Goal: Task Accomplishment & Management: Manage account settings

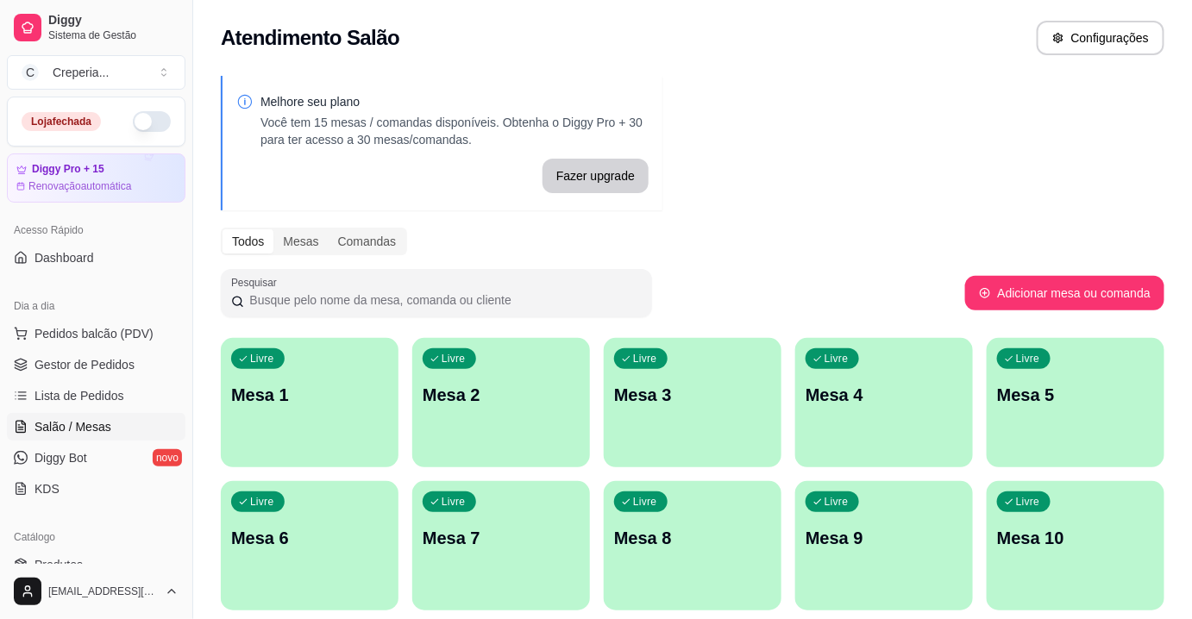
click at [655, 528] on p "Mesa 8" at bounding box center [692, 538] width 157 height 24
click at [999, 397] on p "Mesa 5" at bounding box center [1075, 395] width 157 height 24
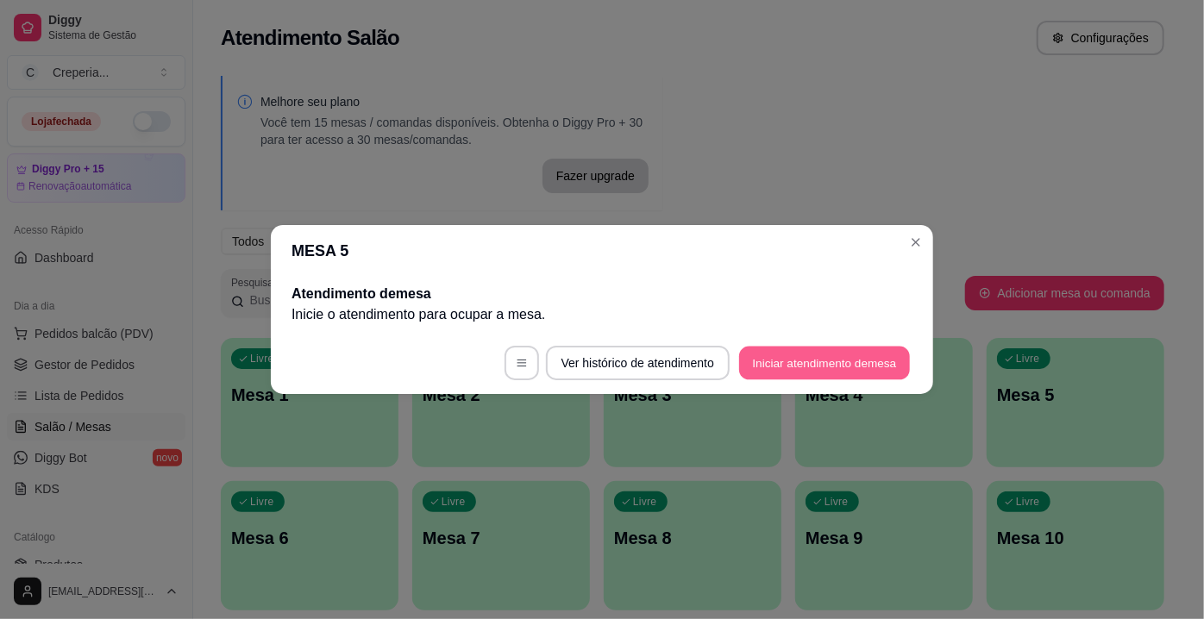
click at [773, 369] on button "Iniciar atendimento de mesa" at bounding box center [824, 364] width 171 height 34
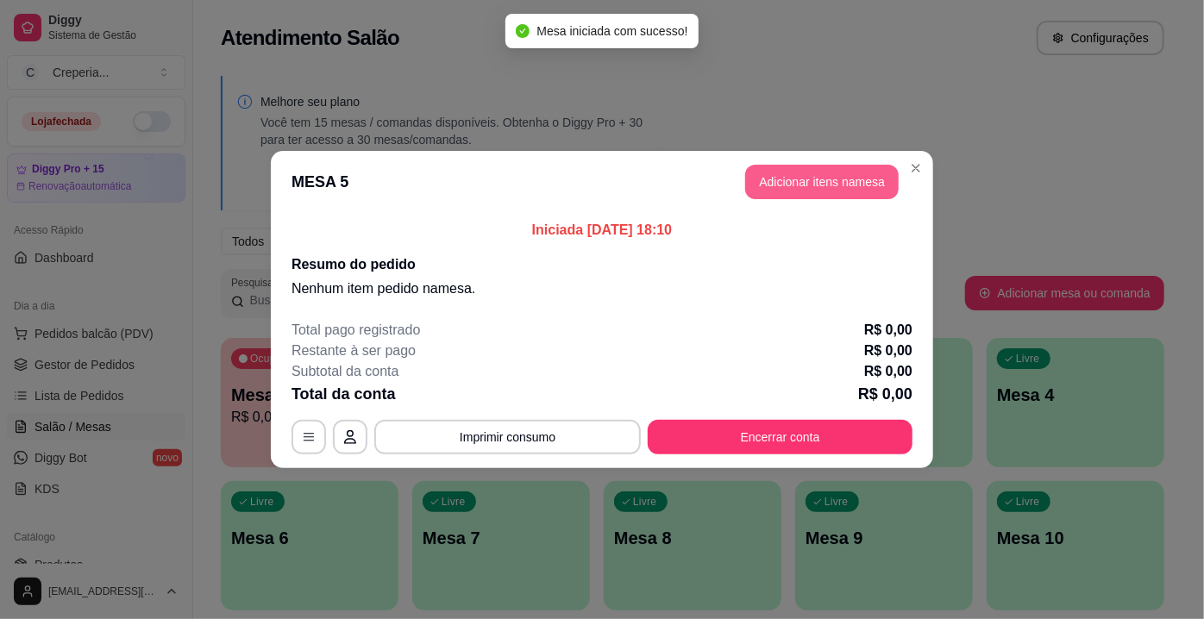
click at [792, 183] on button "Adicionar itens na mesa" at bounding box center [821, 182] width 153 height 34
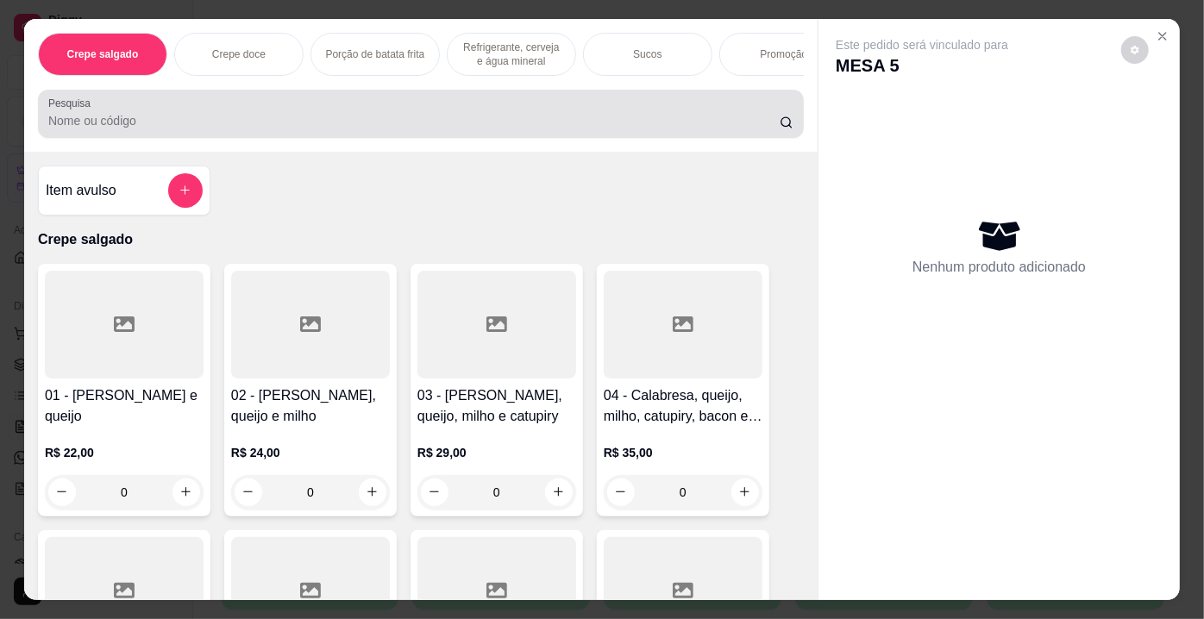
click at [487, 121] on input "Pesquisa" at bounding box center [413, 120] width 731 height 17
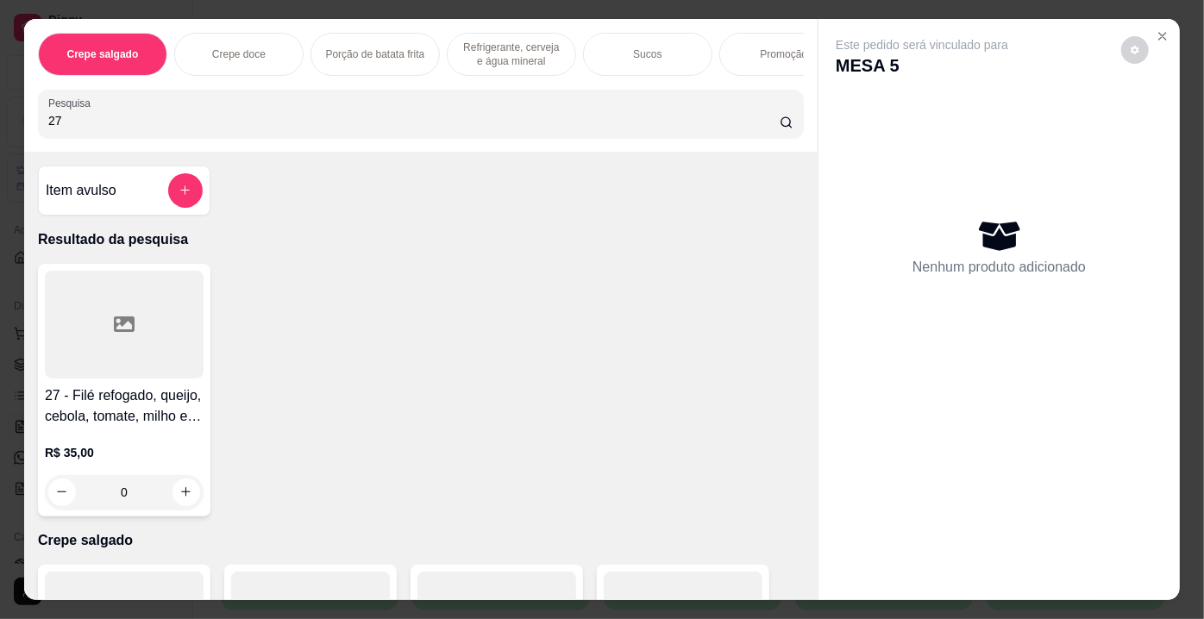
type input "27"
click at [87, 327] on div at bounding box center [124, 325] width 159 height 108
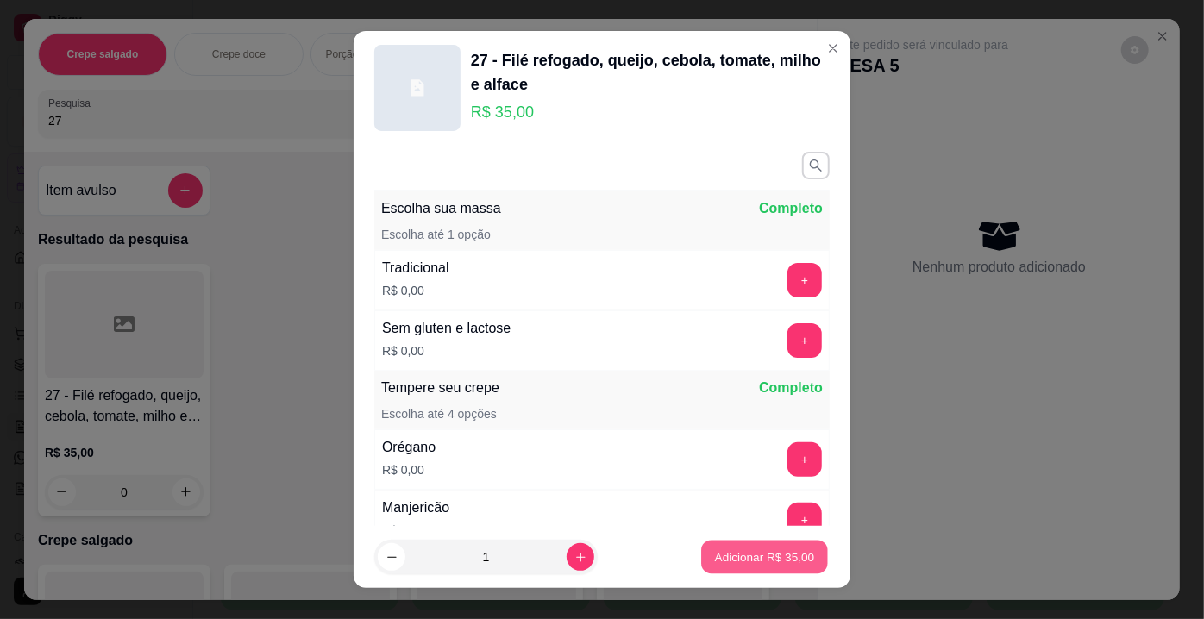
click at [733, 572] on button "Adicionar R$ 35,00" at bounding box center [764, 558] width 127 height 34
type input "1"
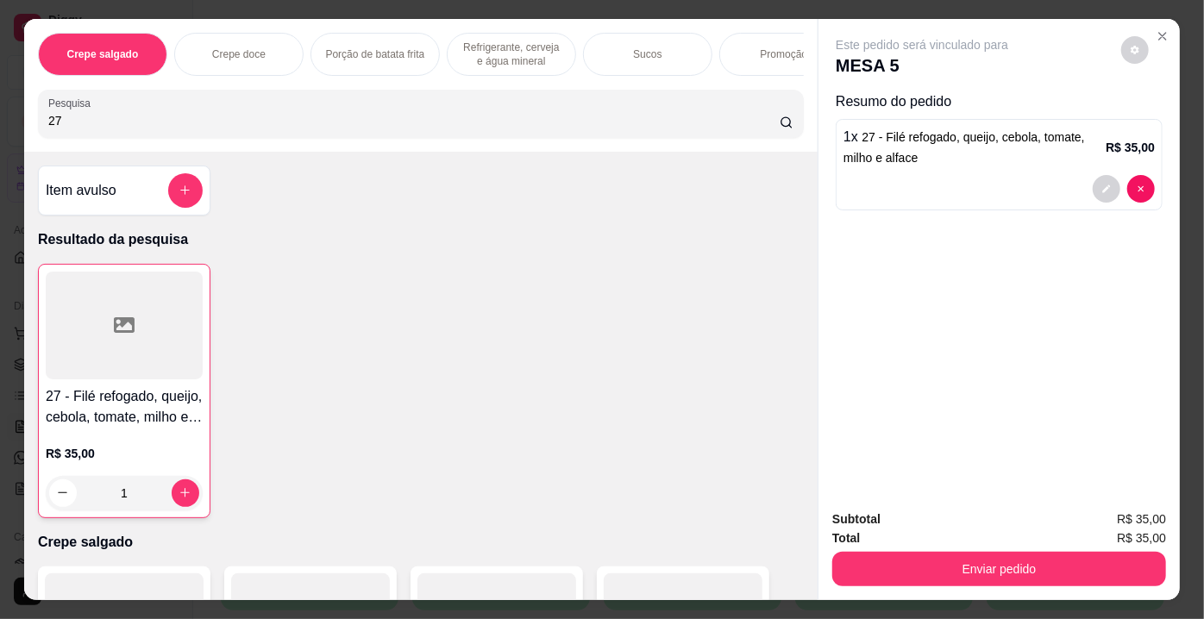
drag, startPoint x: 87, startPoint y: 118, endPoint x: 0, endPoint y: 157, distance: 95.3
click at [0, 157] on div "Crepe salgado Crepe doce Porção de batata frita Refrigerante, cerveja e água mi…" at bounding box center [602, 309] width 1204 height 619
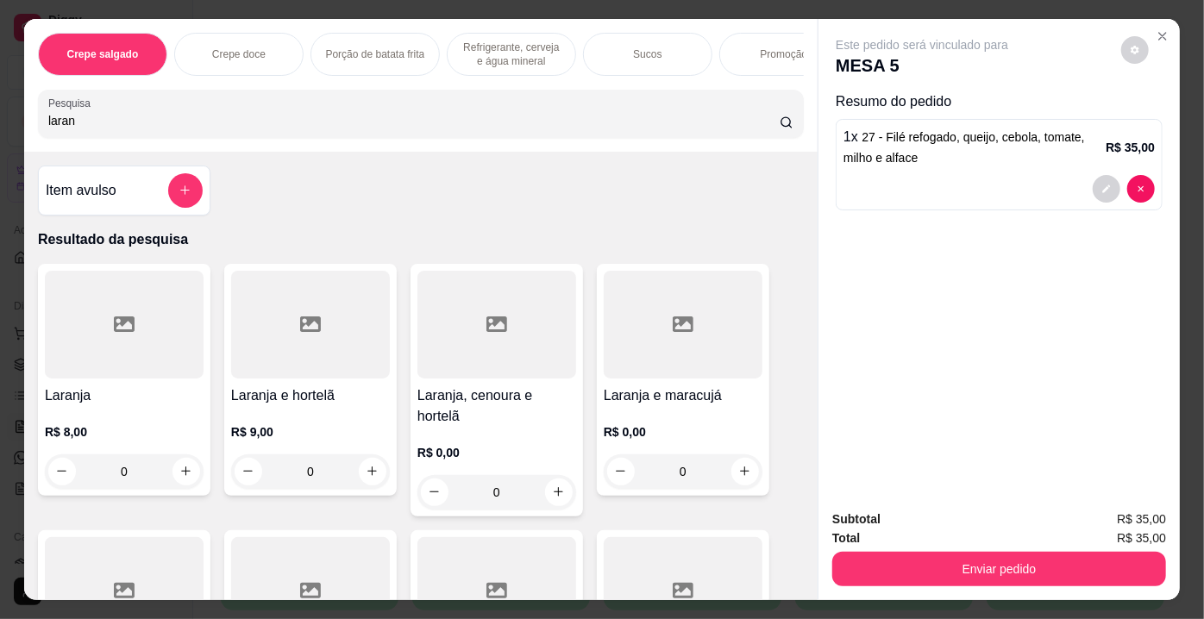
type input "laran"
click at [101, 310] on div at bounding box center [124, 325] width 159 height 108
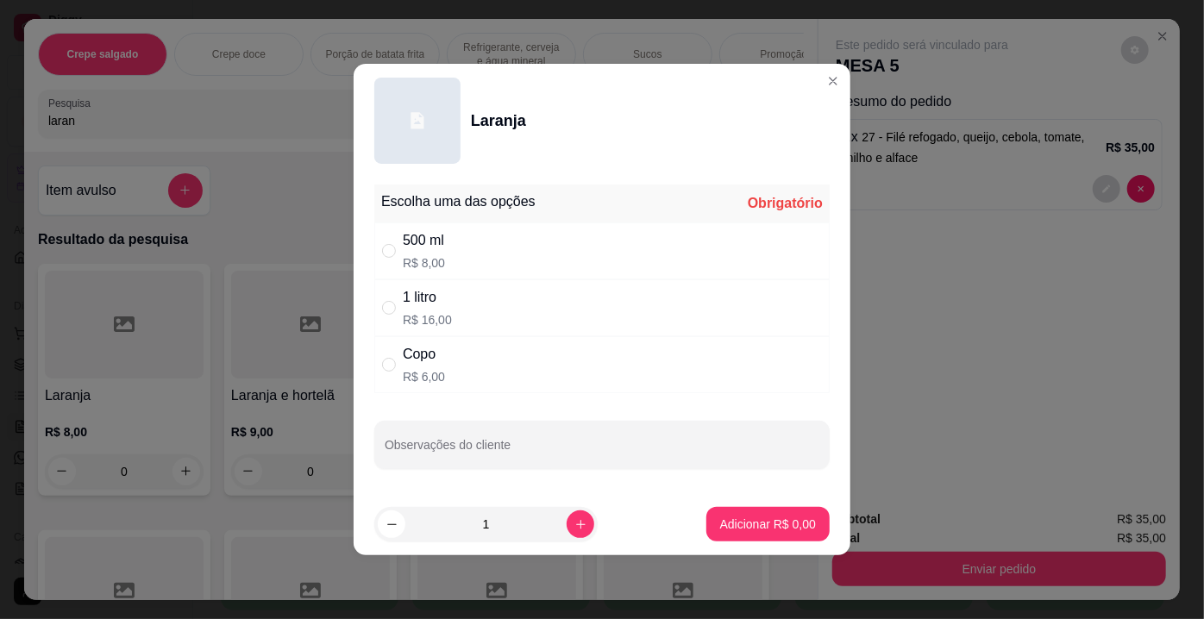
click at [448, 366] on div "Copo R$ 6,00" at bounding box center [601, 364] width 455 height 57
radio input "true"
click at [727, 523] on p "Adicionar R$ 6,00" at bounding box center [768, 524] width 96 height 17
type input "1"
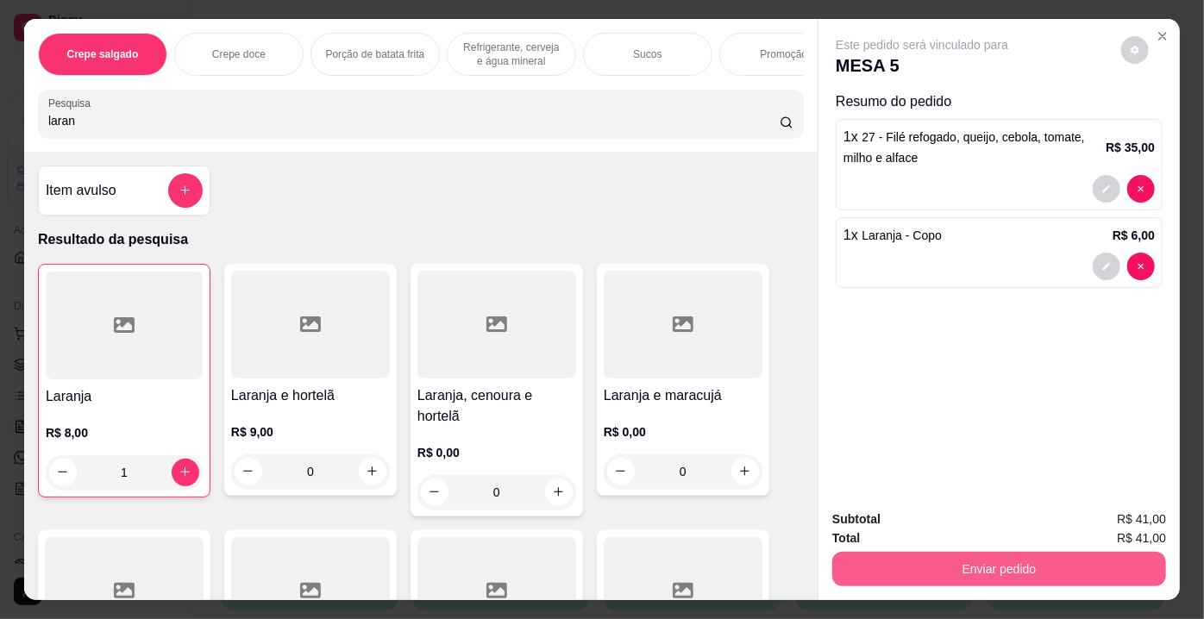
click at [957, 571] on button "Enviar pedido" at bounding box center [999, 569] width 334 height 34
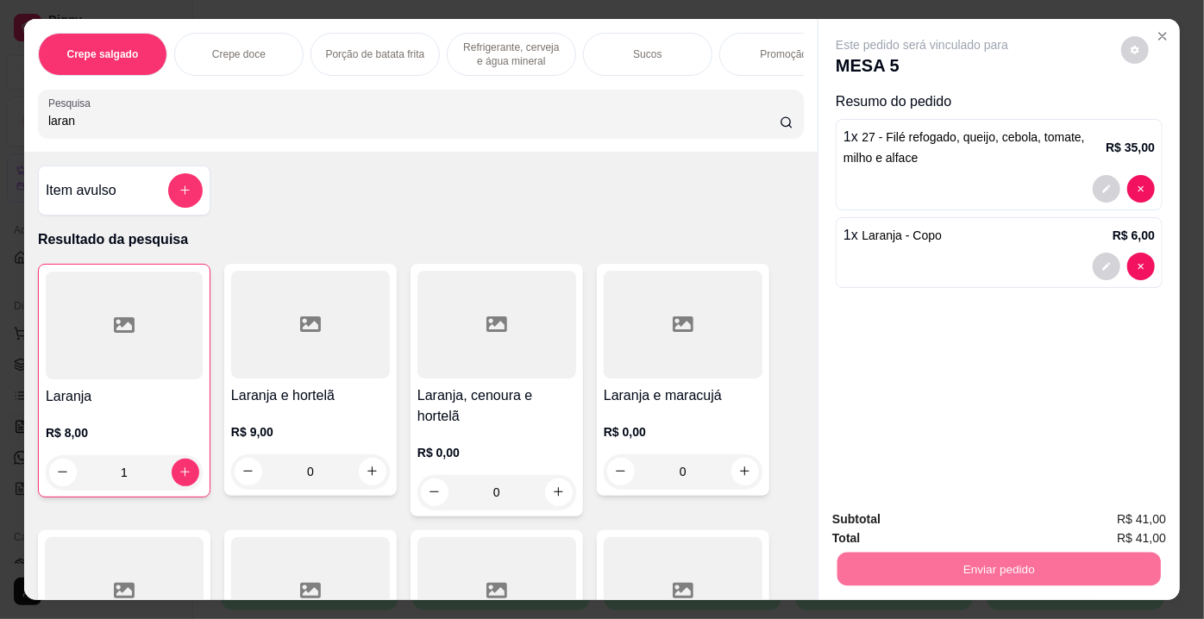
click at [1119, 519] on button "Enviar pedido" at bounding box center [1121, 521] width 97 height 33
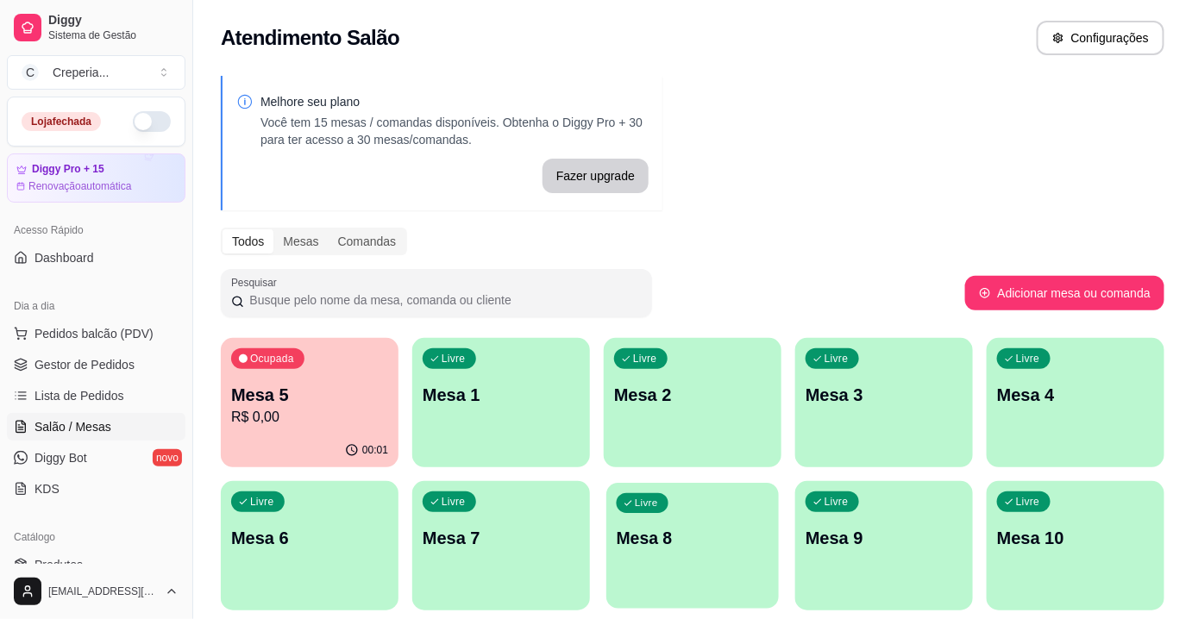
click at [666, 528] on p "Mesa 8" at bounding box center [693, 538] width 153 height 23
click at [581, 528] on div "Livre Mesa 7" at bounding box center [501, 535] width 178 height 109
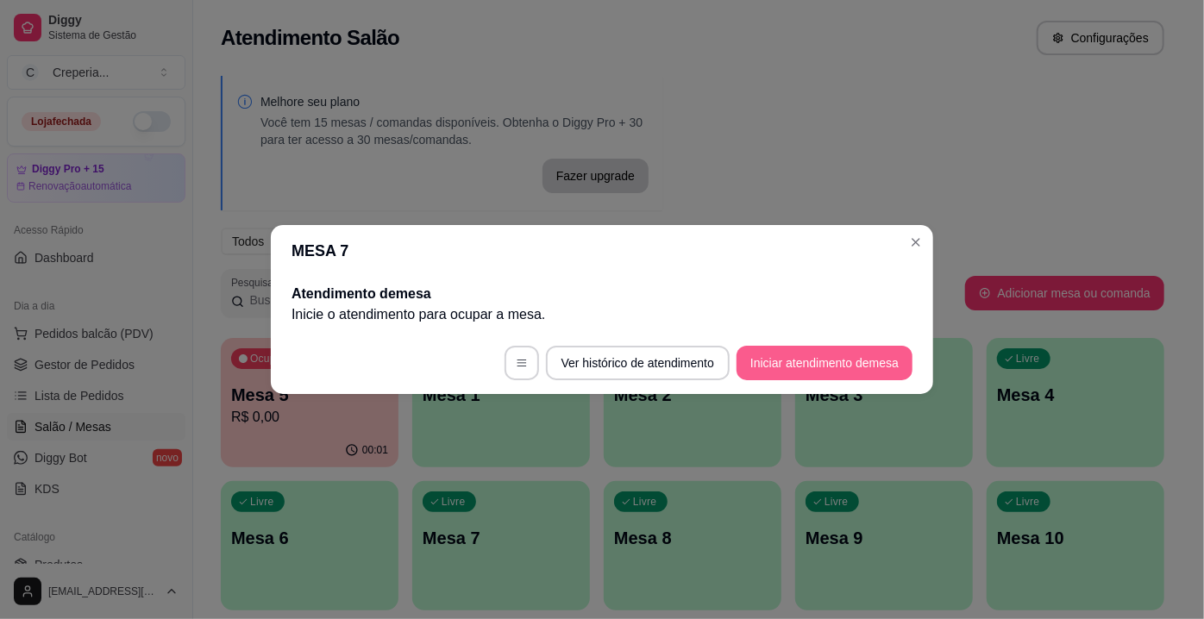
click at [804, 364] on button "Iniciar atendimento de mesa" at bounding box center [824, 363] width 176 height 34
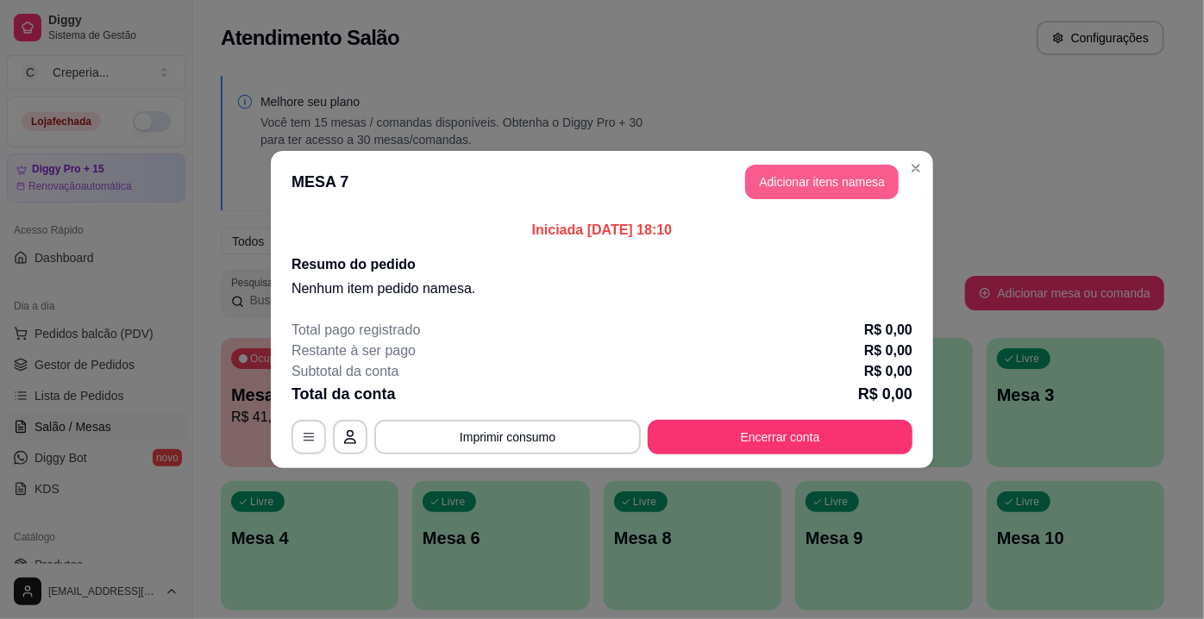
click at [784, 187] on button "Adicionar itens na mesa" at bounding box center [821, 182] width 153 height 34
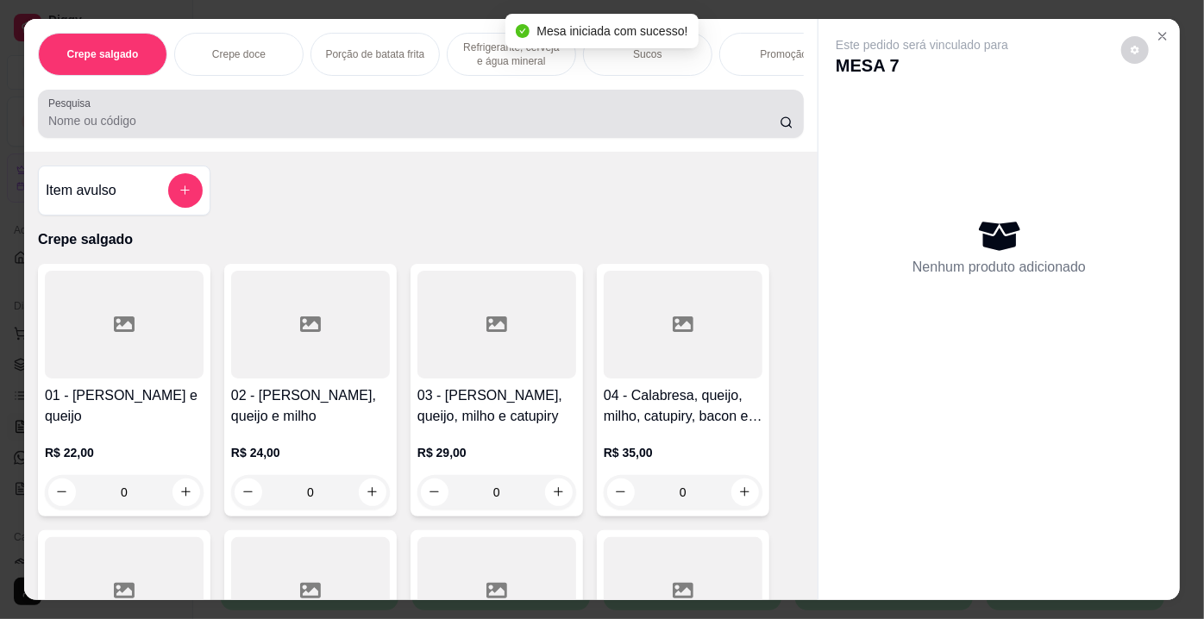
click at [250, 114] on div at bounding box center [420, 114] width 745 height 34
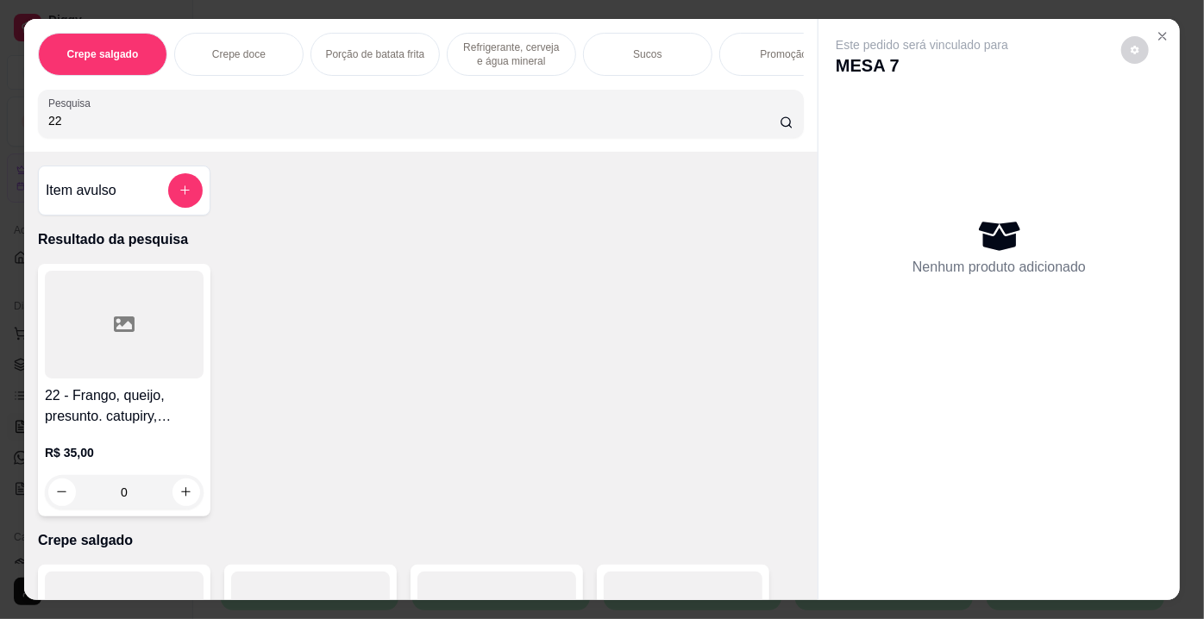
type input "22"
click at [113, 355] on div at bounding box center [124, 325] width 159 height 108
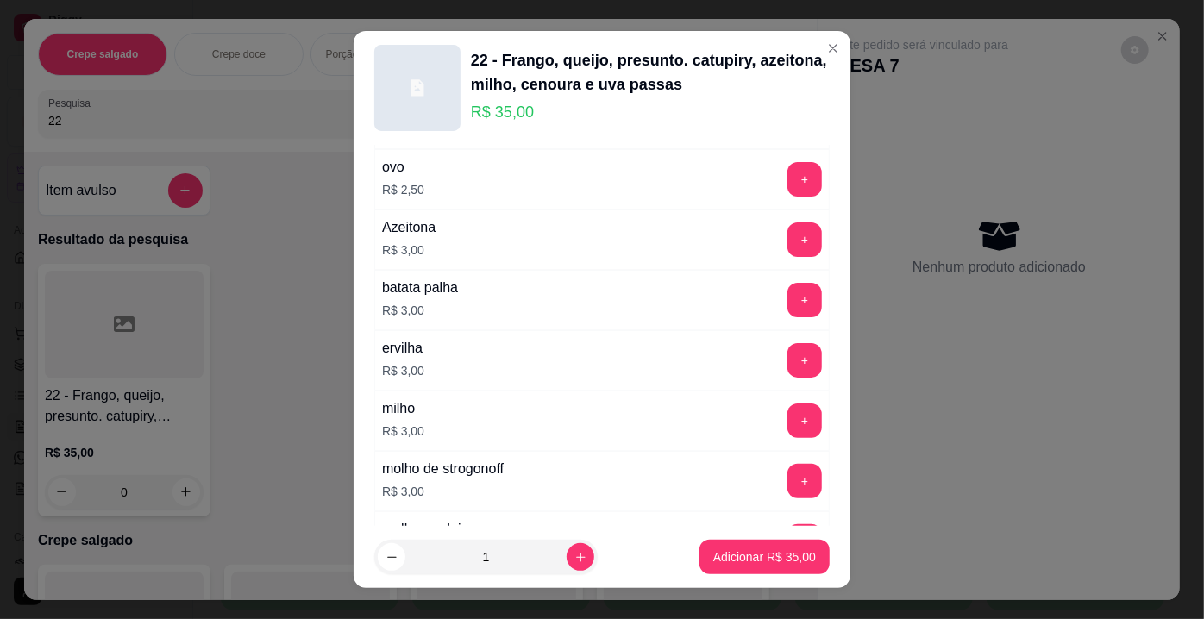
scroll to position [3127, 0]
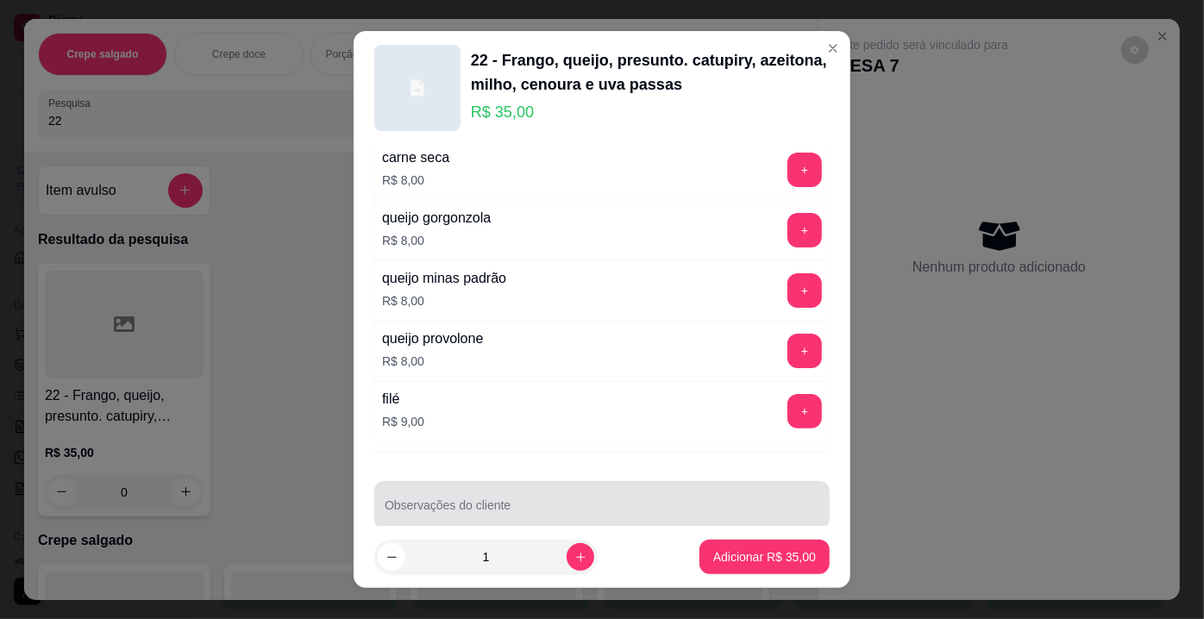
click at [699, 502] on div "Observações do cliente" at bounding box center [601, 505] width 455 height 48
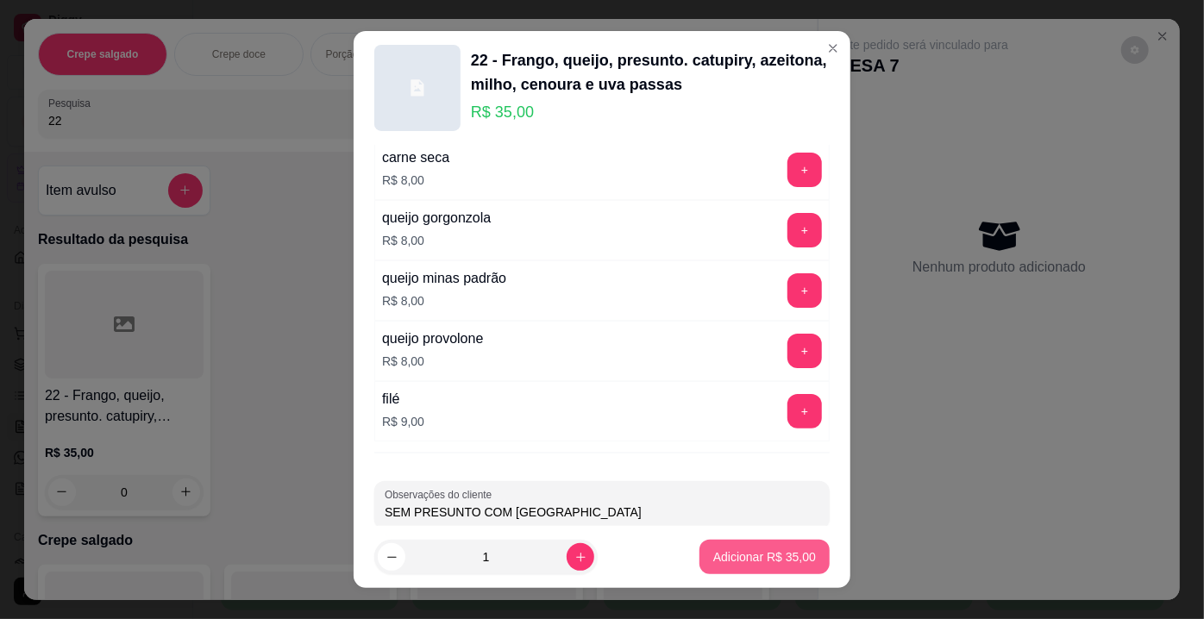
type input "SEM PRESUNTO COM [GEOGRAPHIC_DATA]"
click at [736, 554] on p "Adicionar R$ 35,00" at bounding box center [765, 556] width 100 height 16
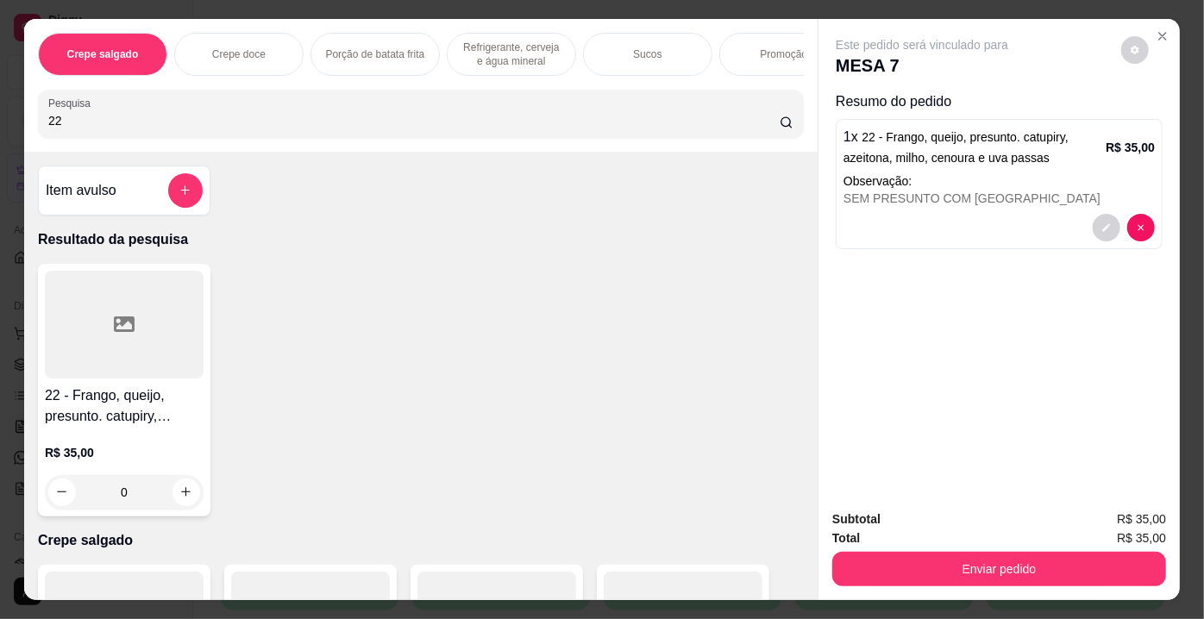
drag, startPoint x: 83, startPoint y: 106, endPoint x: 7, endPoint y: 130, distance: 79.6
click at [7, 130] on div "Crepe salgado Crepe doce Porção de batata frita Refrigerante, cerveja e água mi…" at bounding box center [602, 309] width 1204 height 619
click at [0, 131] on div "Crepe salgado Crepe doce Porção de batata frita Refrigerante, cerveja e água mi…" at bounding box center [602, 309] width 1204 height 619
type input "38"
click at [114, 332] on icon at bounding box center [124, 324] width 21 height 16
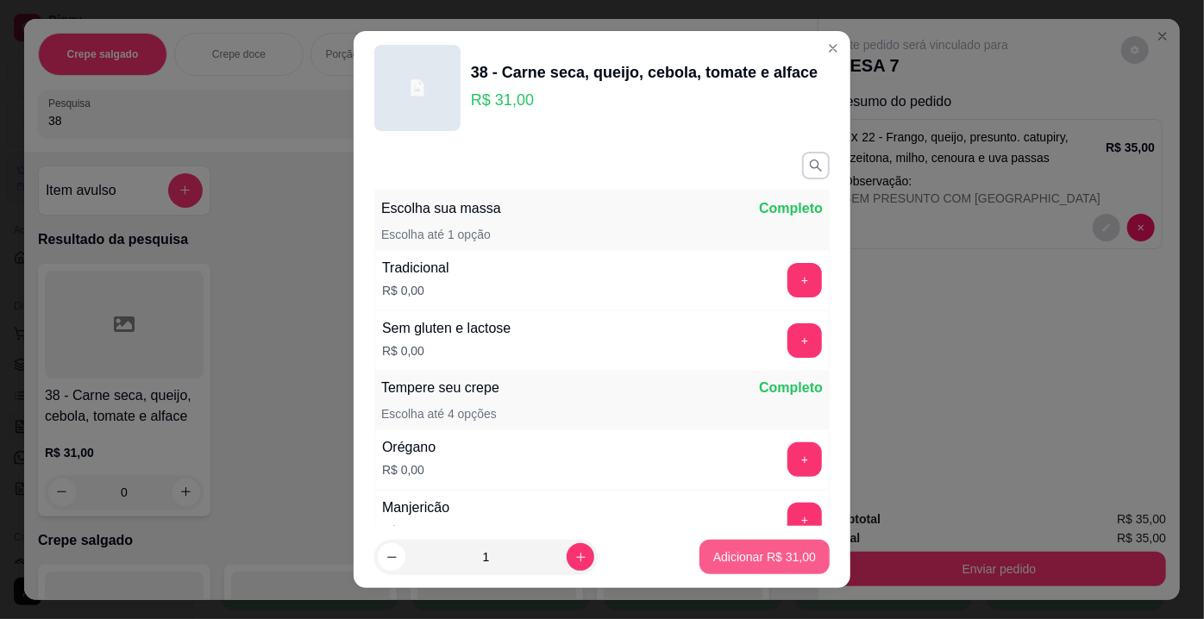
click at [738, 548] on p "Adicionar R$ 31,00" at bounding box center [764, 556] width 103 height 17
type input "1"
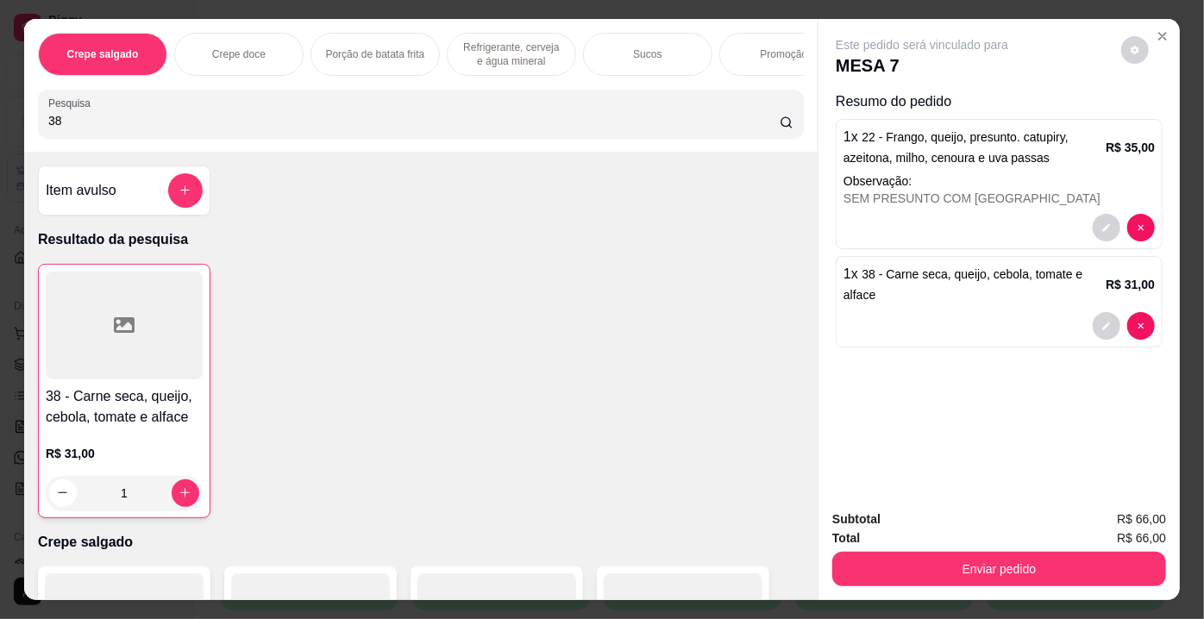
click at [0, 121] on div "Crepe salgado Crepe doce Porção de batata frita Refrigerante, cerveja e água mi…" at bounding box center [602, 309] width 1204 height 619
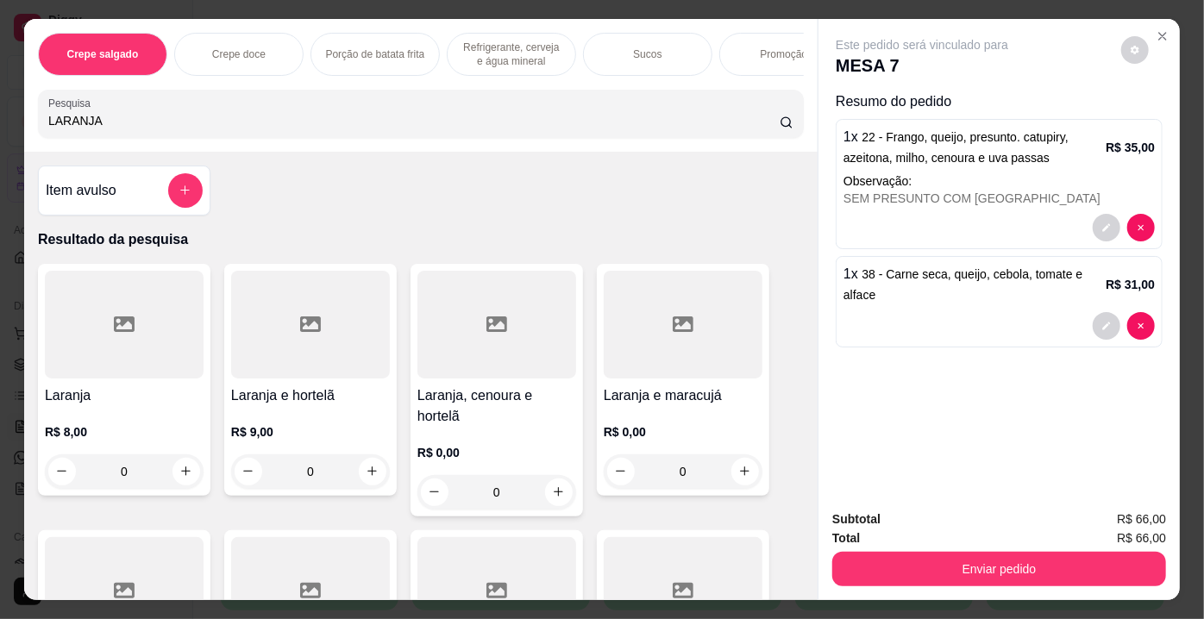
type input "LARANJA"
click at [123, 341] on div at bounding box center [124, 325] width 159 height 108
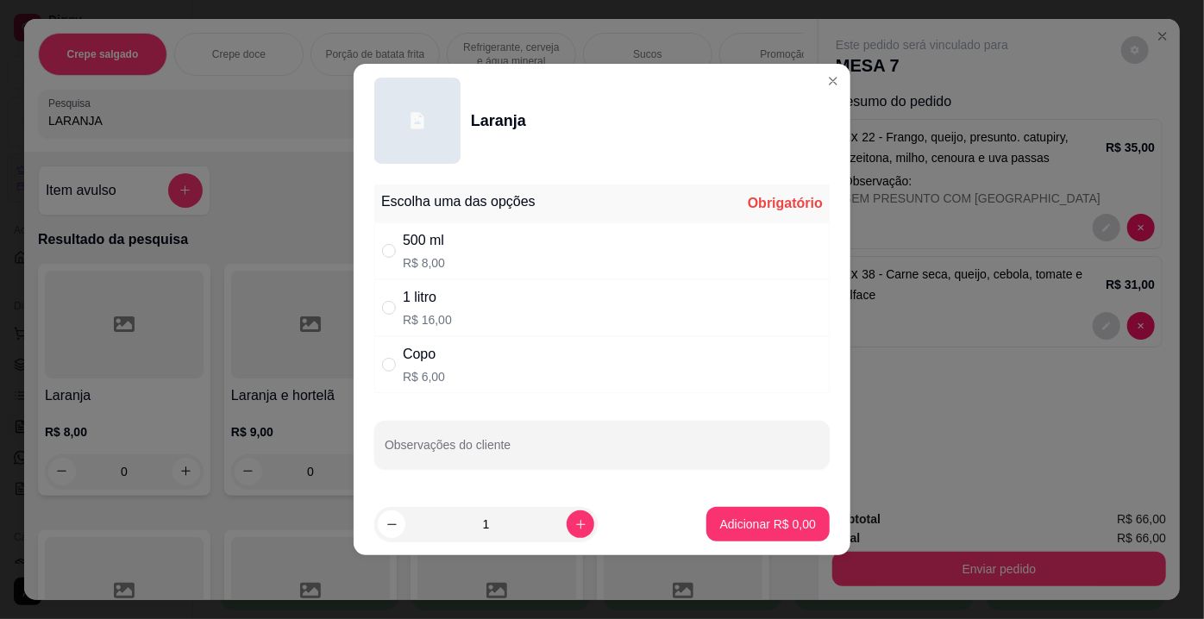
click at [443, 310] on div "1 litro R$ 16,00" at bounding box center [427, 307] width 49 height 41
radio input "true"
click at [734, 523] on p "Adicionar R$ 16,00" at bounding box center [765, 524] width 100 height 16
type input "1"
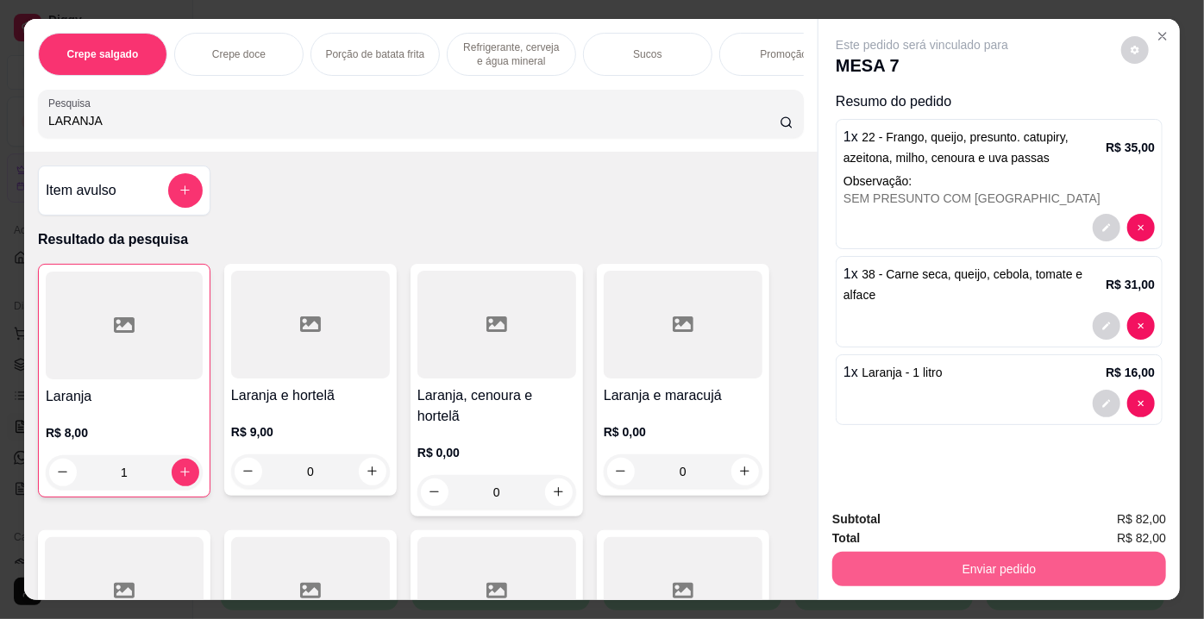
click at [1042, 559] on button "Enviar pedido" at bounding box center [999, 569] width 334 height 34
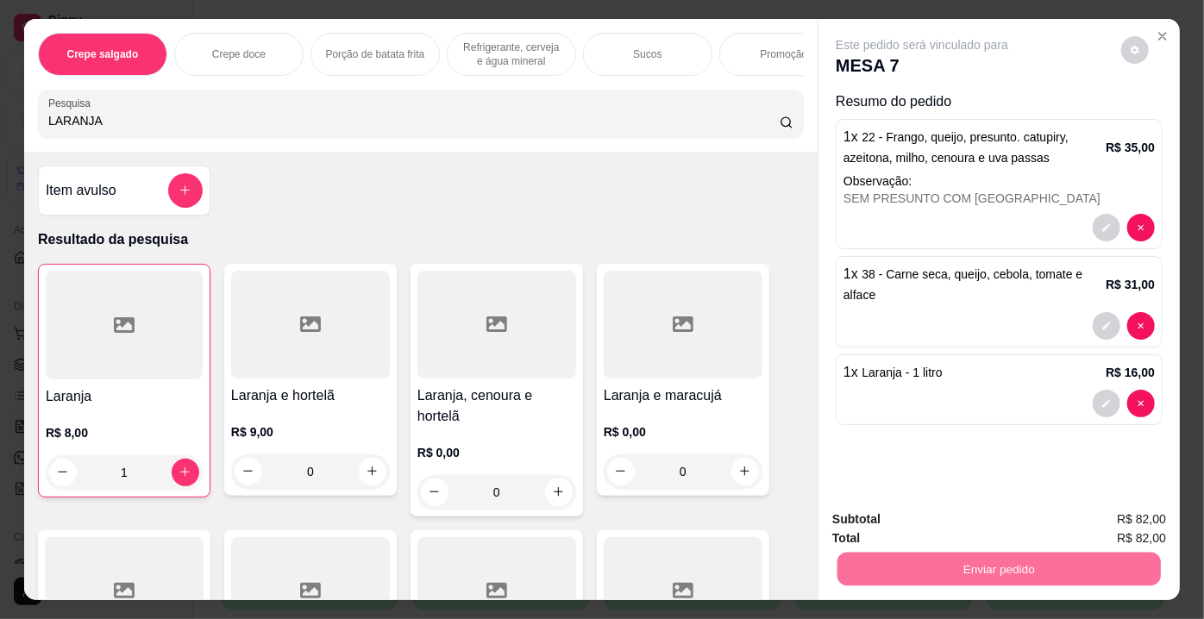
click at [1126, 521] on button "Enviar pedido" at bounding box center [1121, 521] width 95 height 32
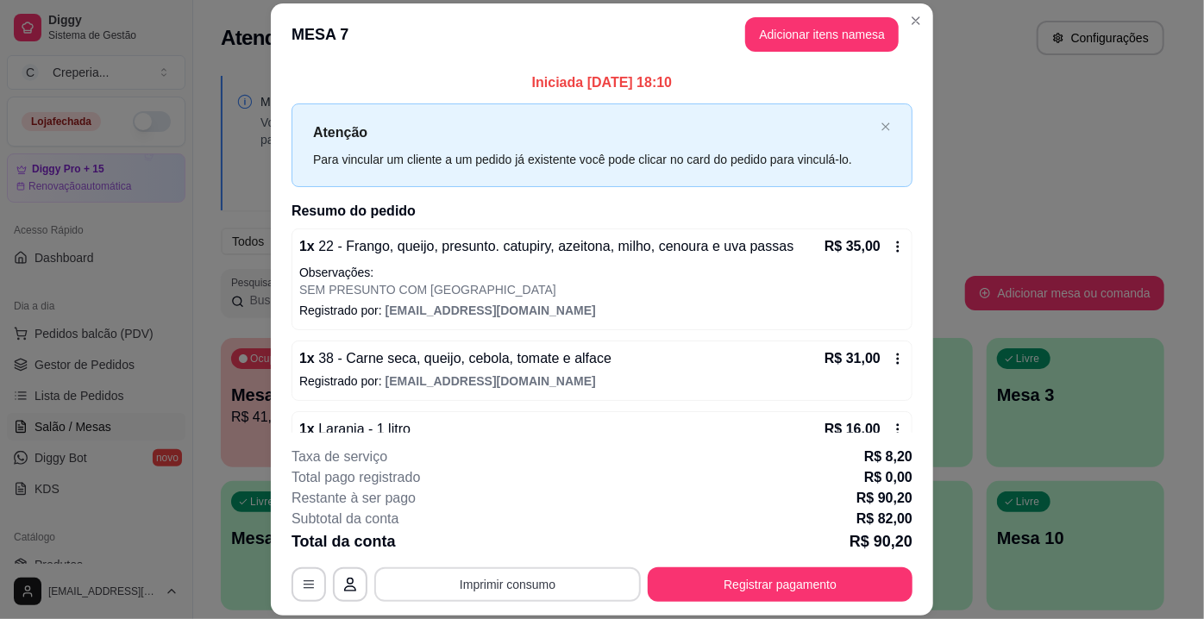
click at [483, 587] on button "Imprimir consumo" at bounding box center [507, 584] width 266 height 34
click at [540, 548] on button "IMPRESSORA" at bounding box center [507, 545] width 121 height 27
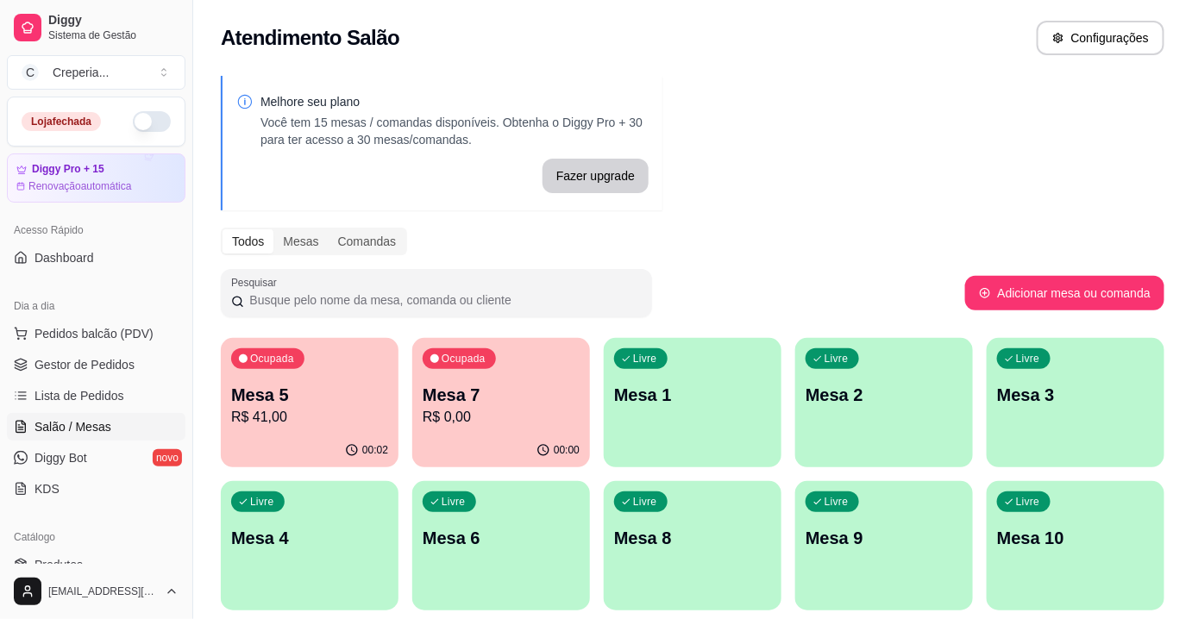
click at [476, 514] on div "Livre Mesa 6" at bounding box center [501, 535] width 178 height 109
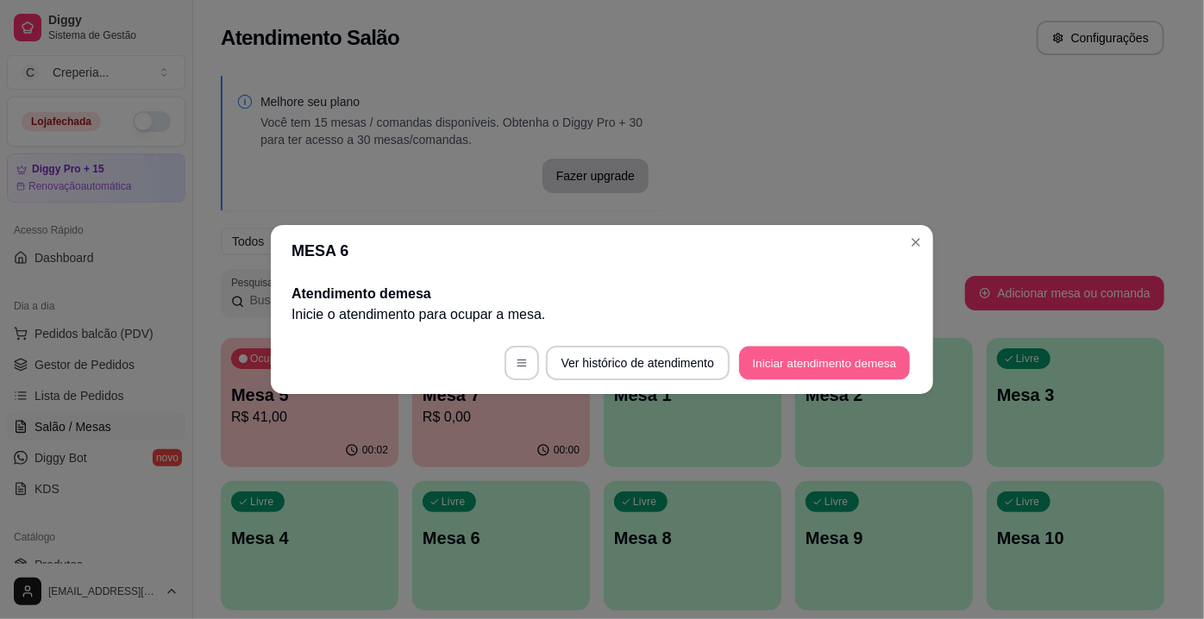
click at [829, 373] on button "Iniciar atendimento de mesa" at bounding box center [824, 364] width 171 height 34
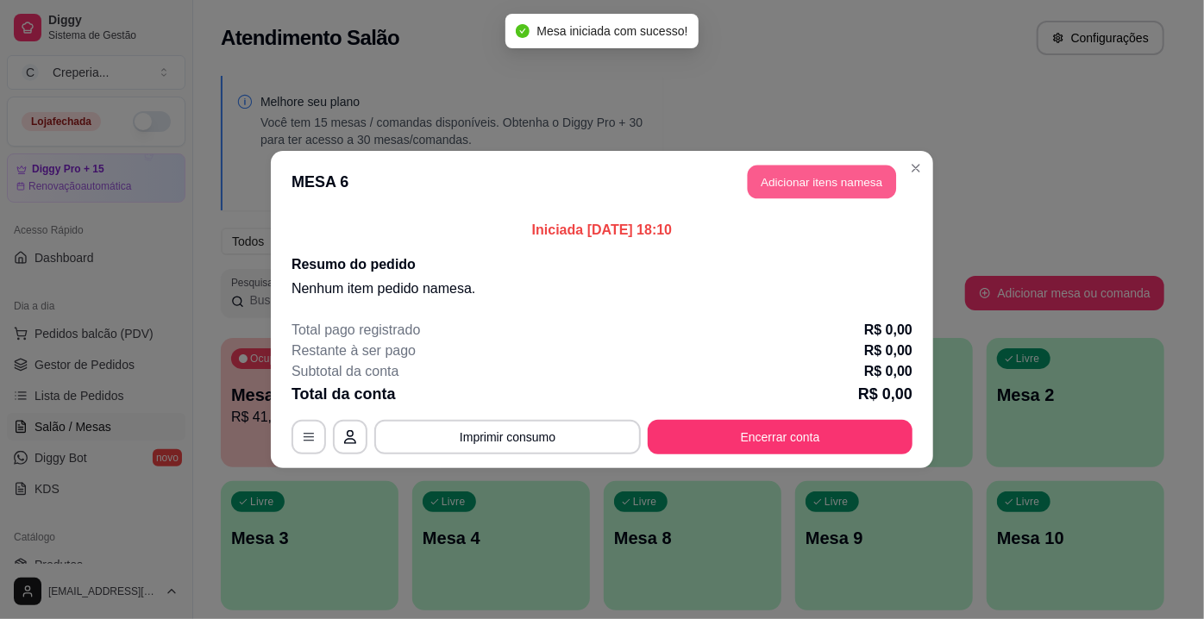
click at [829, 196] on button "Adicionar itens na mesa" at bounding box center [822, 183] width 148 height 34
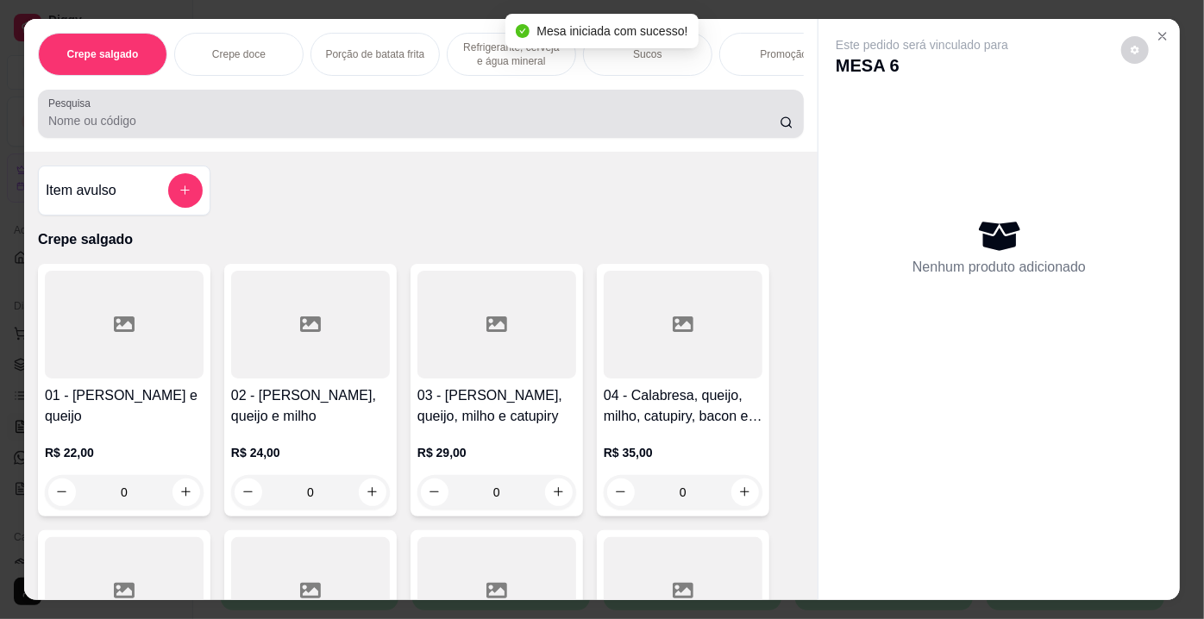
click at [163, 120] on input "Pesquisa" at bounding box center [413, 120] width 731 height 17
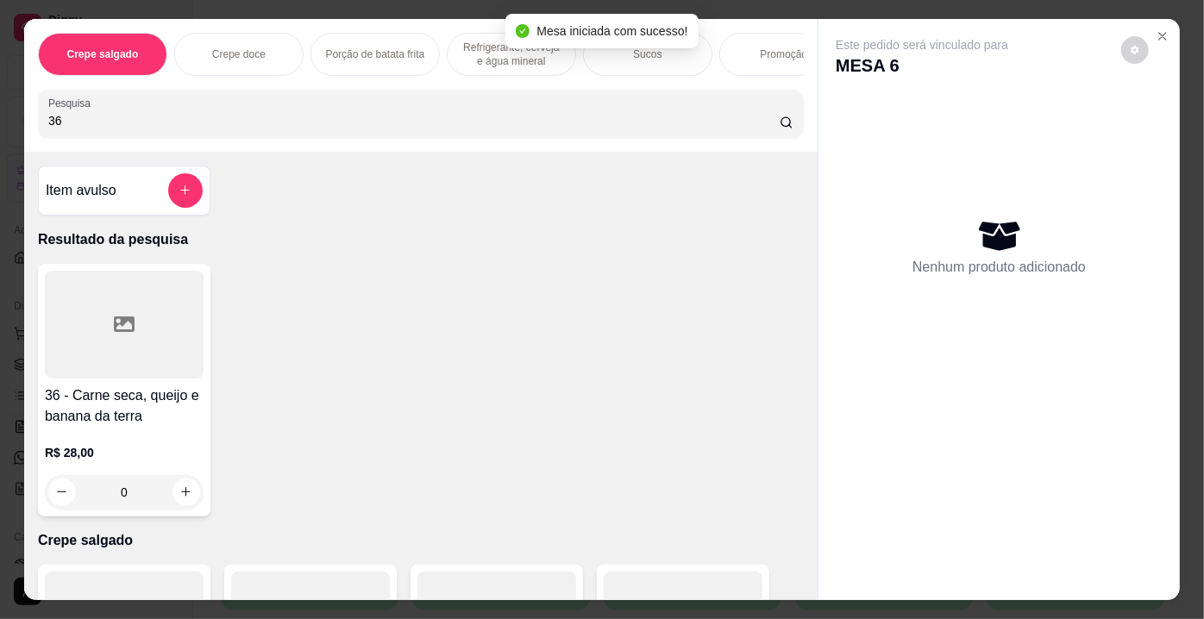
type input "36"
click at [115, 324] on icon at bounding box center [124, 324] width 21 height 16
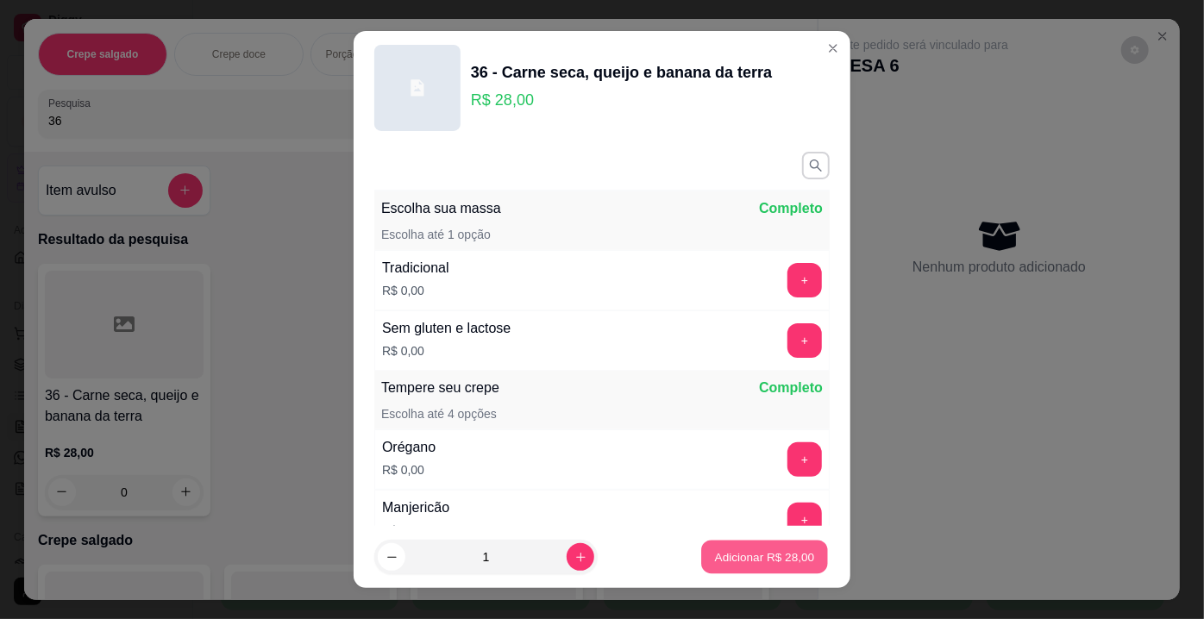
click at [756, 565] on p "Adicionar R$ 28,00" at bounding box center [765, 556] width 100 height 16
type input "1"
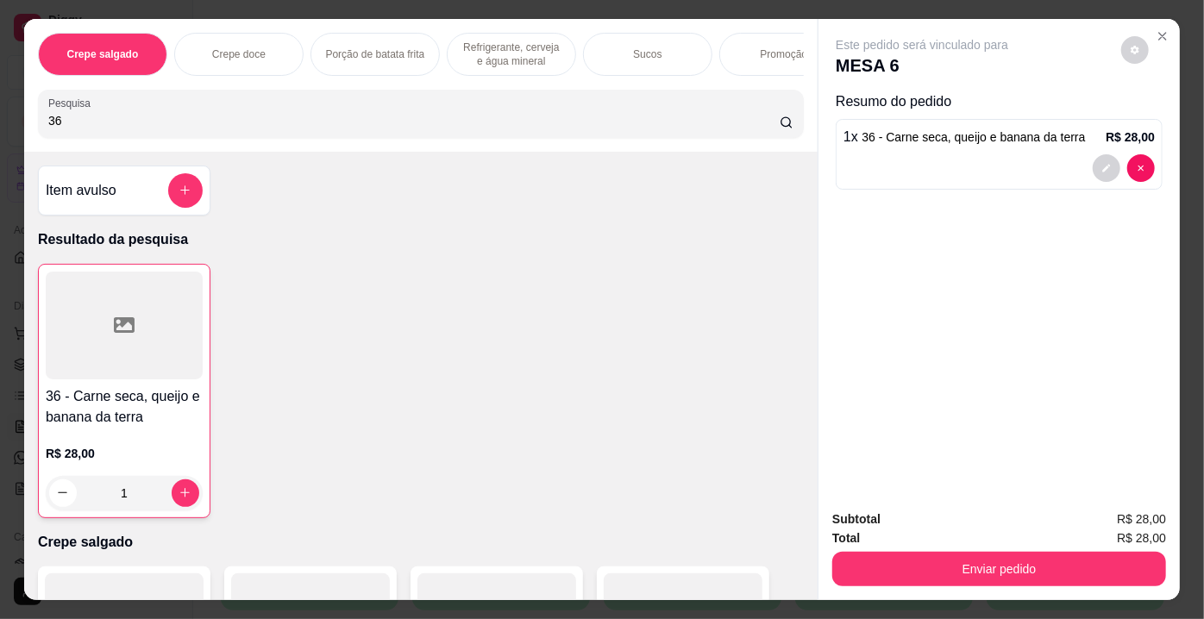
drag, startPoint x: 88, startPoint y: 128, endPoint x: 0, endPoint y: 116, distance: 88.9
click at [0, 116] on div "Crepe salgado Crepe doce Porção de batata frita Refrigerante, cerveja e água mi…" at bounding box center [602, 309] width 1204 height 619
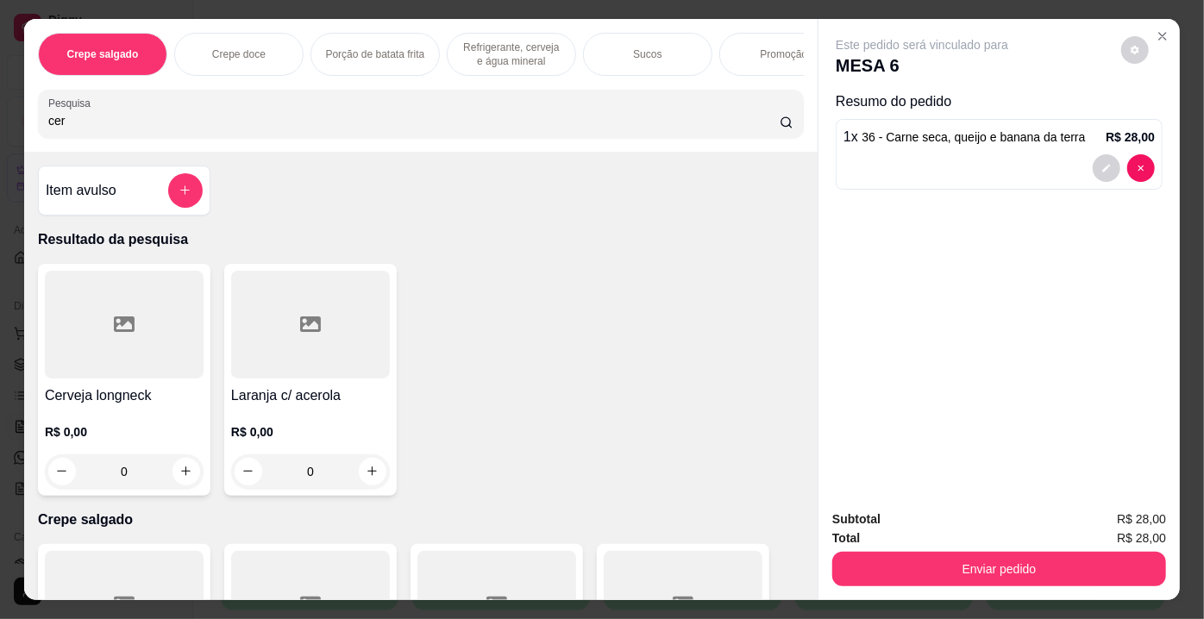
type input "cer"
click at [172, 346] on div at bounding box center [124, 325] width 159 height 108
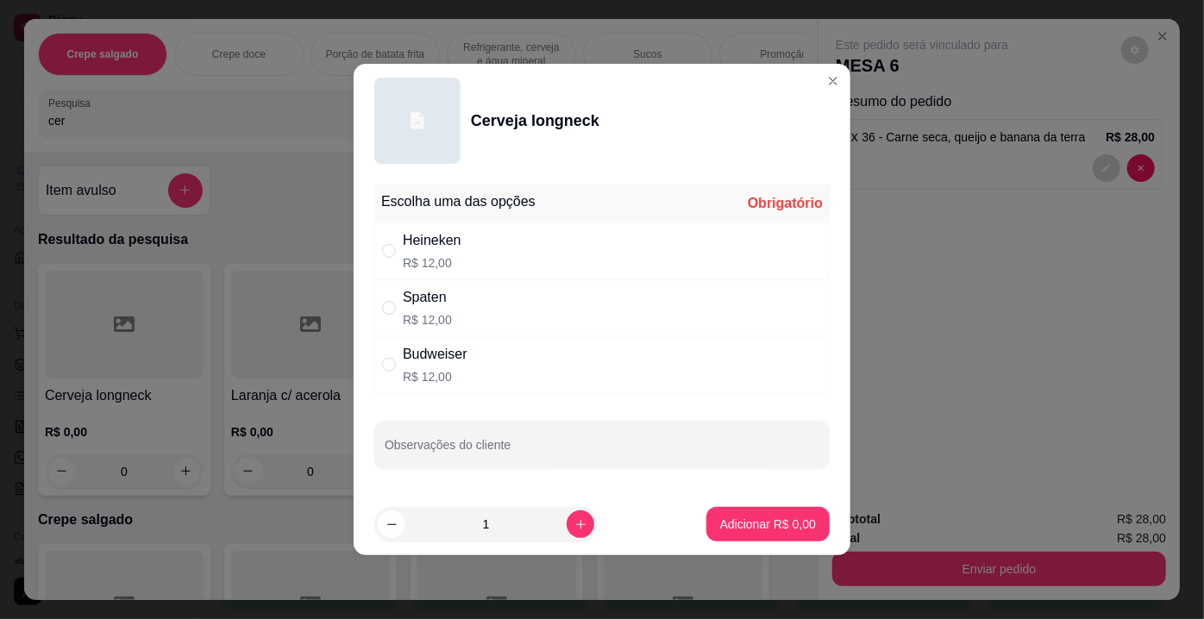
click at [464, 239] on div "Heineken R$ 12,00" at bounding box center [601, 250] width 455 height 57
radio input "true"
click at [749, 517] on p "Adicionar R$ 12,00" at bounding box center [764, 524] width 103 height 17
type input "1"
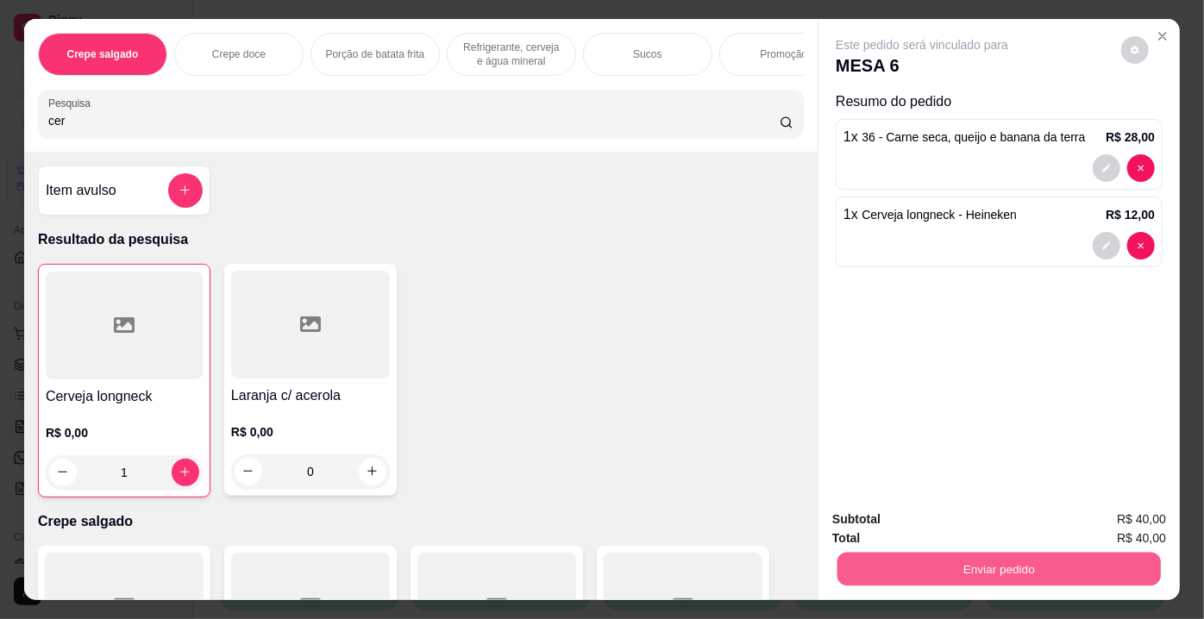
click at [925, 557] on button "Enviar pedido" at bounding box center [998, 570] width 323 height 34
click at [1106, 529] on button "Enviar pedido" at bounding box center [1121, 521] width 97 height 33
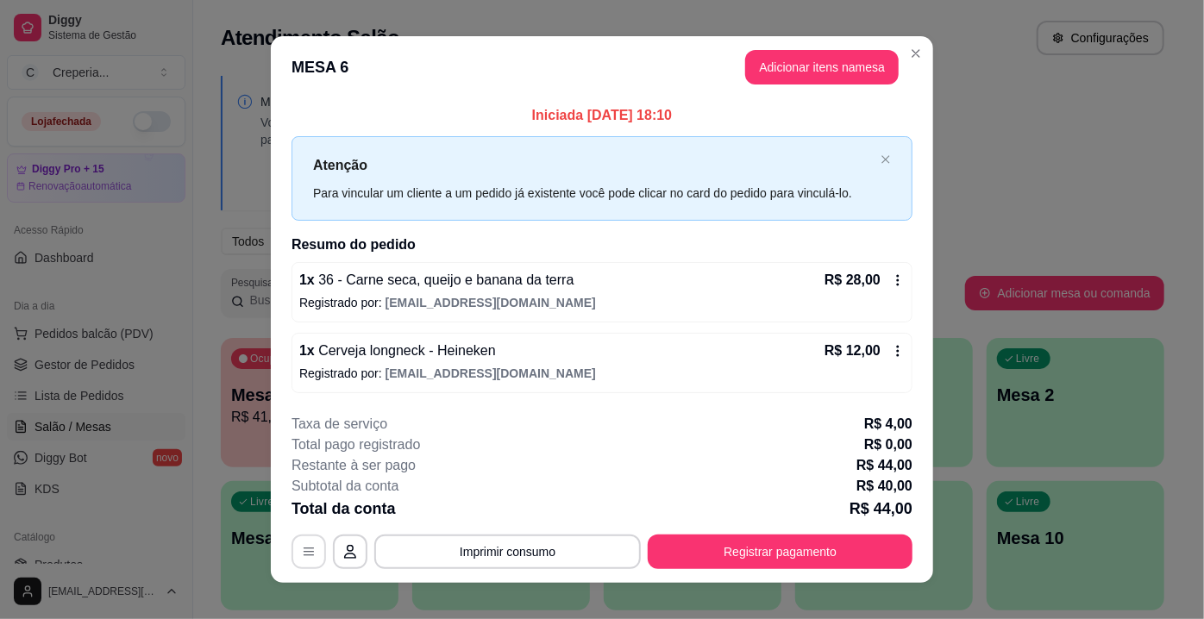
click at [304, 554] on icon "button" at bounding box center [309, 552] width 10 height 8
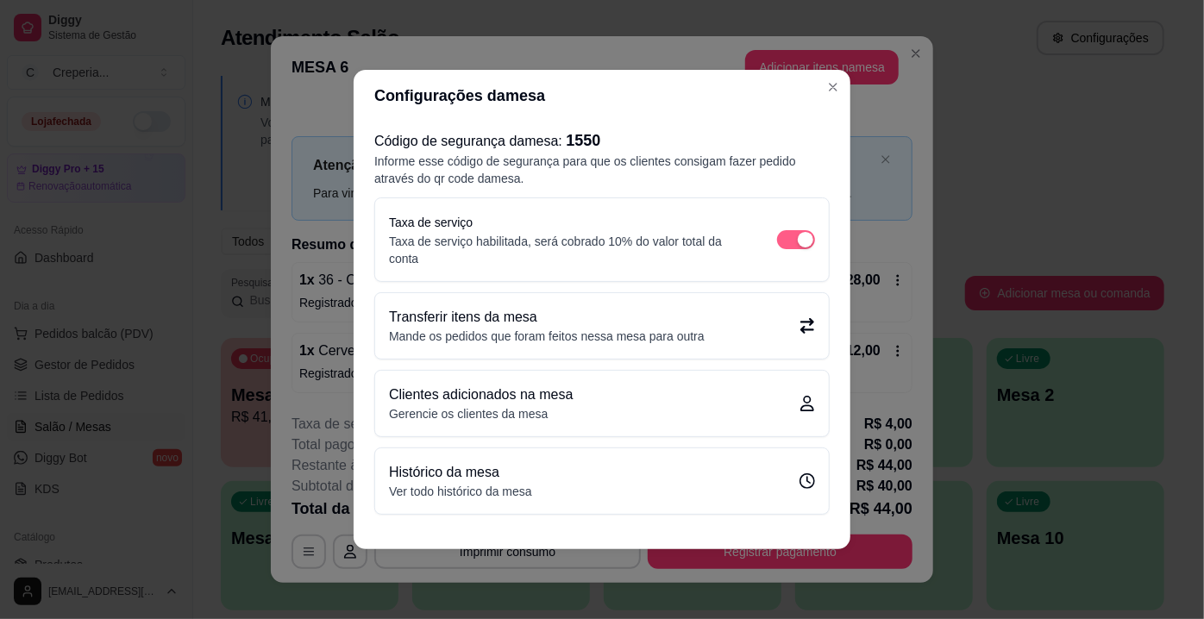
click at [807, 242] on div "button" at bounding box center [806, 240] width 16 height 16
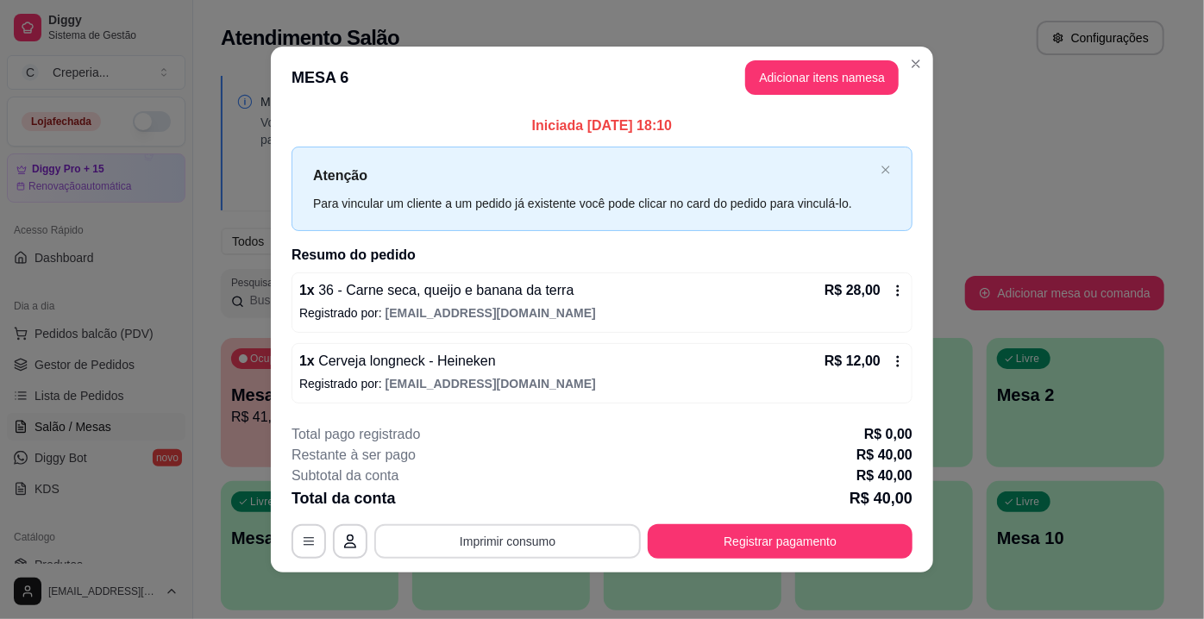
click at [566, 546] on button "Imprimir consumo" at bounding box center [507, 541] width 266 height 34
click at [498, 493] on button "IMPRESSORA" at bounding box center [507, 500] width 121 height 27
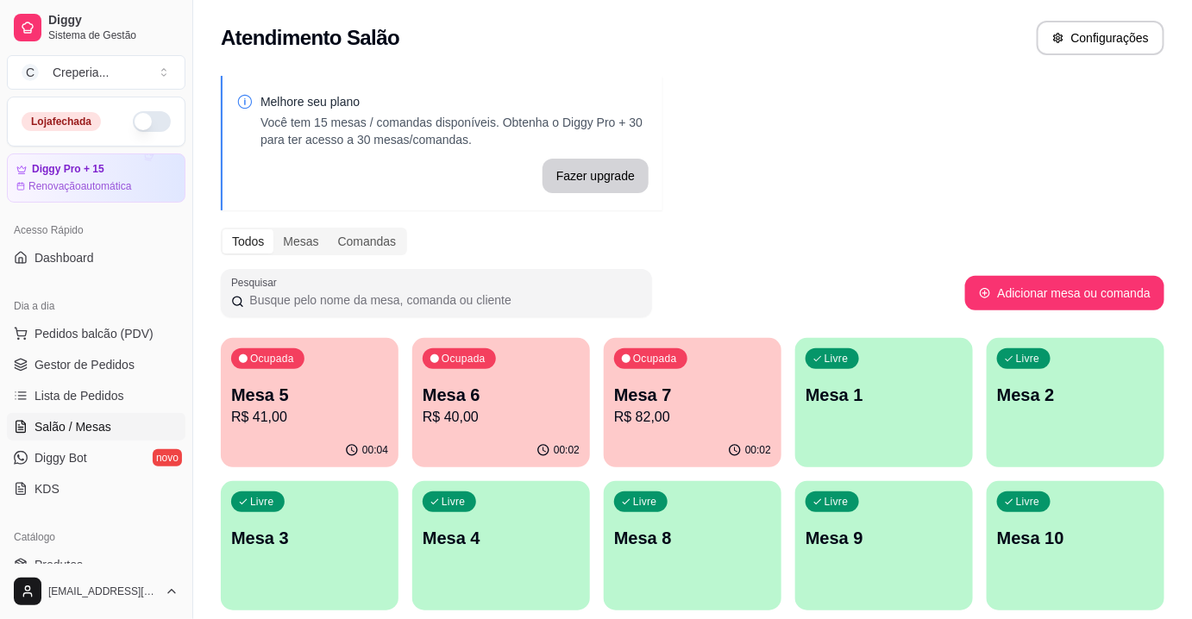
click at [348, 393] on p "Mesa 5" at bounding box center [309, 395] width 157 height 24
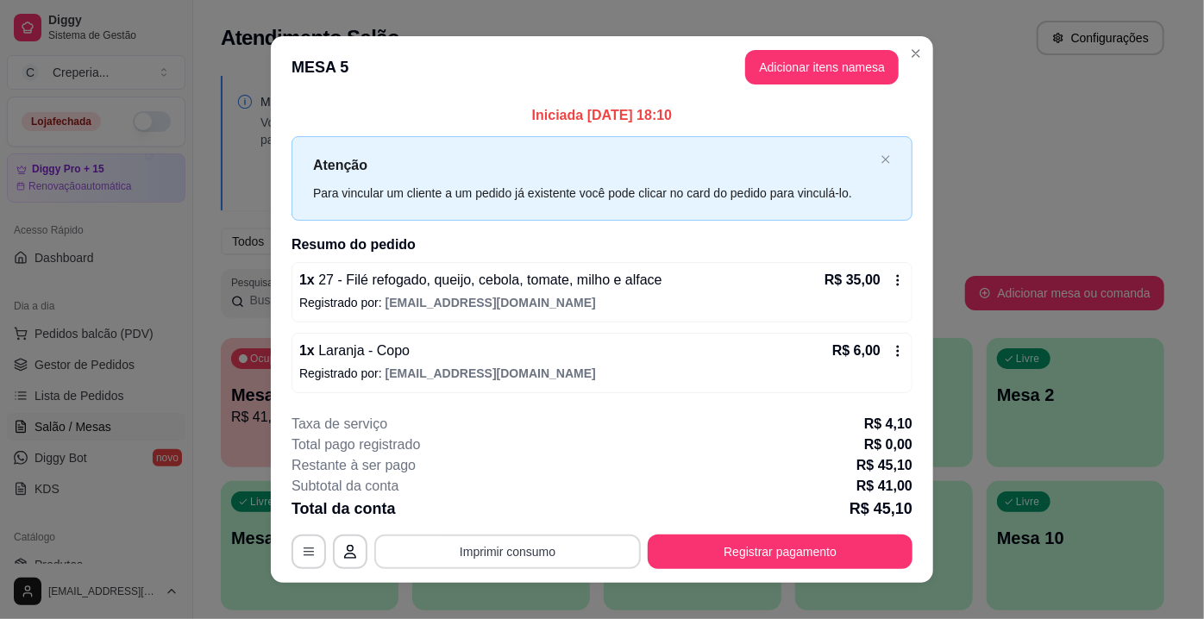
click at [469, 554] on button "Imprimir consumo" at bounding box center [507, 552] width 266 height 34
click at [490, 514] on button "IMPRESSORA" at bounding box center [507, 512] width 125 height 28
click at [692, 547] on button "Registrar pagamento" at bounding box center [780, 552] width 265 height 34
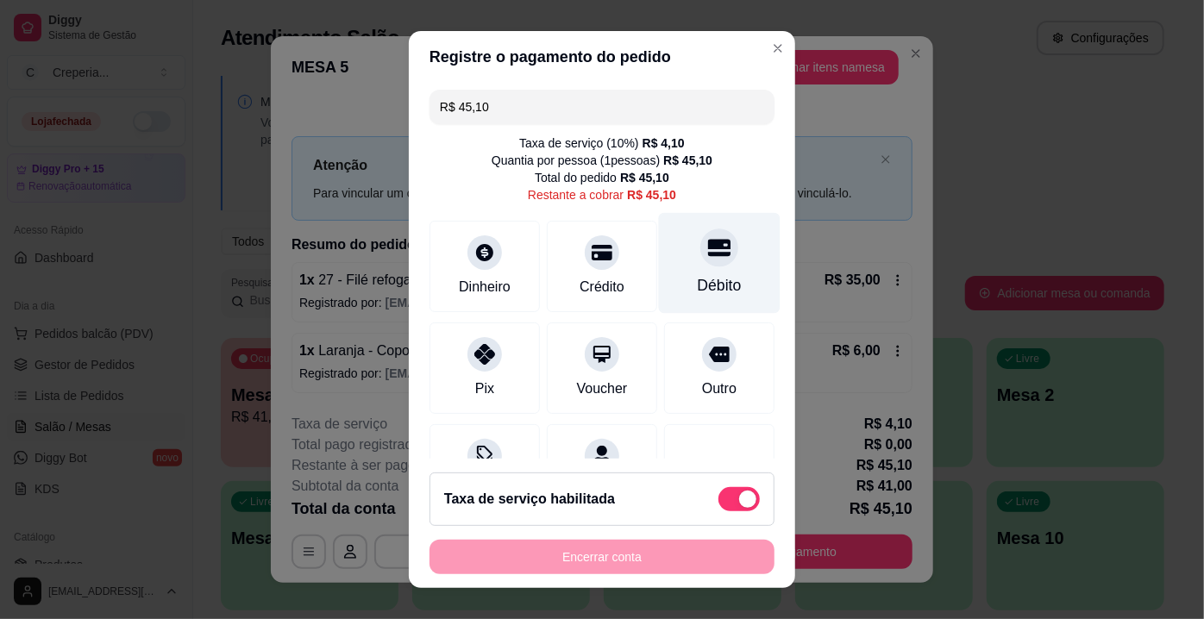
click at [708, 258] on icon at bounding box center [719, 247] width 22 height 22
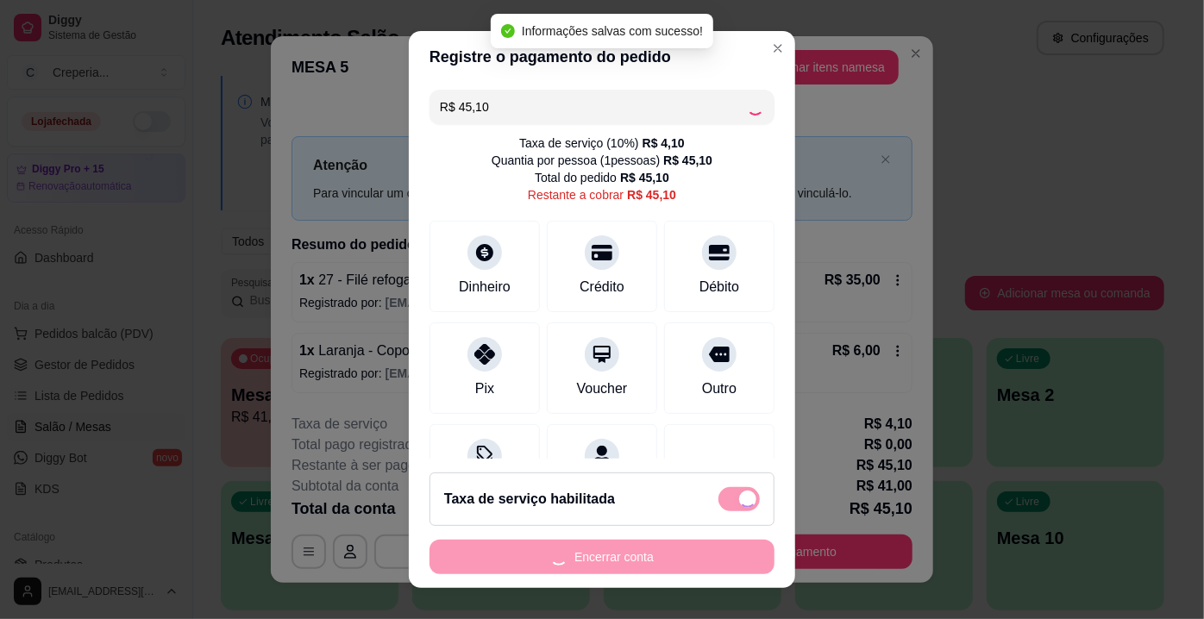
type input "R$ 0,00"
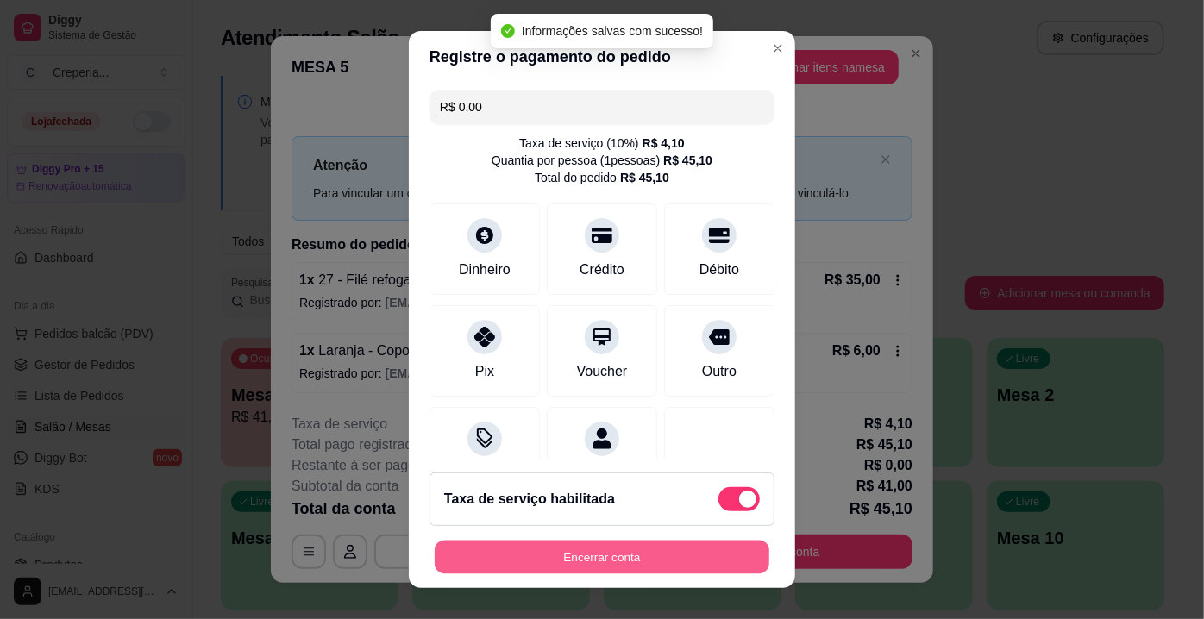
click at [577, 563] on button "Encerrar conta" at bounding box center [602, 558] width 335 height 34
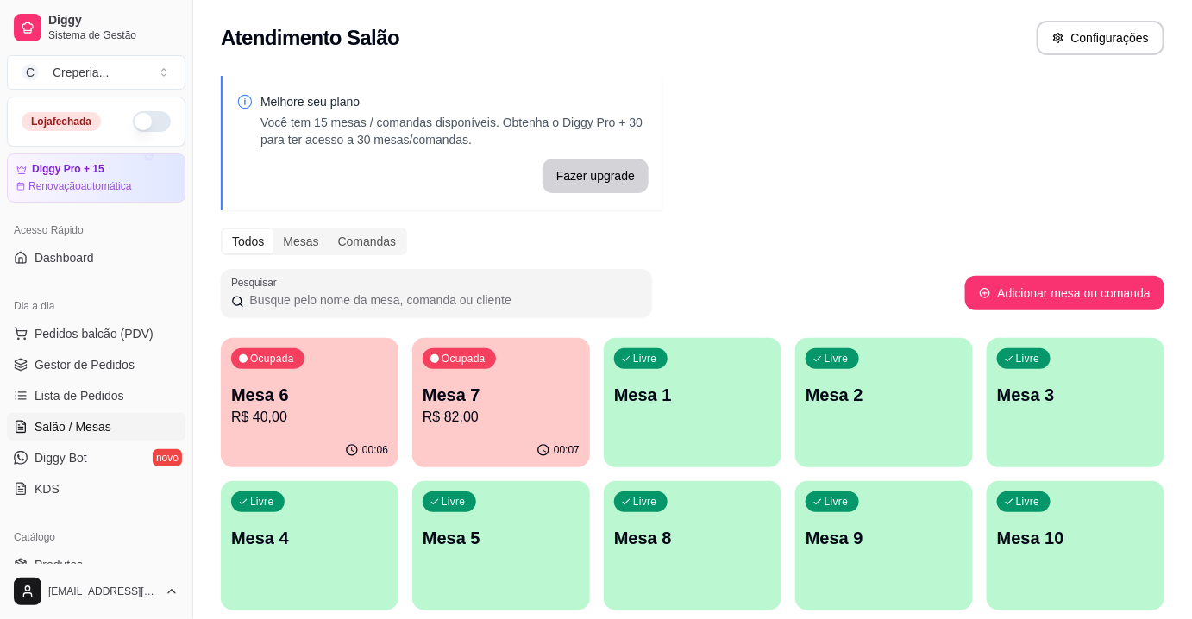
click at [453, 412] on p "R$ 82,00" at bounding box center [501, 417] width 157 height 21
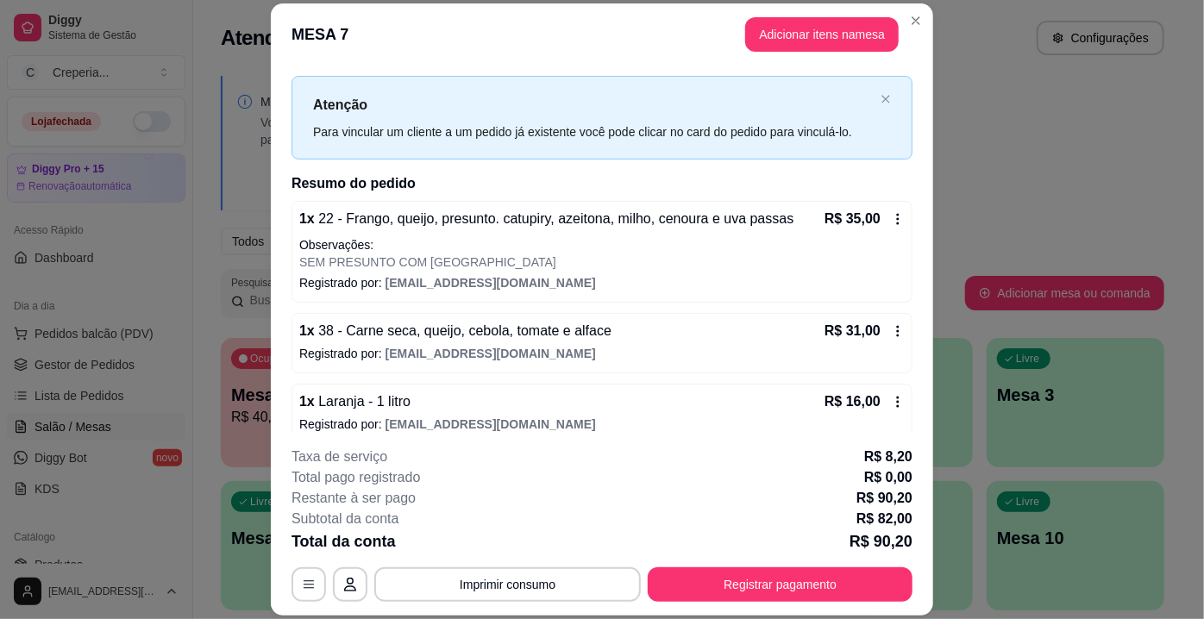
scroll to position [42, 0]
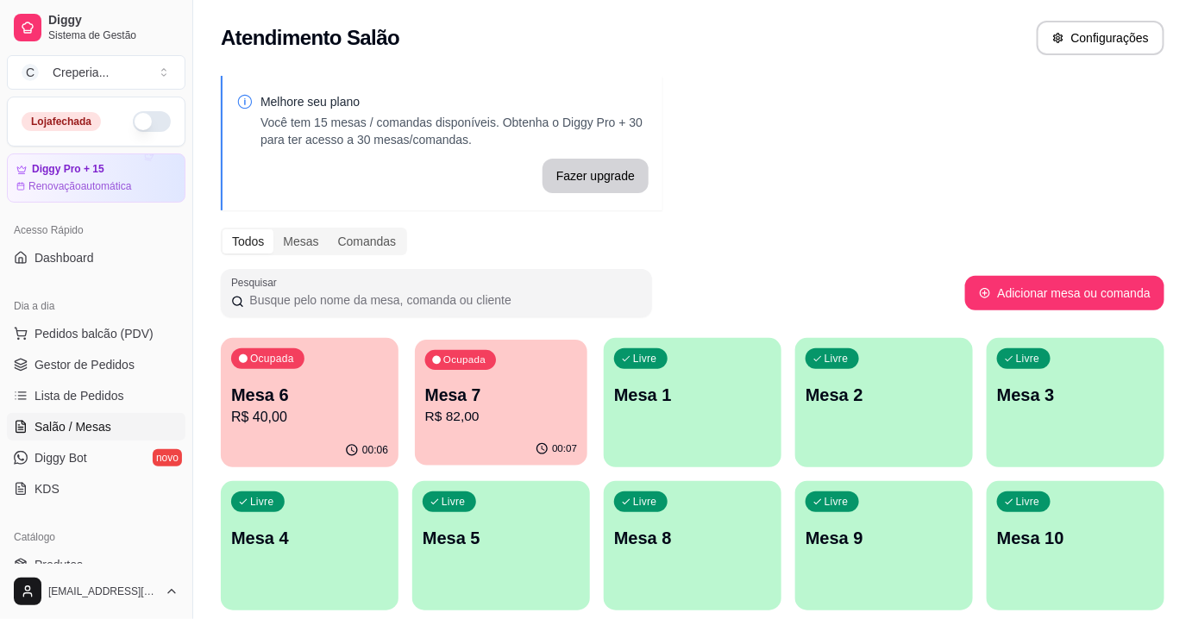
click at [516, 392] on p "Mesa 7" at bounding box center [501, 395] width 153 height 23
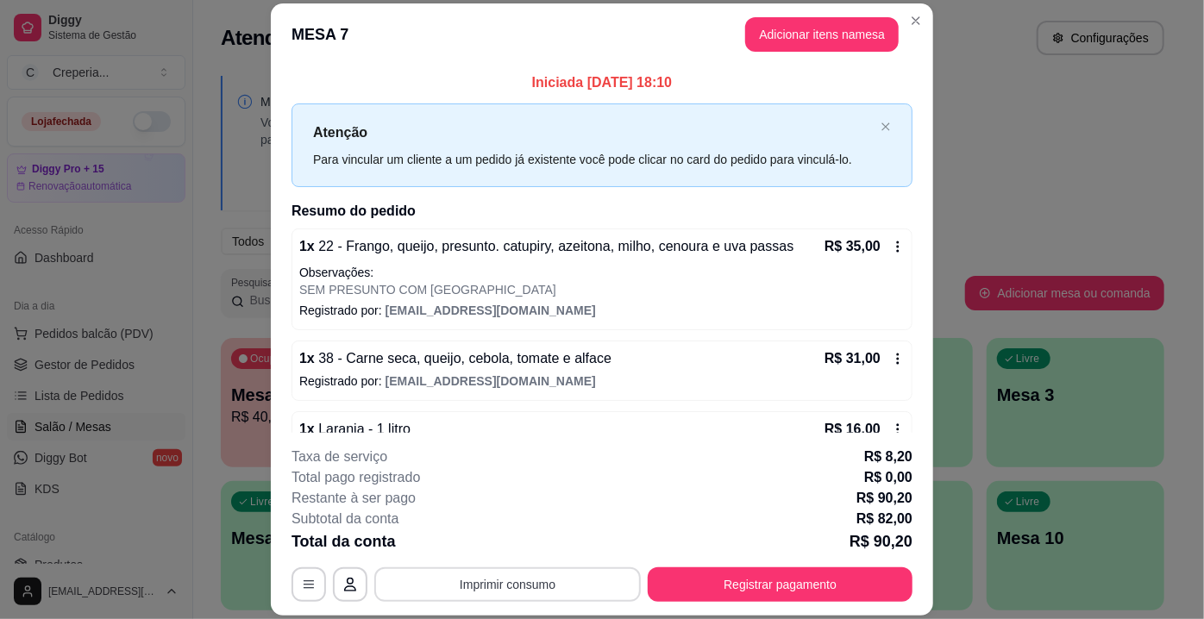
click at [556, 591] on button "Imprimir consumo" at bounding box center [507, 584] width 266 height 34
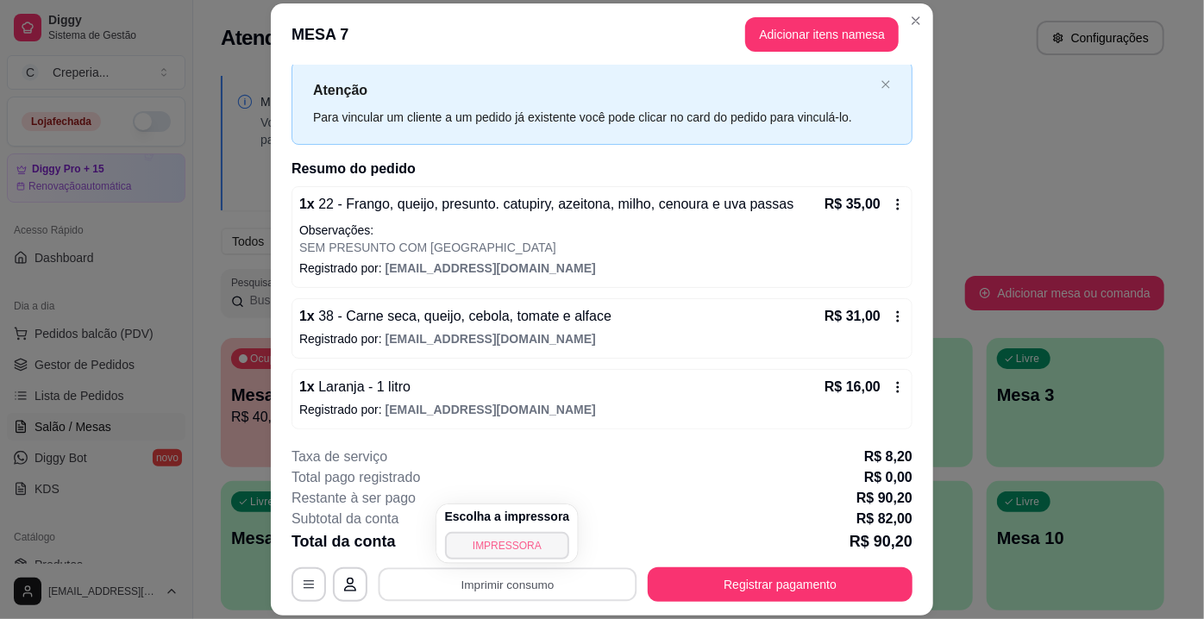
click at [511, 552] on button "IMPRESSORA" at bounding box center [507, 546] width 125 height 28
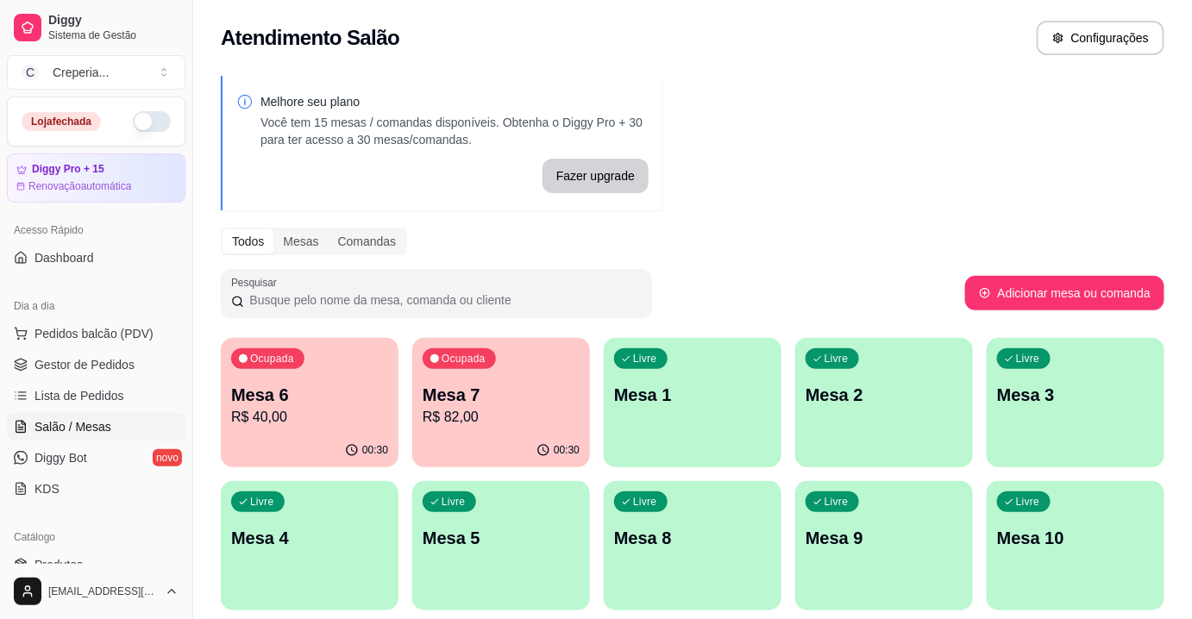
click at [272, 398] on p "Mesa 6" at bounding box center [309, 395] width 157 height 24
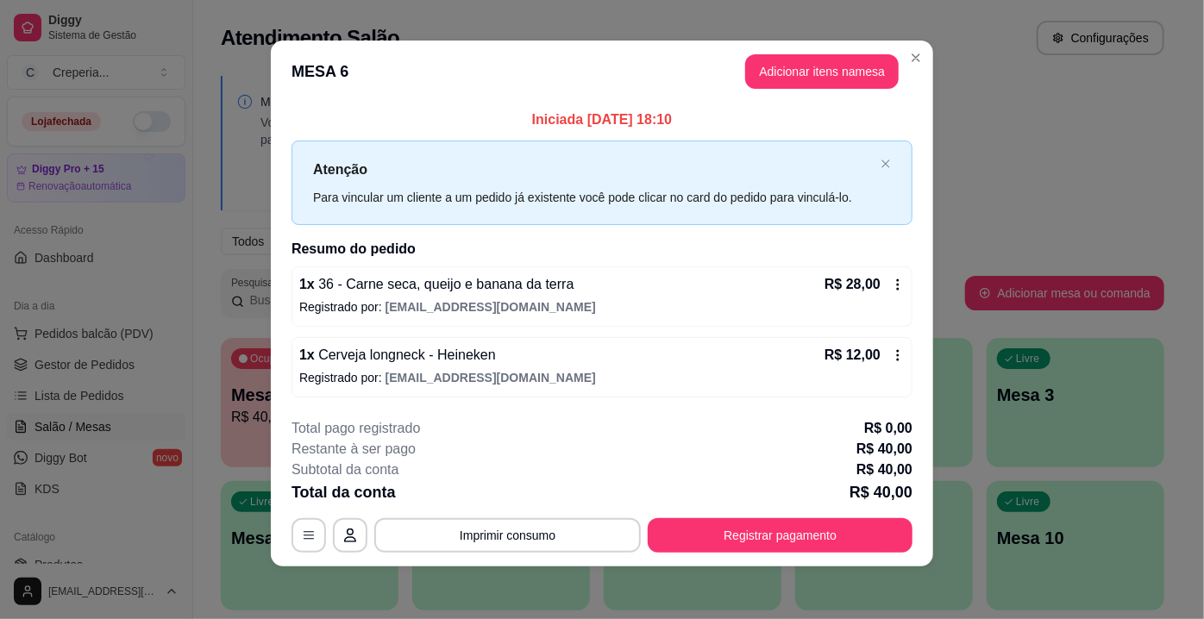
scroll to position [7, 0]
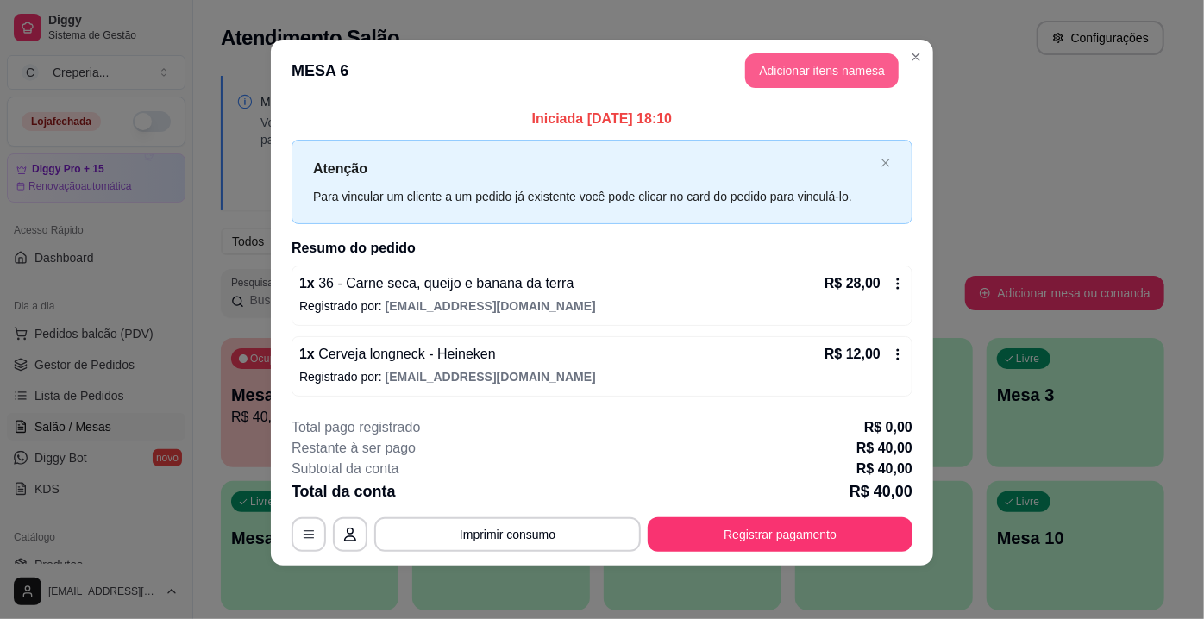
click at [780, 72] on button "Adicionar itens na mesa" at bounding box center [821, 70] width 153 height 34
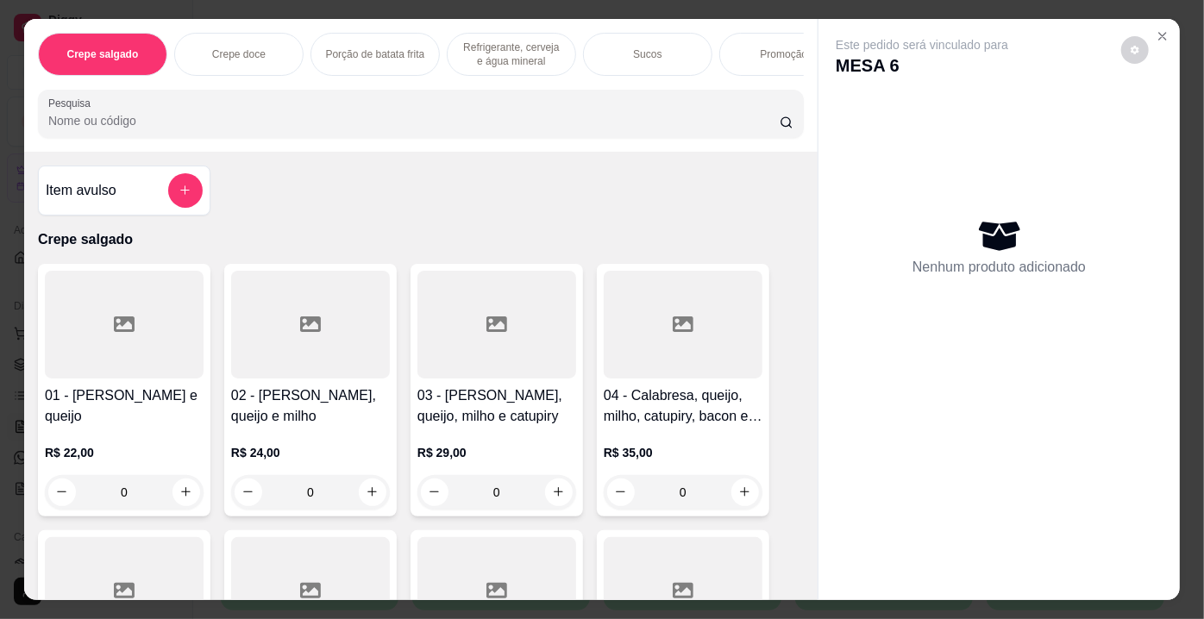
click at [445, 129] on input "Pesquisa" at bounding box center [413, 120] width 731 height 17
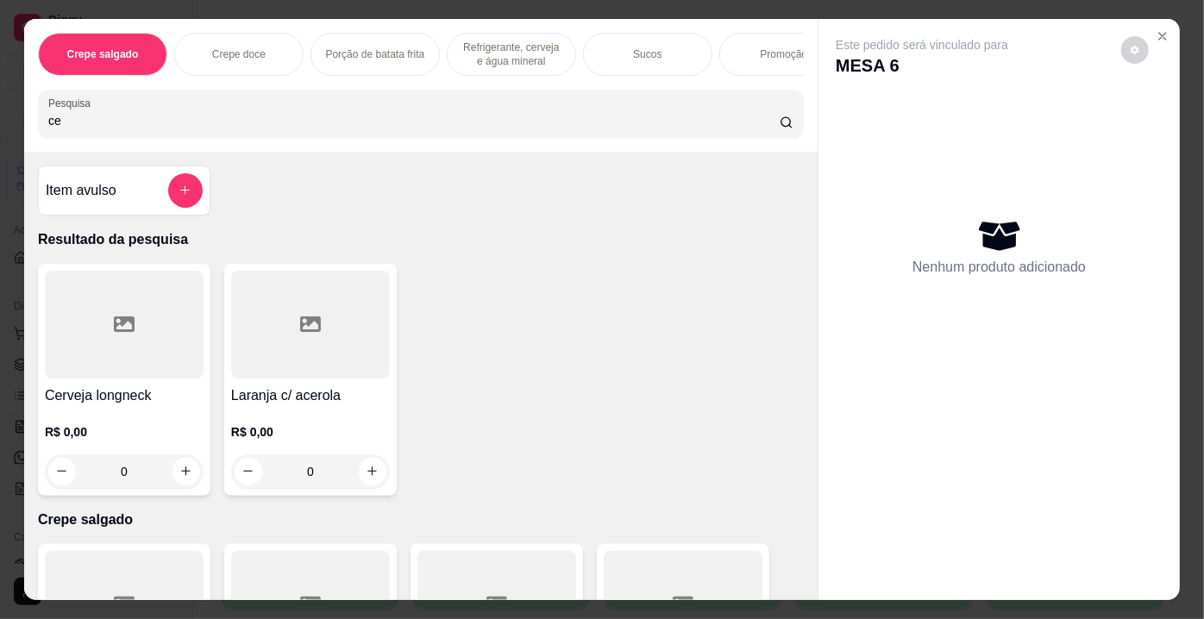
type input "c"
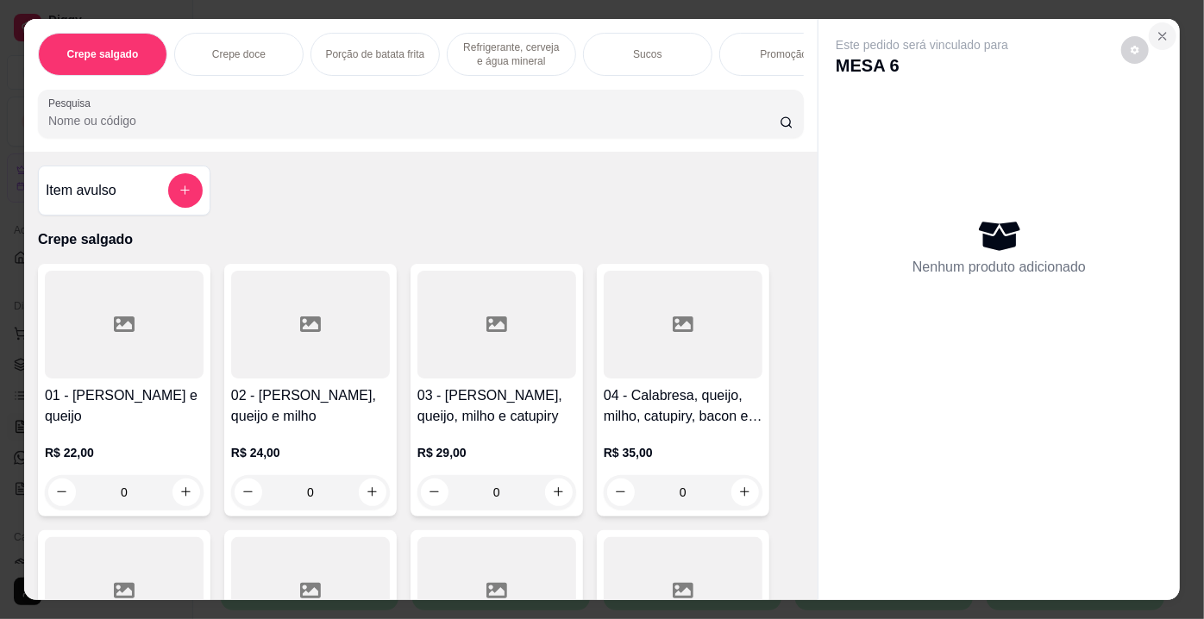
click at [1156, 31] on icon "Close" at bounding box center [1163, 36] width 14 height 14
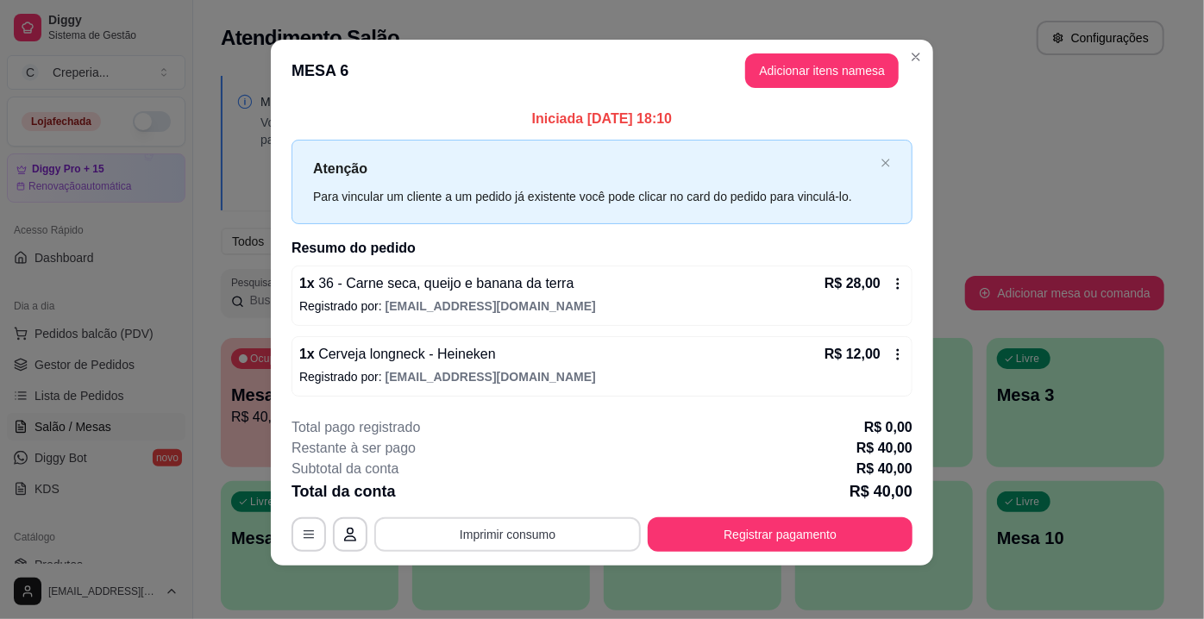
click at [493, 528] on button "Imprimir consumo" at bounding box center [507, 534] width 266 height 34
click at [504, 492] on button "IMPRESSORA" at bounding box center [507, 493] width 125 height 28
click at [697, 529] on button "Registrar pagamento" at bounding box center [780, 534] width 265 height 34
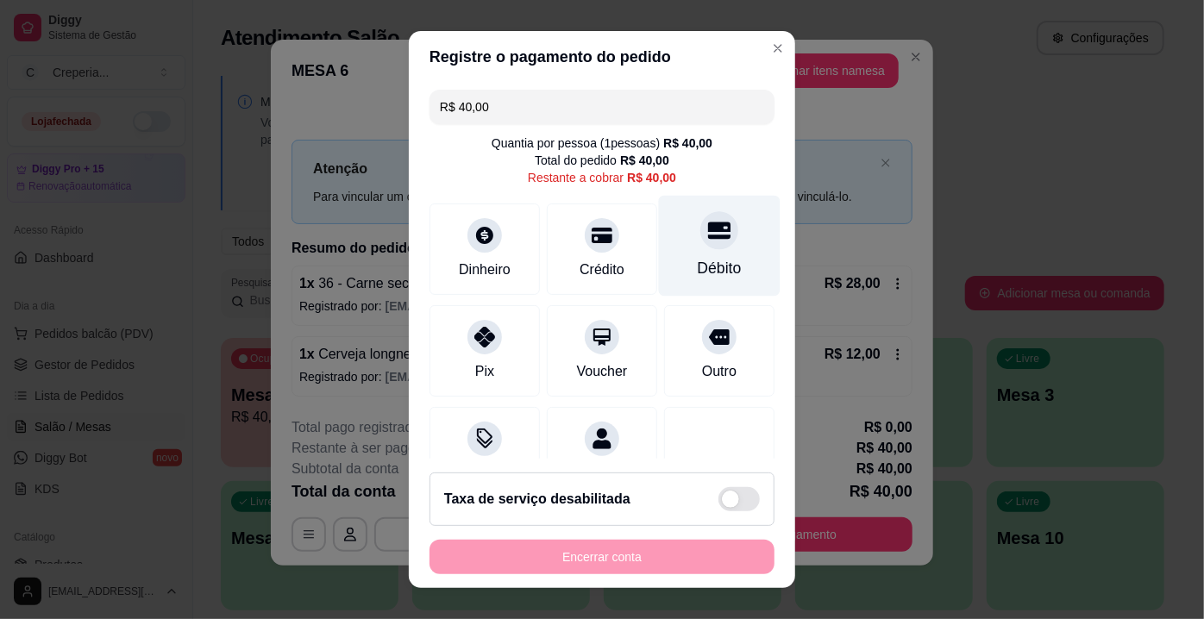
click at [708, 234] on icon at bounding box center [719, 230] width 22 height 22
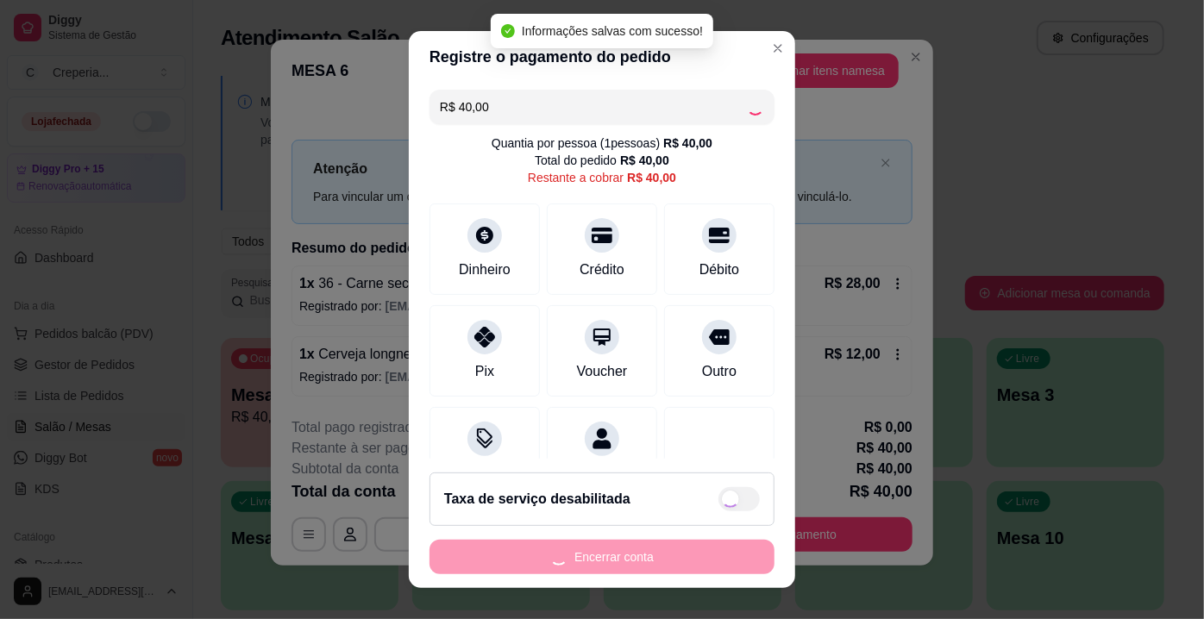
type input "R$ 0,00"
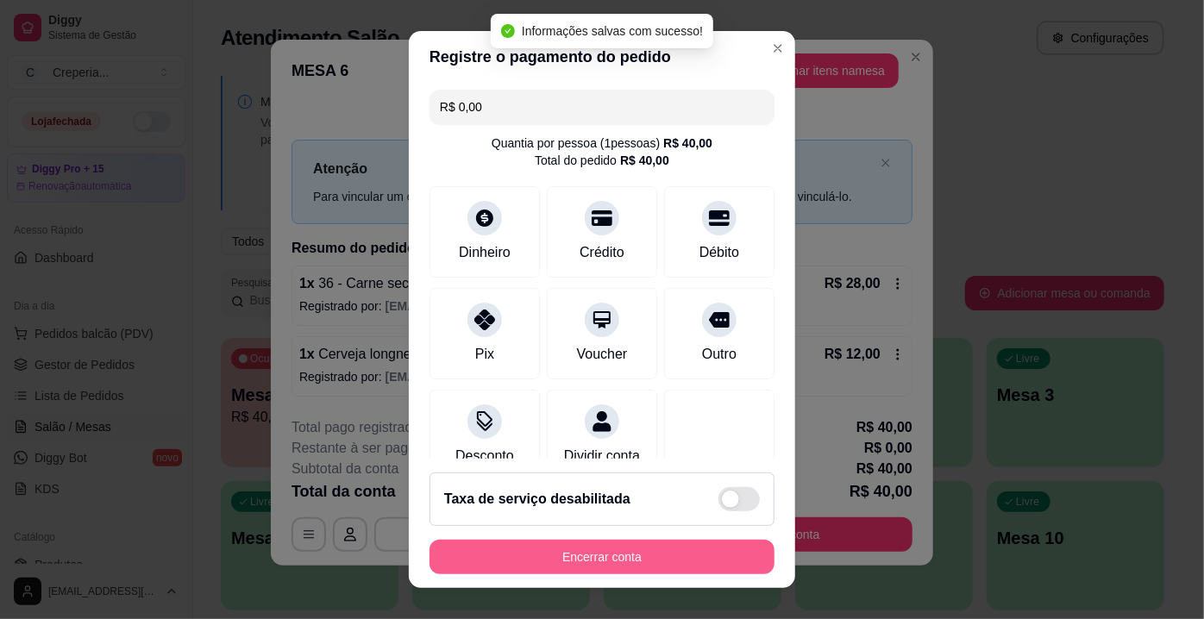
click at [569, 553] on button "Encerrar conta" at bounding box center [601, 557] width 345 height 34
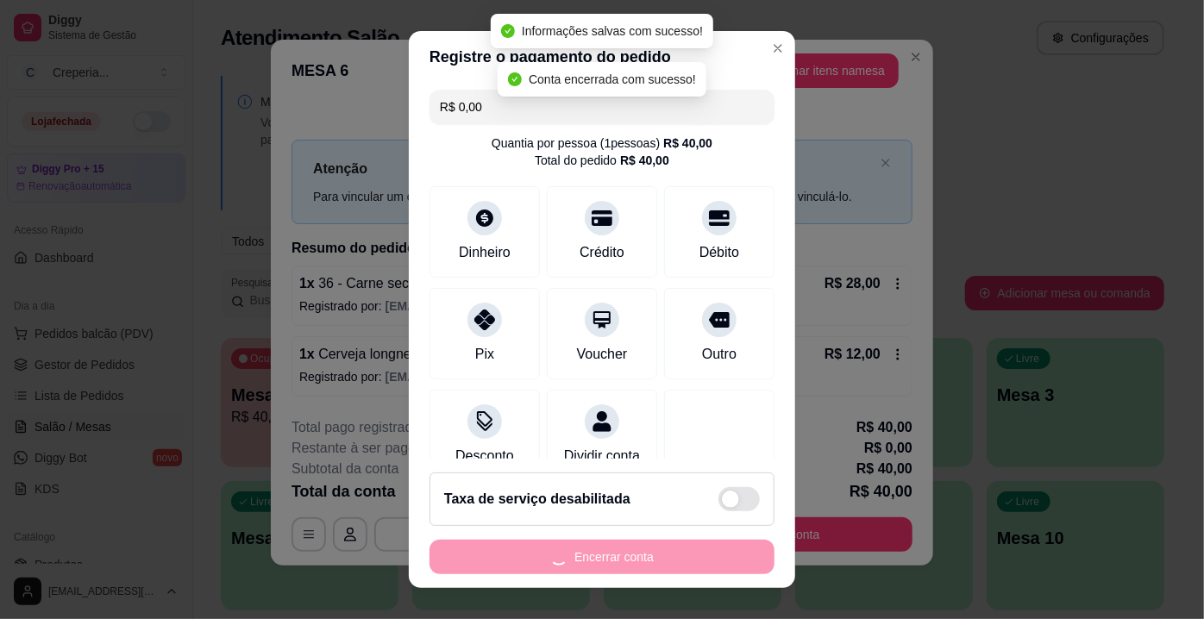
scroll to position [0, 0]
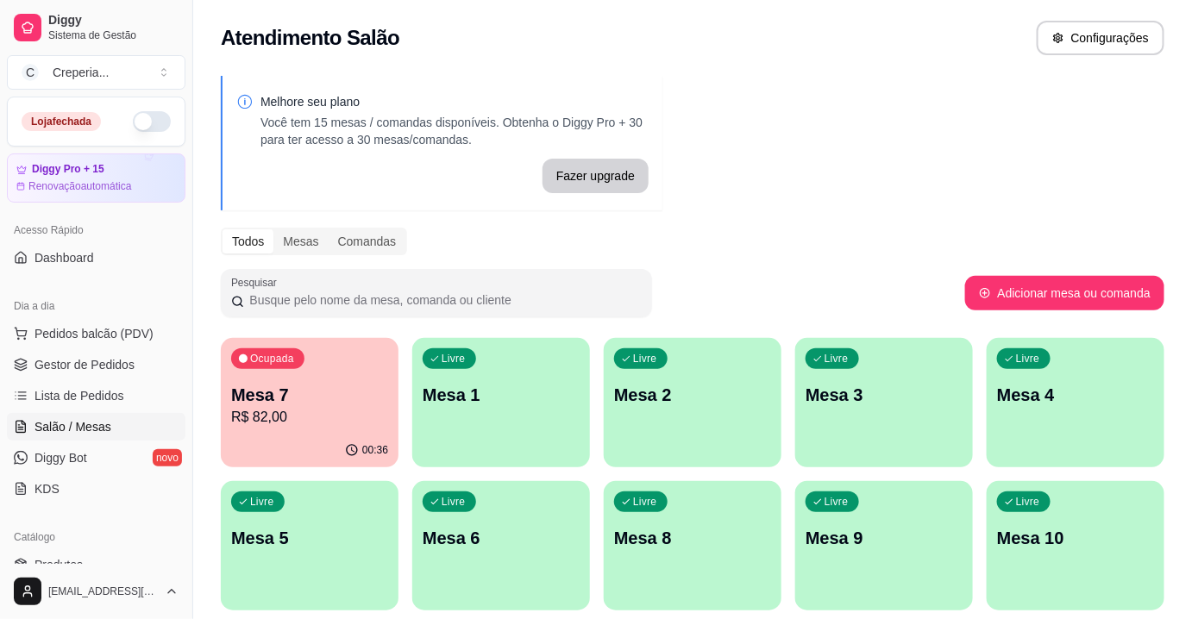
click at [317, 399] on p "Mesa 7" at bounding box center [309, 395] width 157 height 24
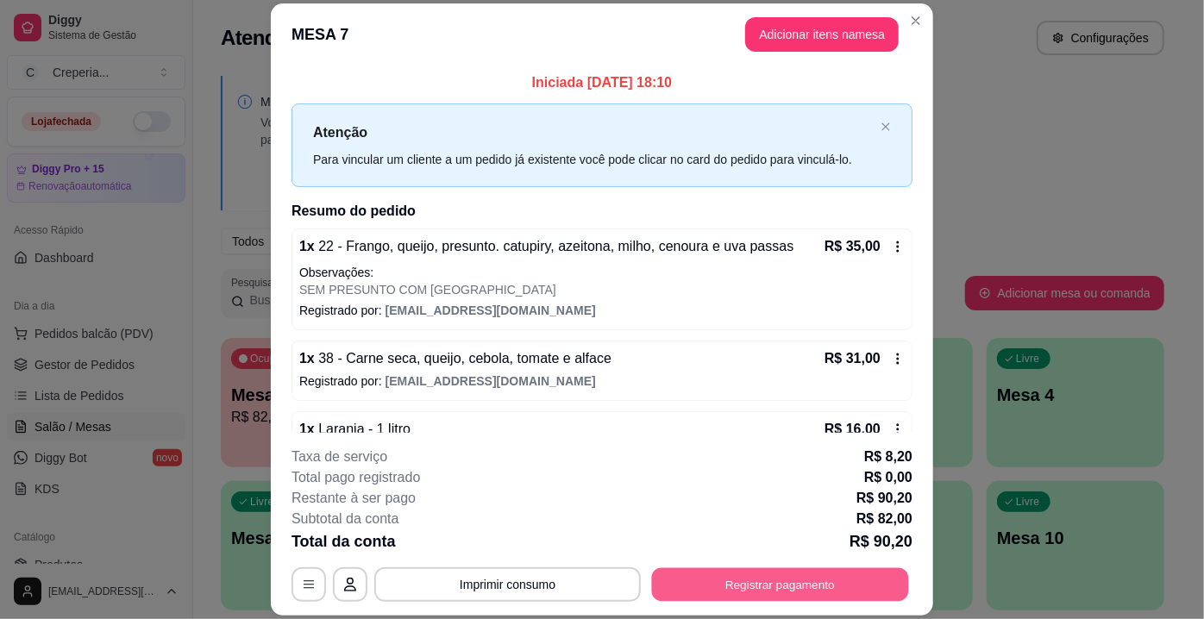
click at [752, 578] on button "Registrar pagamento" at bounding box center [780, 585] width 257 height 34
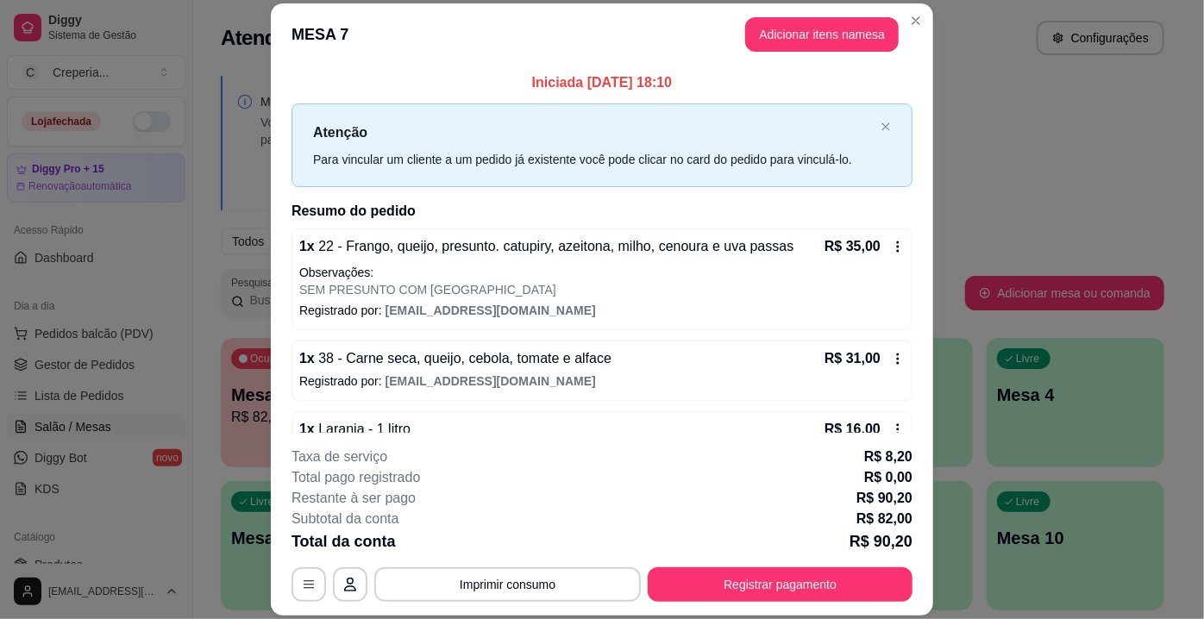
click at [681, 263] on div "Débito" at bounding box center [720, 263] width 122 height 101
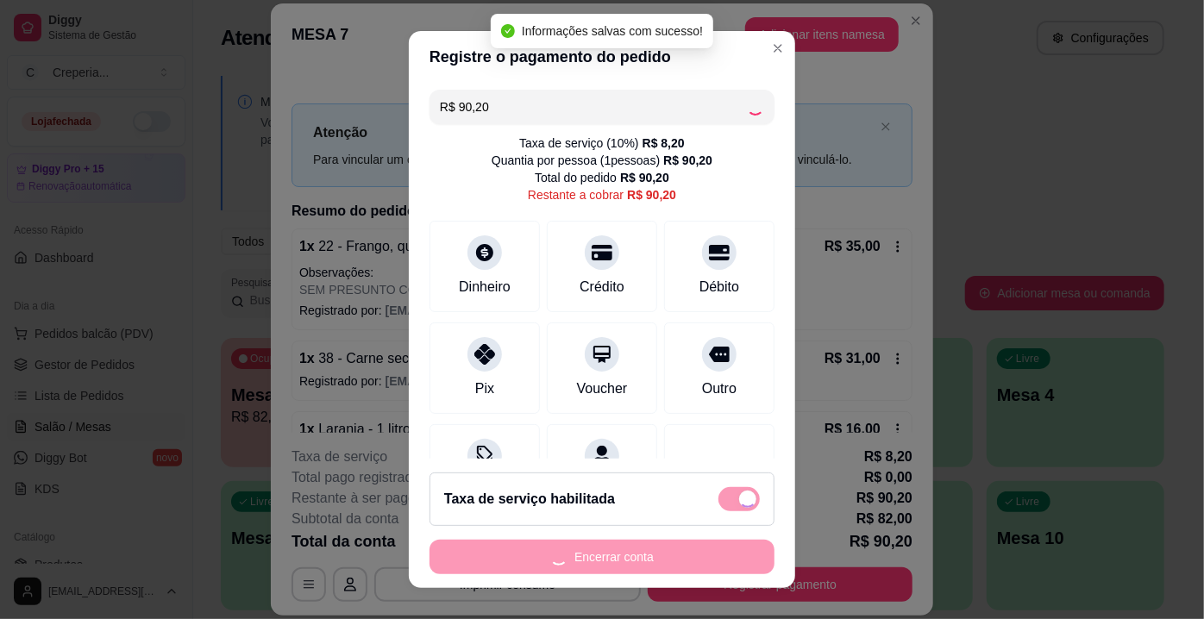
type input "R$ 0,00"
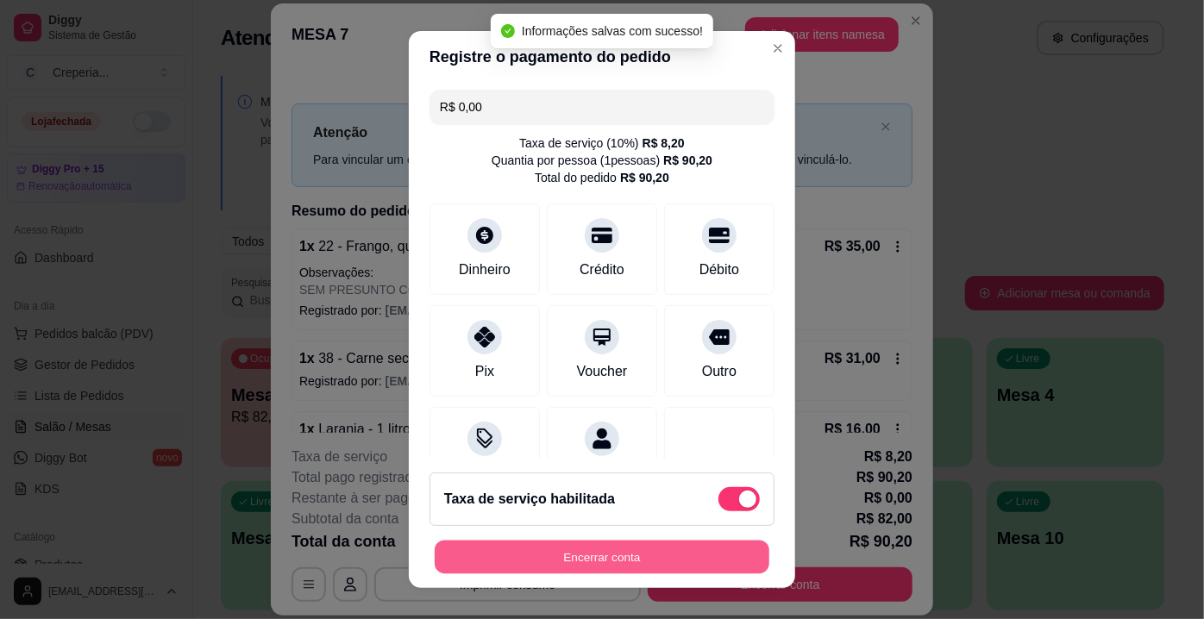
click at [562, 547] on button "Encerrar conta" at bounding box center [602, 558] width 335 height 34
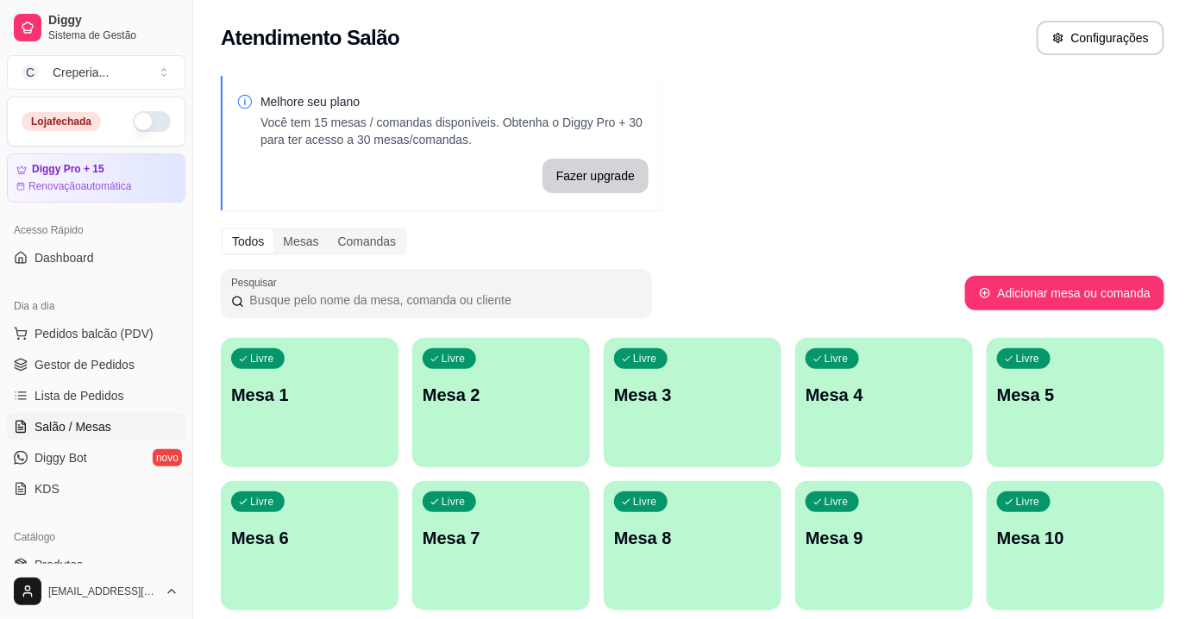
click at [497, 396] on p "Mesa 2" at bounding box center [501, 395] width 157 height 24
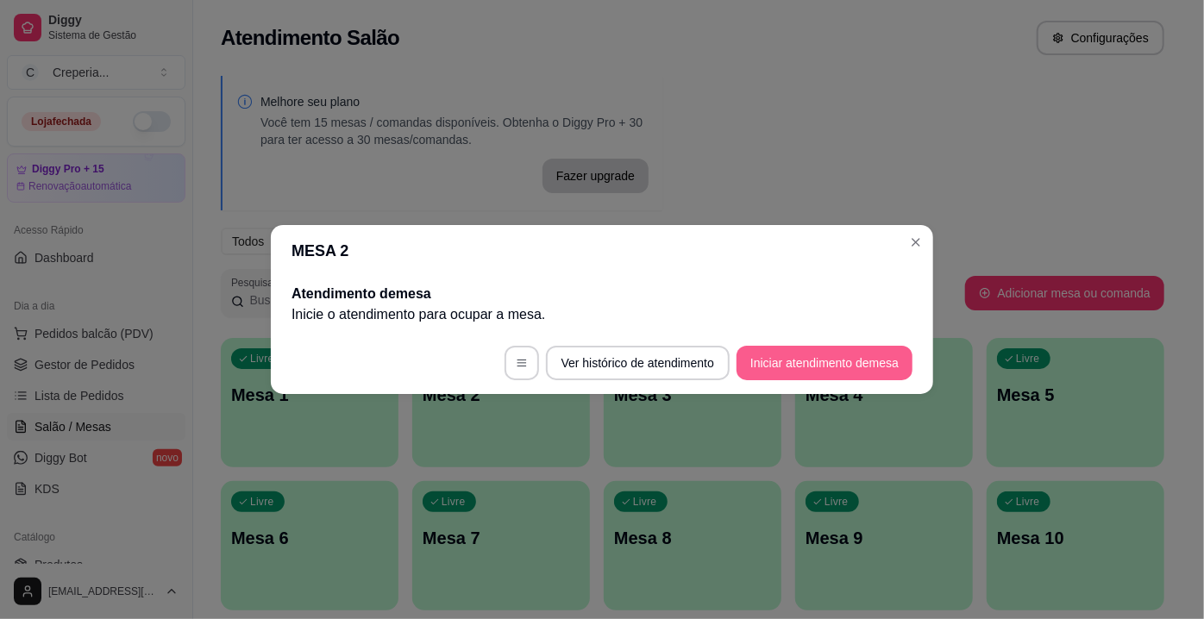
click at [794, 358] on button "Iniciar atendimento de mesa" at bounding box center [824, 363] width 176 height 34
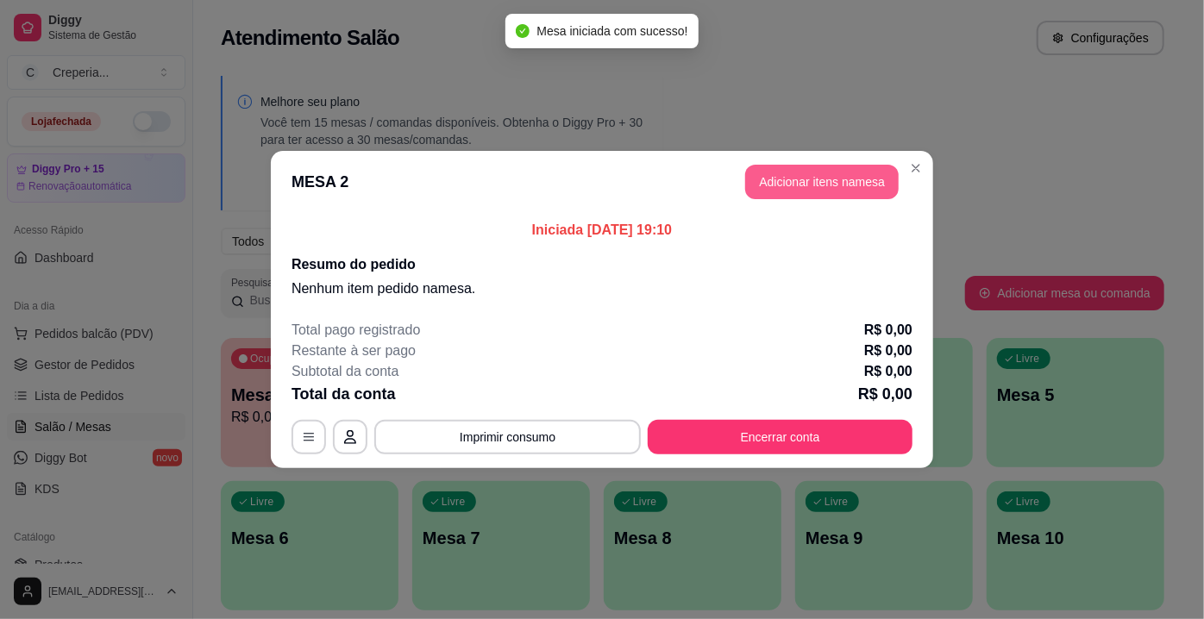
click at [814, 178] on button "Adicionar itens na mesa" at bounding box center [821, 182] width 153 height 34
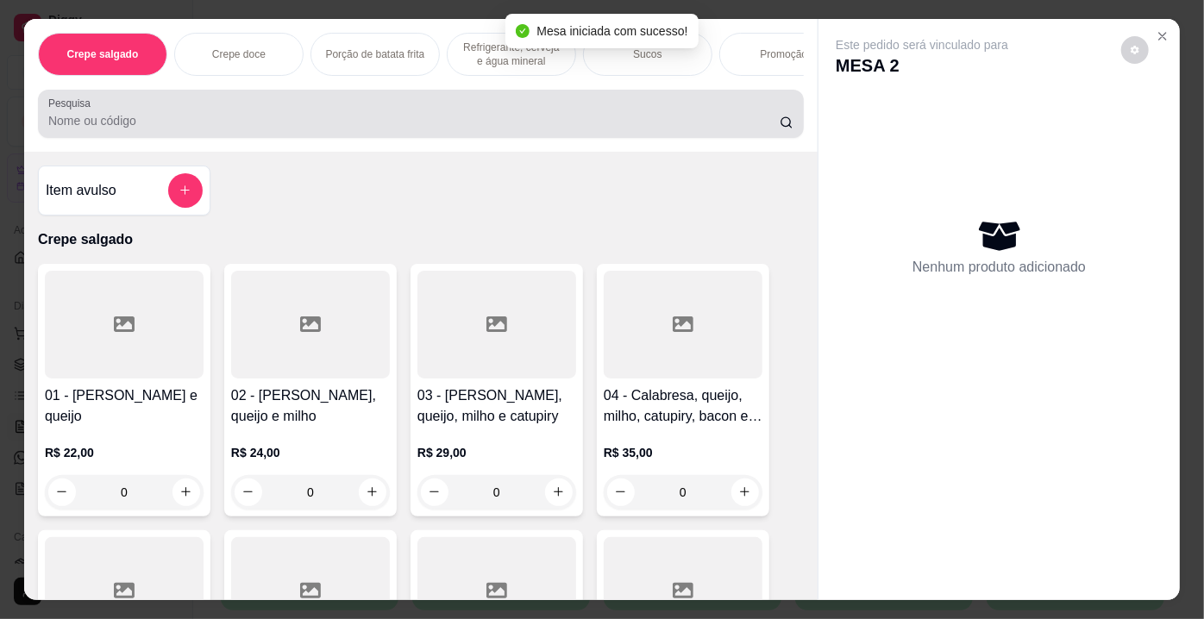
click at [342, 129] on input "Pesquisa" at bounding box center [413, 120] width 731 height 17
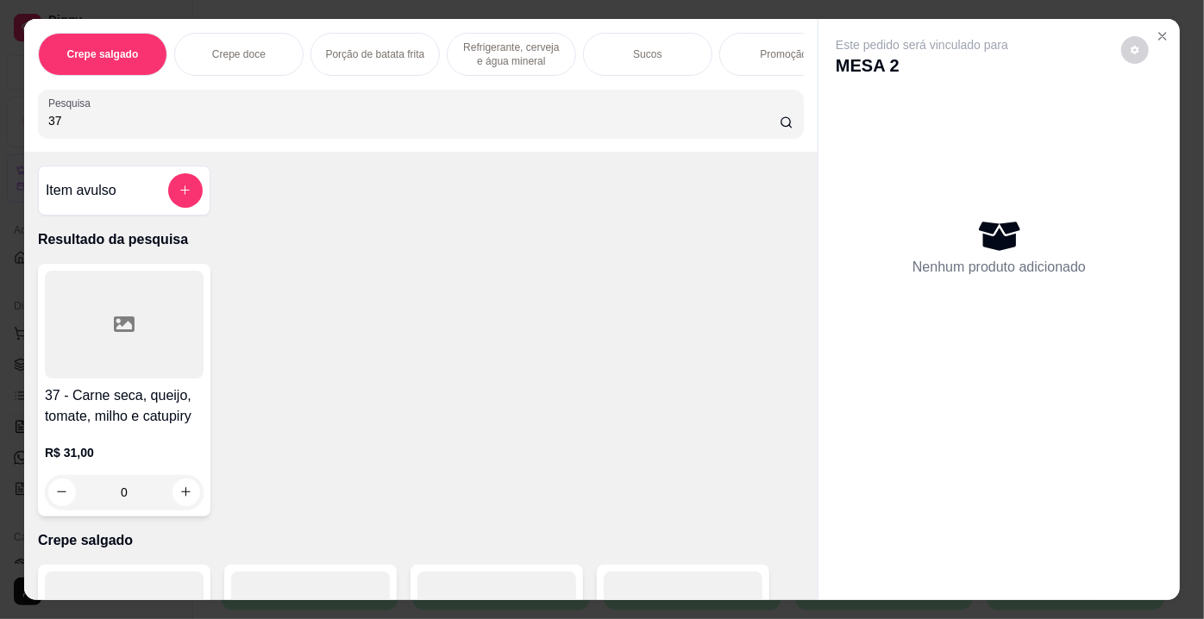
type input "37"
click at [112, 343] on div at bounding box center [124, 325] width 159 height 108
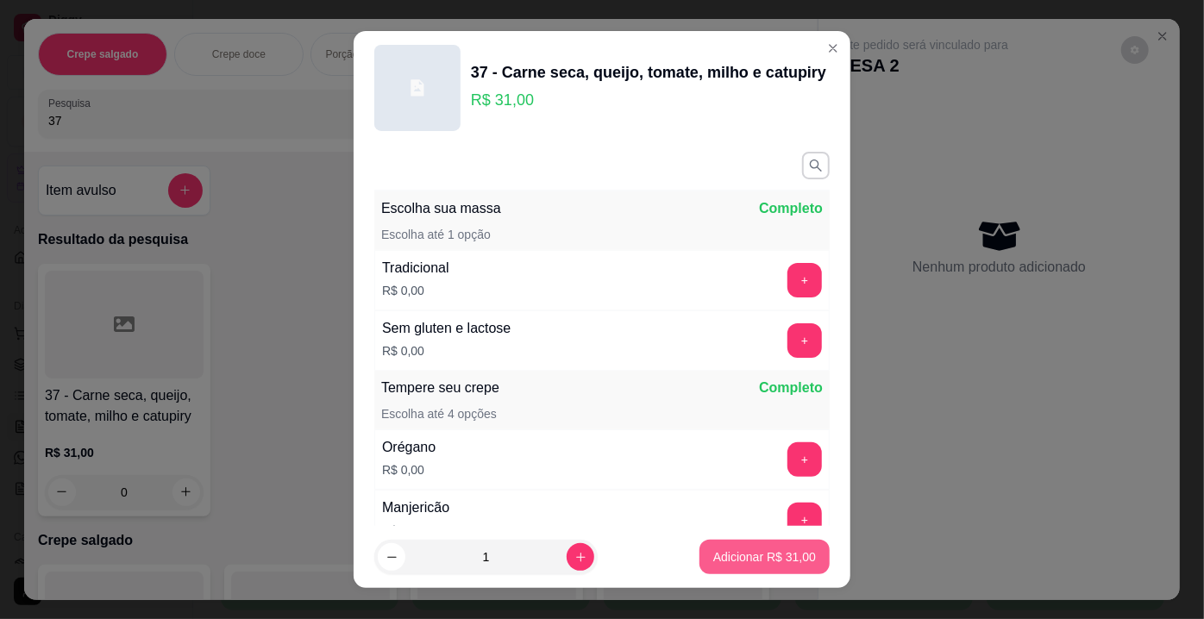
click at [745, 556] on p "Adicionar R$ 31,00" at bounding box center [764, 556] width 103 height 17
type input "1"
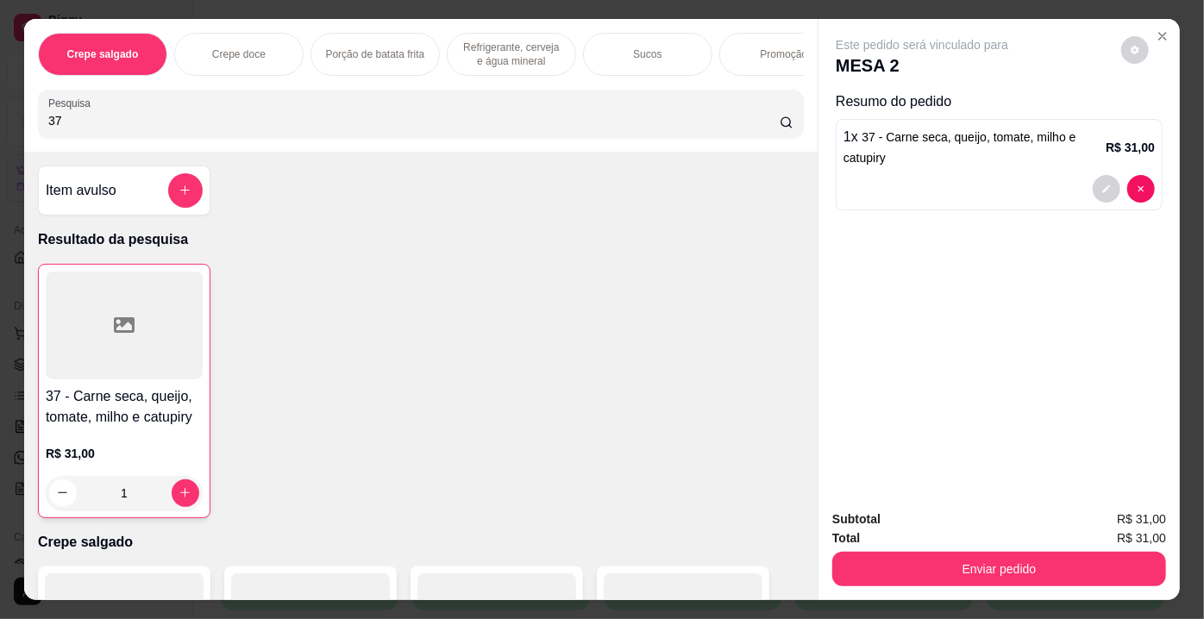
drag, startPoint x: 73, startPoint y: 132, endPoint x: 0, endPoint y: 122, distance: 73.9
click at [0, 122] on div "Crepe salgado Crepe doce Porção de batata frita Refrigerante, cerveja e água mi…" at bounding box center [602, 309] width 1204 height 619
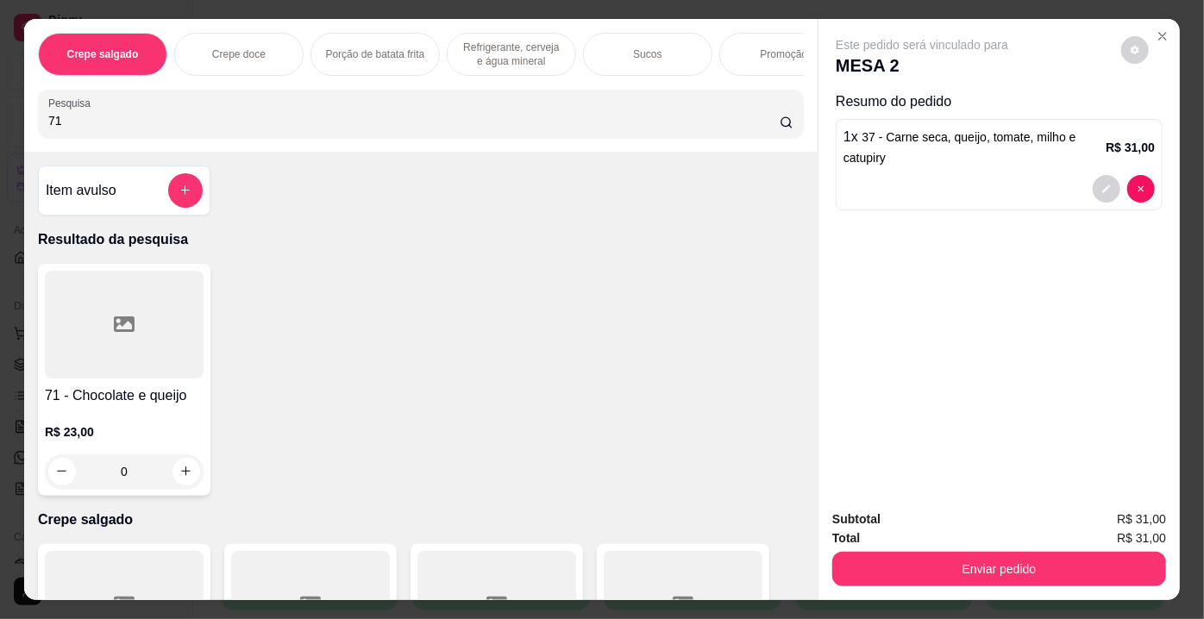
type input "71"
click at [140, 302] on div at bounding box center [124, 325] width 159 height 108
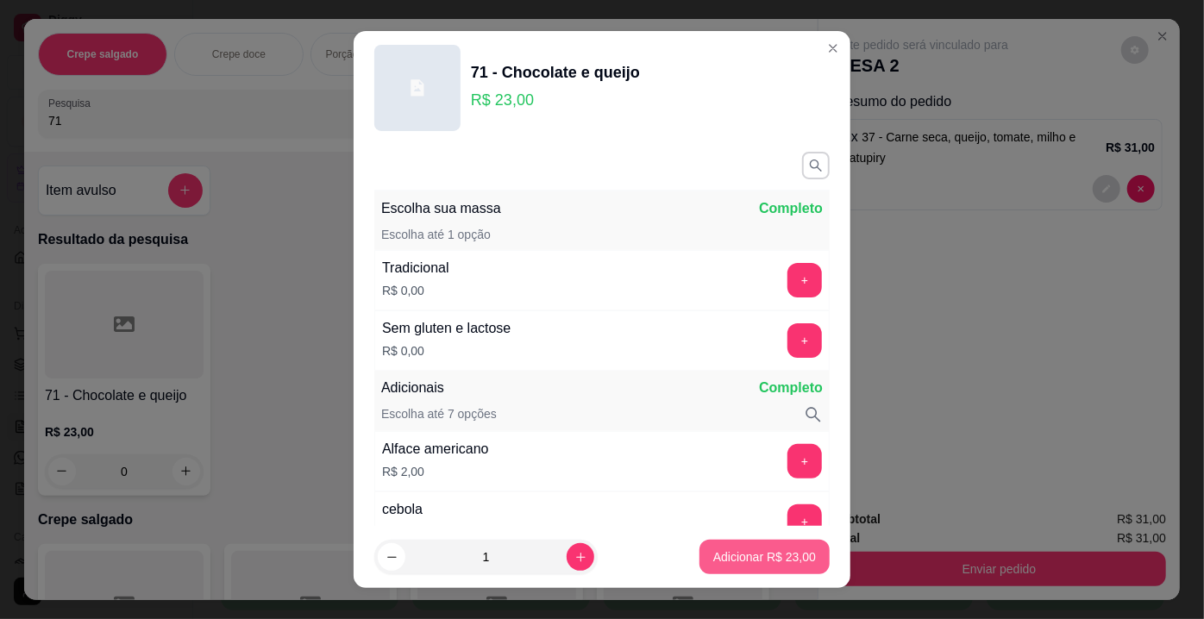
click at [742, 562] on p "Adicionar R$ 23,00" at bounding box center [764, 556] width 103 height 17
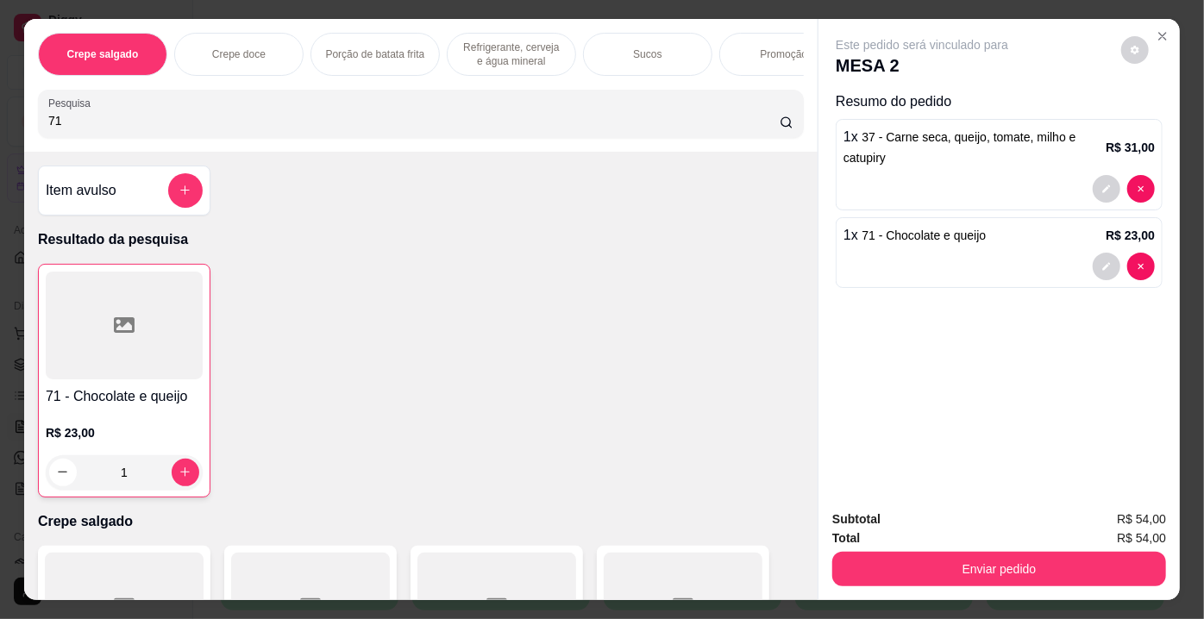
type input "1"
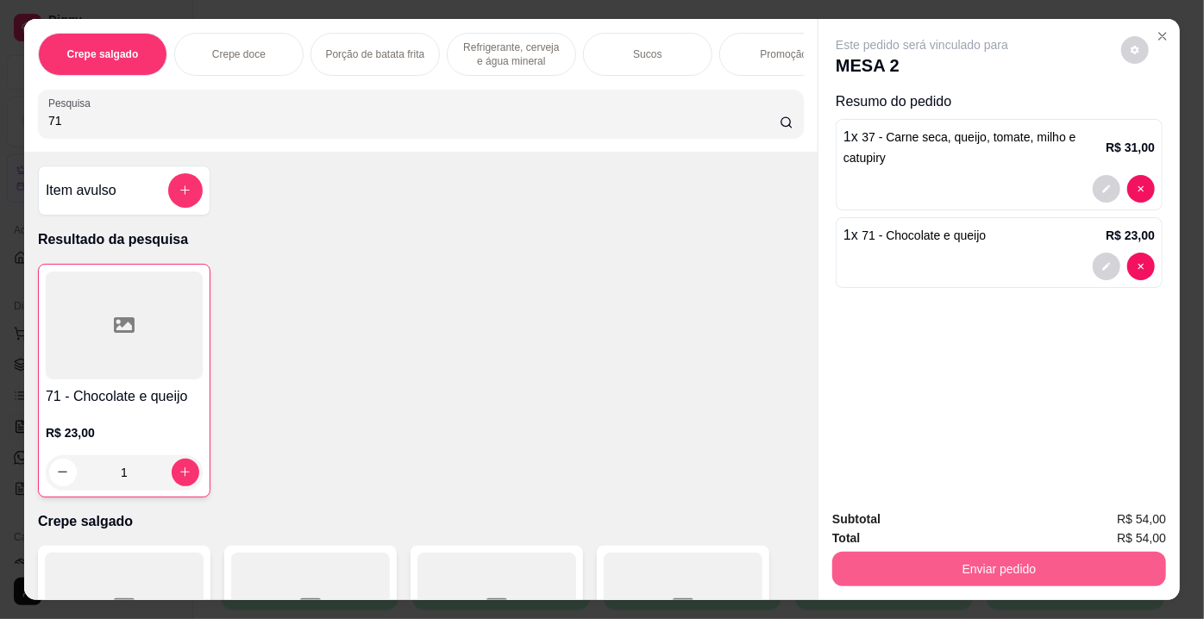
click at [931, 565] on button "Enviar pedido" at bounding box center [999, 569] width 334 height 34
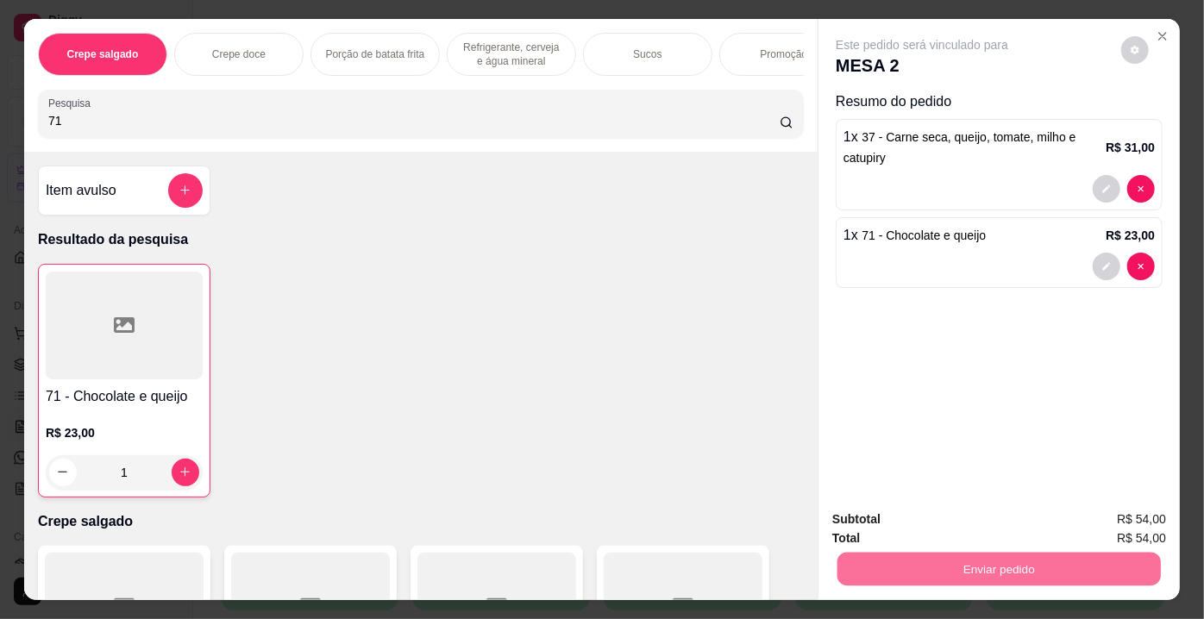
click at [1106, 337] on div "Este pedido será vinculado para MESA 2 Resumo do pedido 1 x 37 - Carne seca, qu…" at bounding box center [998, 258] width 361 height 478
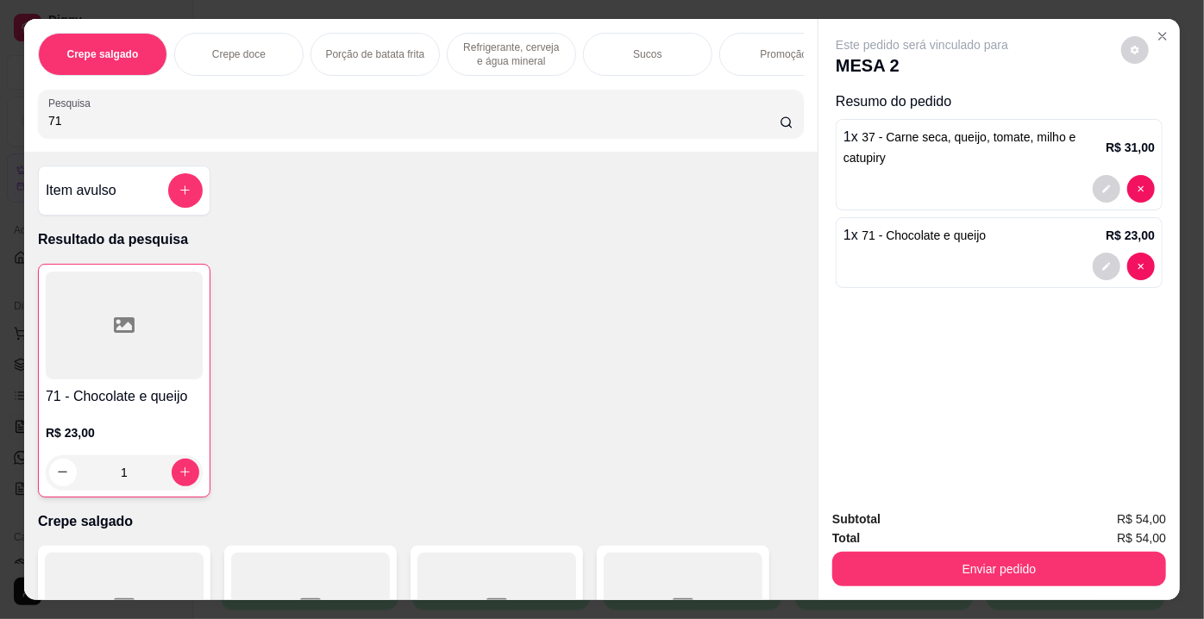
drag, startPoint x: 161, startPoint y: 134, endPoint x: 0, endPoint y: 111, distance: 162.8
click at [0, 111] on div "Crepe salgado Crepe doce Porção de batata frita Refrigerante, cerveja e água mi…" at bounding box center [602, 309] width 1204 height 619
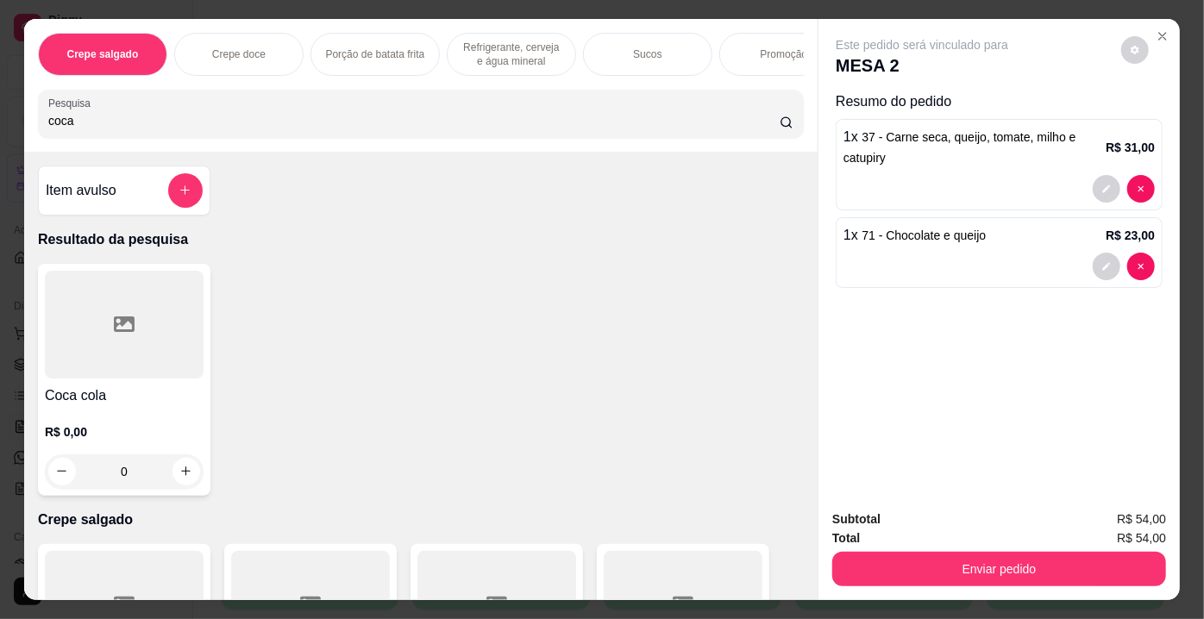
type input "coca"
click at [114, 325] on icon at bounding box center [124, 324] width 21 height 21
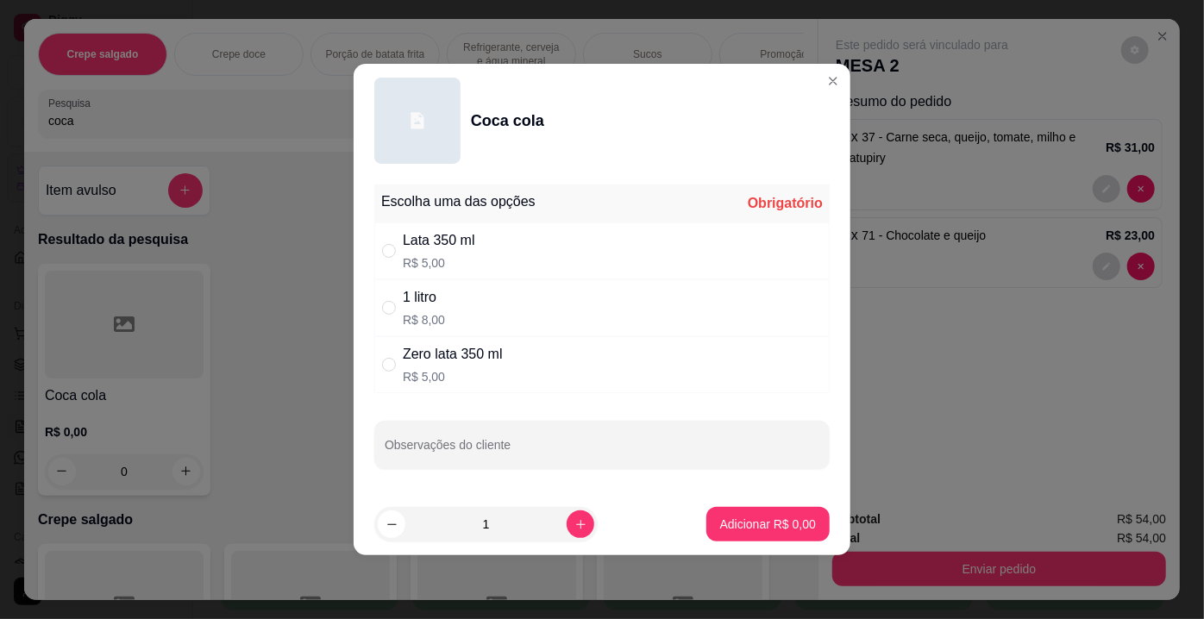
click at [436, 246] on div "Lata 350 ml" at bounding box center [439, 240] width 72 height 21
radio input "true"
click at [736, 529] on p "Adicionar R$ 5,00" at bounding box center [767, 524] width 93 height 16
type input "1"
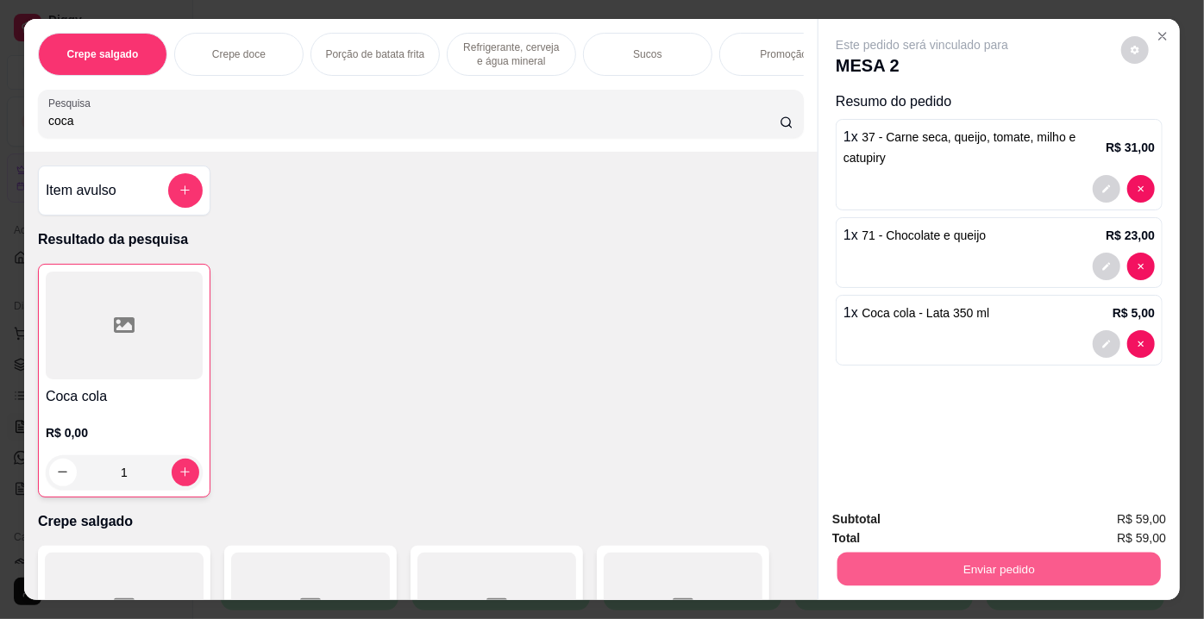
click at [949, 555] on button "Enviar pedido" at bounding box center [998, 570] width 323 height 34
click at [1111, 523] on button "Enviar pedido" at bounding box center [1121, 521] width 95 height 32
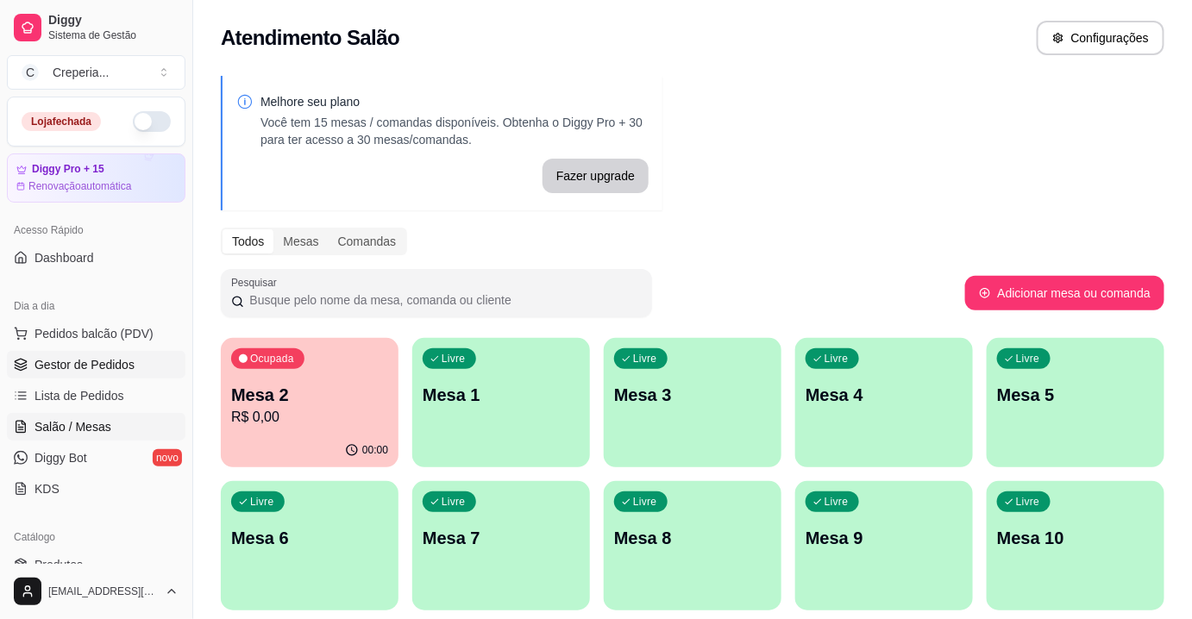
click at [70, 371] on span "Gestor de Pedidos" at bounding box center [84, 364] width 100 height 17
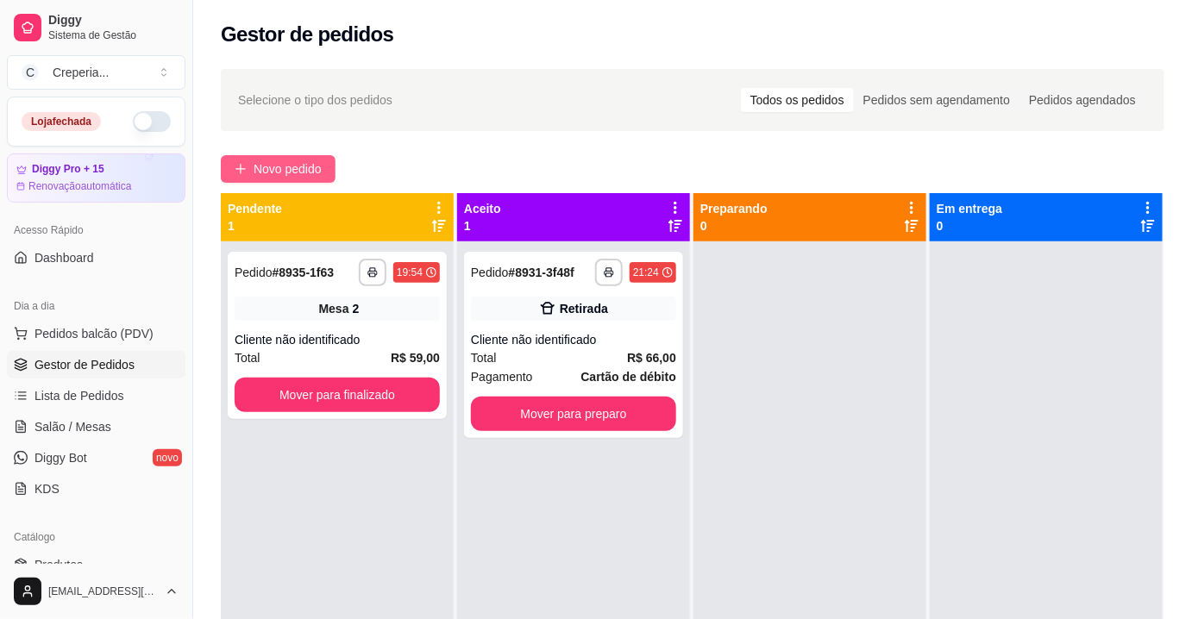
click at [276, 173] on span "Novo pedido" at bounding box center [288, 169] width 68 height 19
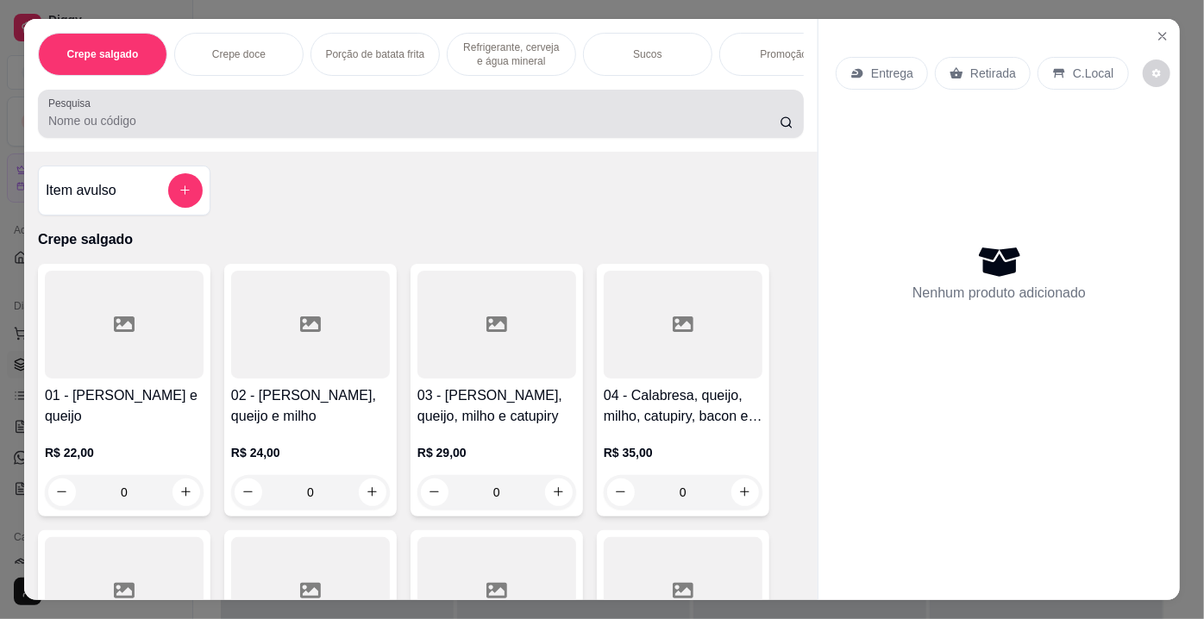
click at [479, 122] on input "Pesquisa" at bounding box center [413, 120] width 731 height 17
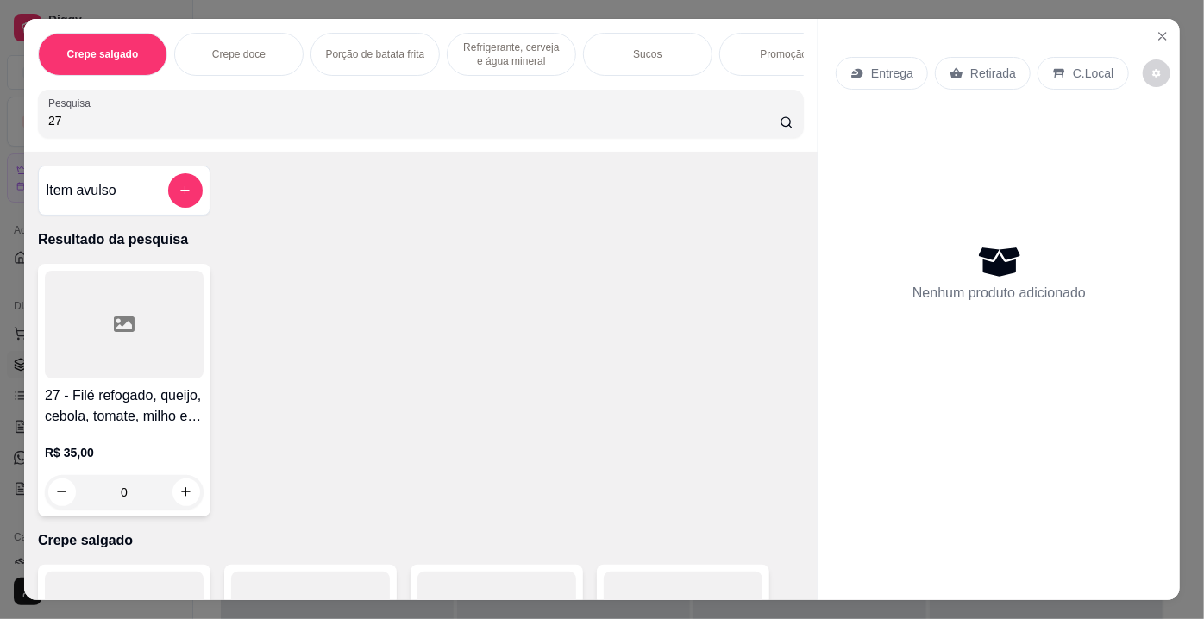
type input "27"
click at [163, 340] on div at bounding box center [124, 325] width 159 height 108
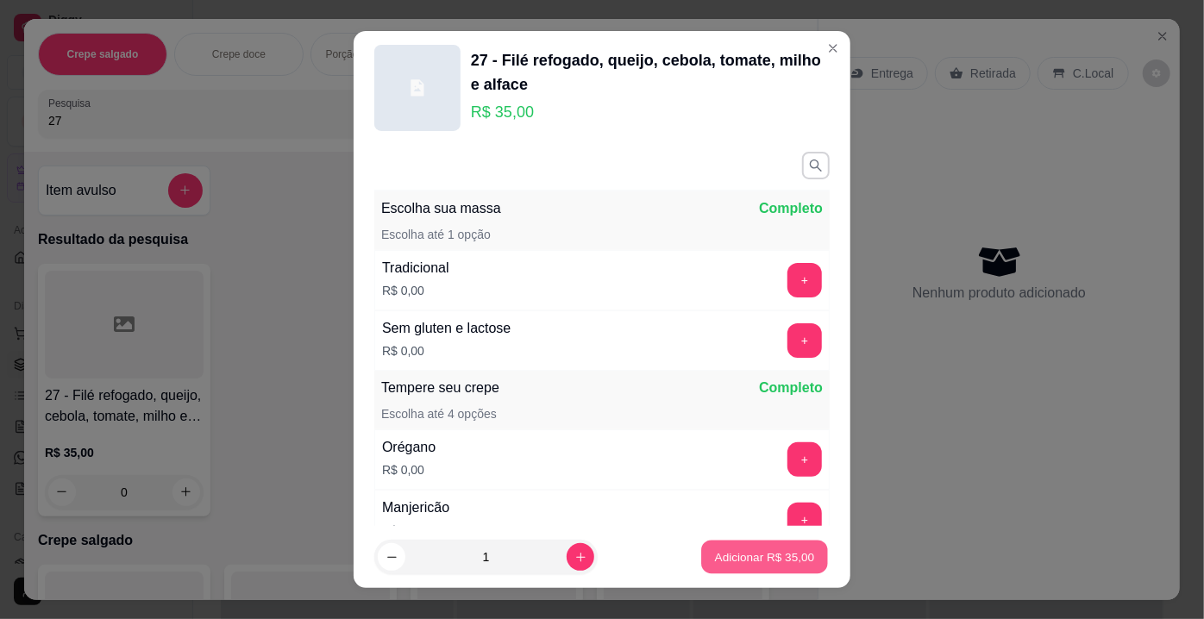
click at [766, 565] on p "Adicionar R$ 35,00" at bounding box center [765, 556] width 100 height 16
type input "1"
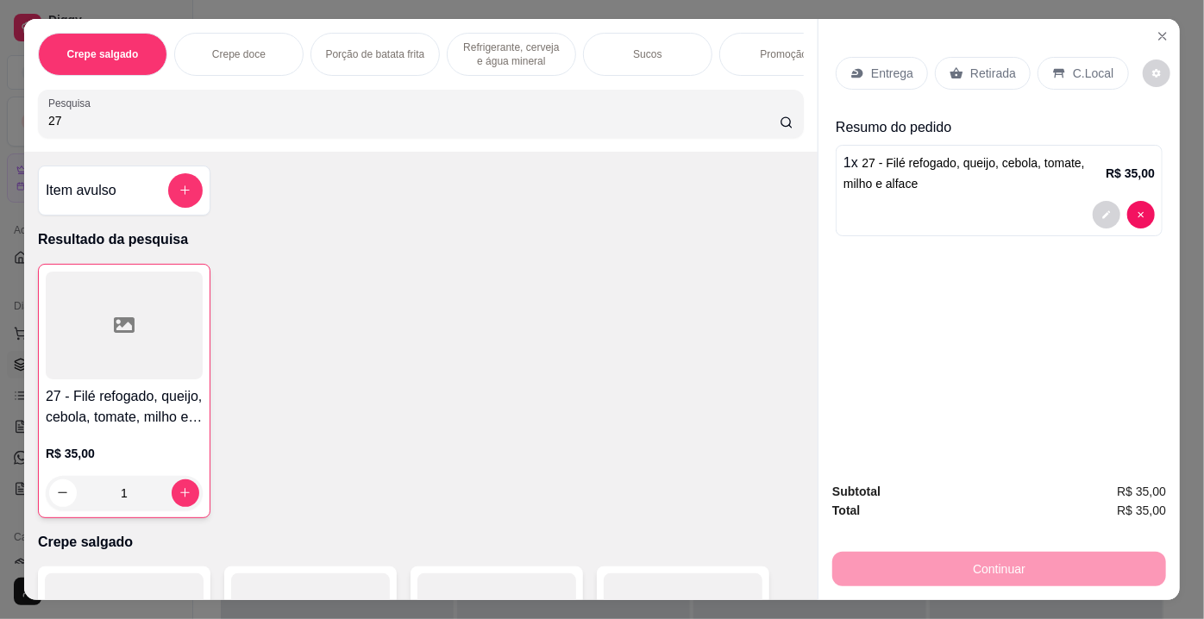
drag, startPoint x: 97, startPoint y: 128, endPoint x: 0, endPoint y: 139, distance: 97.1
click at [0, 139] on div "Crepe salgado Crepe doce Porção de batata frita Refrigerante, cerveja e água mi…" at bounding box center [602, 309] width 1204 height 619
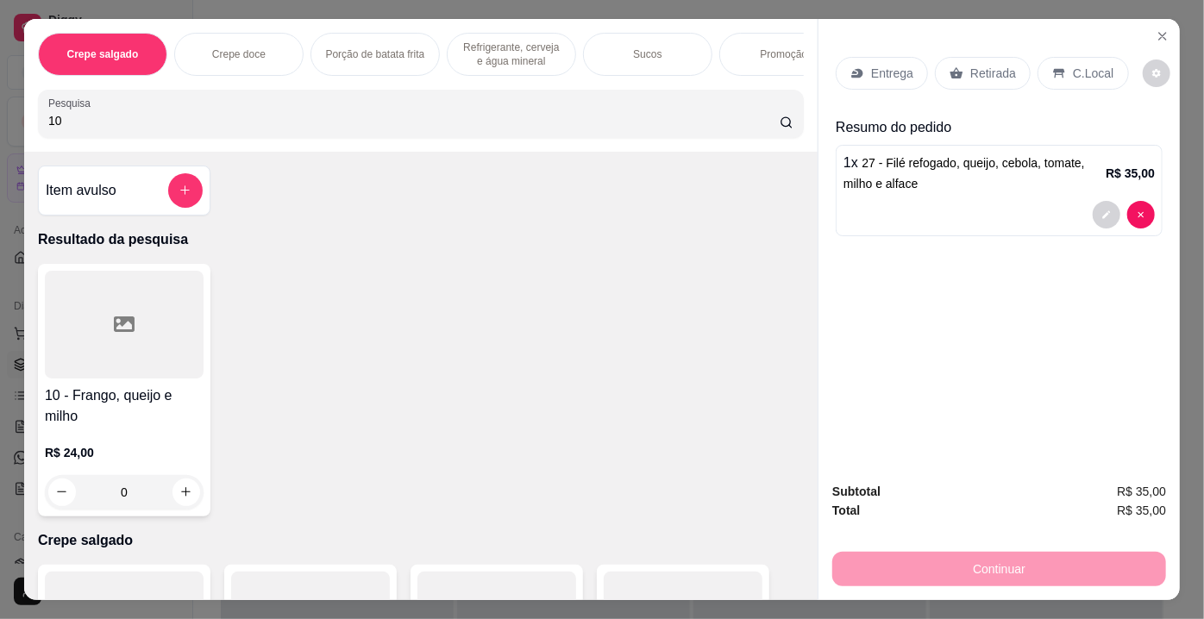
type input "10"
drag, startPoint x: 145, startPoint y: 333, endPoint x: 155, endPoint y: 337, distance: 11.2
click at [155, 337] on div at bounding box center [124, 325] width 159 height 108
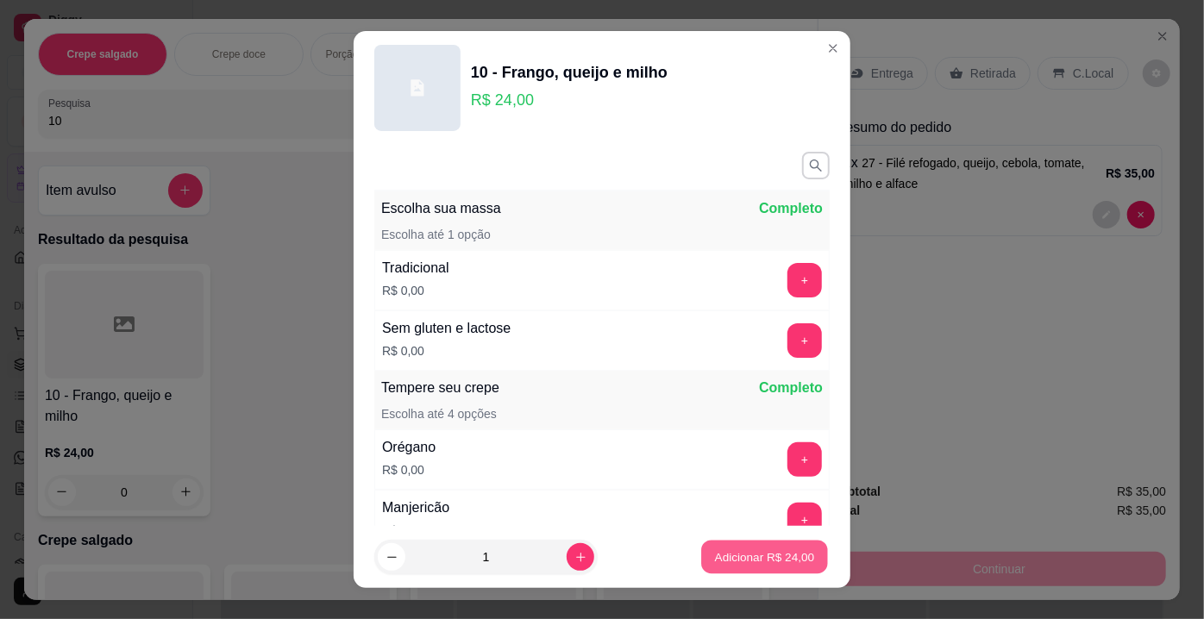
click at [747, 553] on p "Adicionar R$ 24,00" at bounding box center [765, 556] width 100 height 16
type input "1"
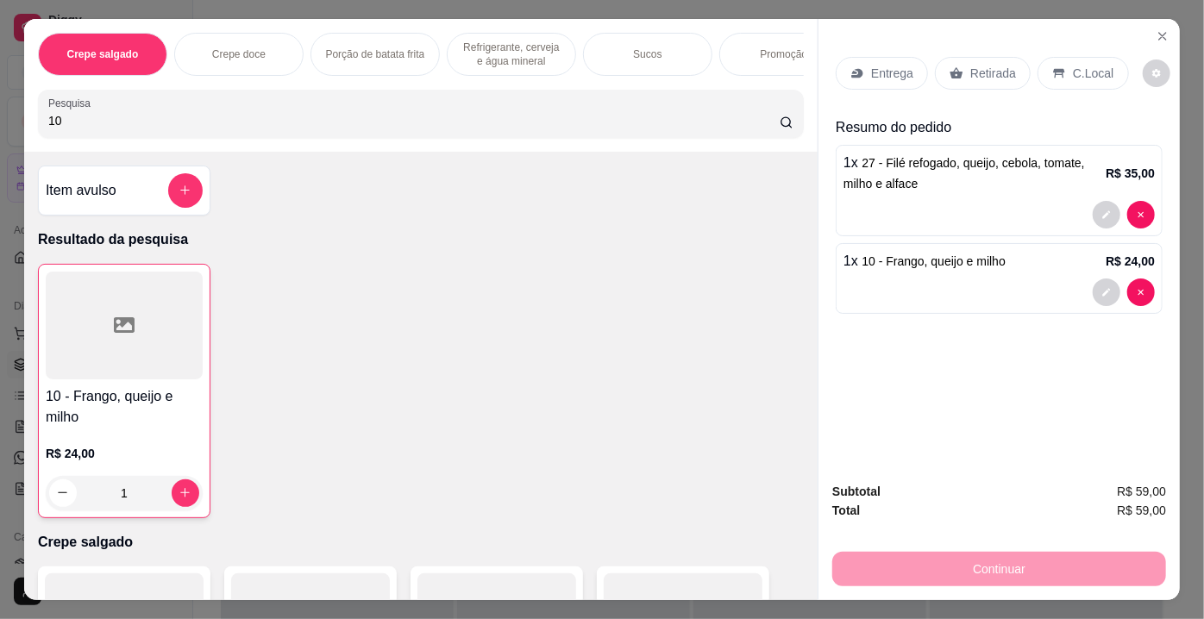
click at [855, 68] on icon at bounding box center [856, 72] width 11 height 9
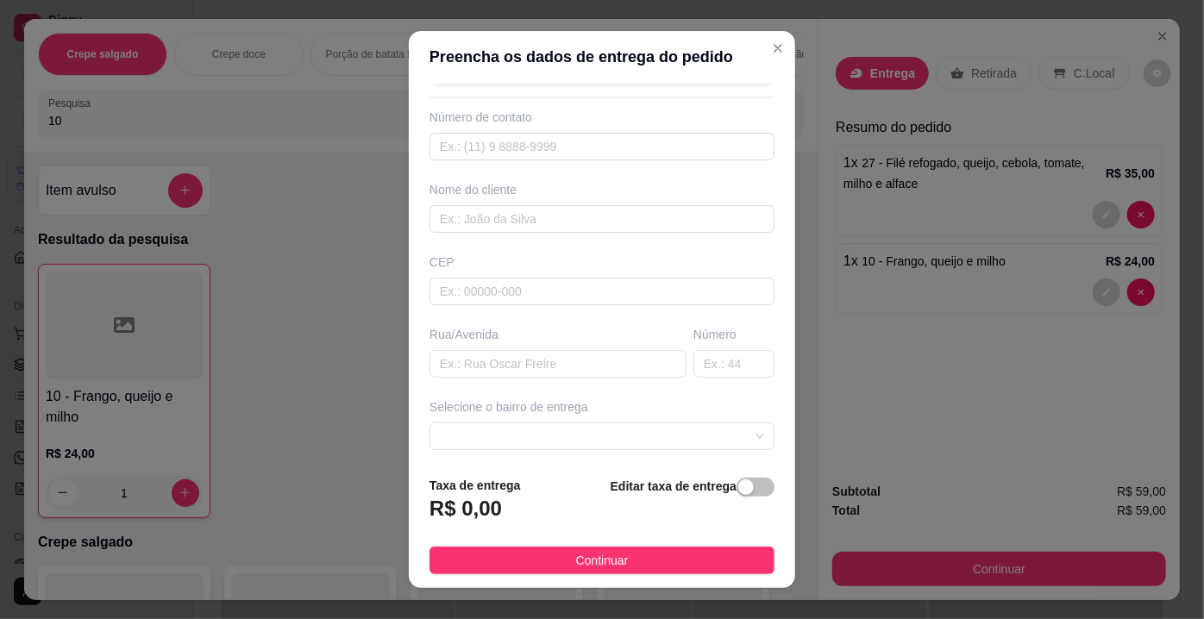
scroll to position [78, 0]
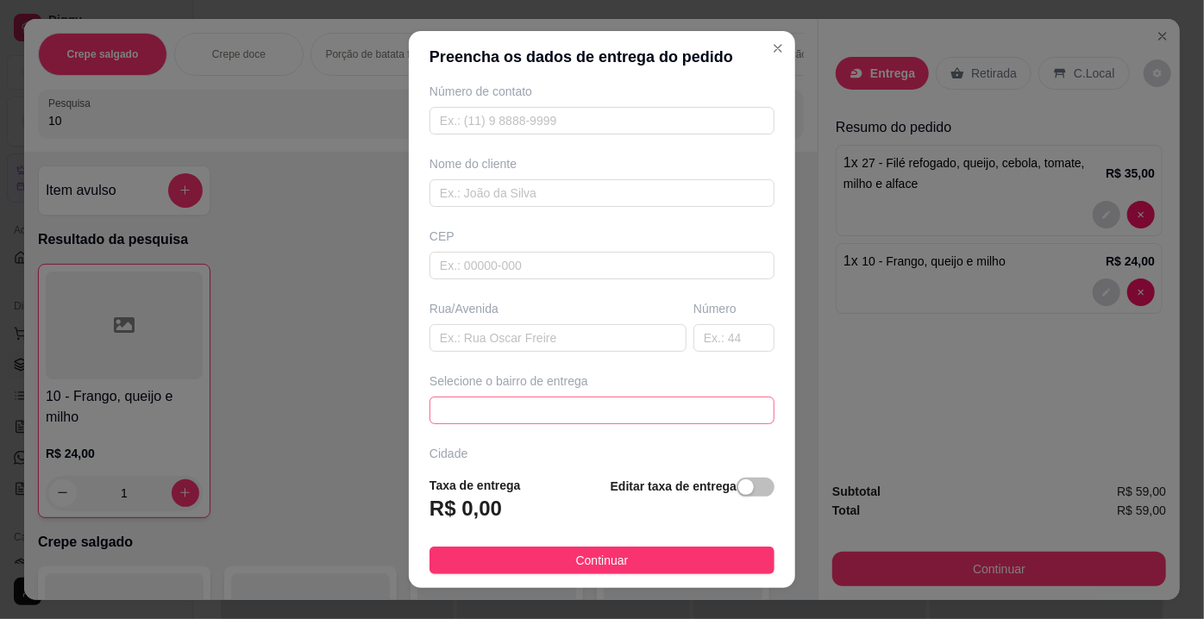
click at [522, 408] on span at bounding box center [602, 411] width 324 height 26
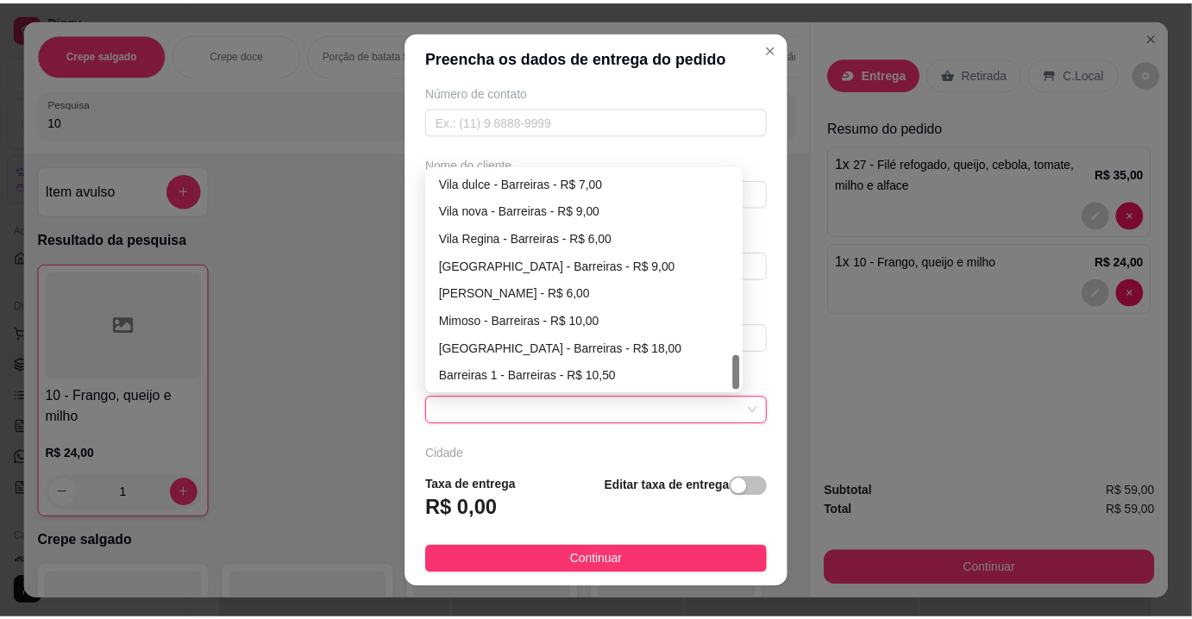
scroll to position [156, 0]
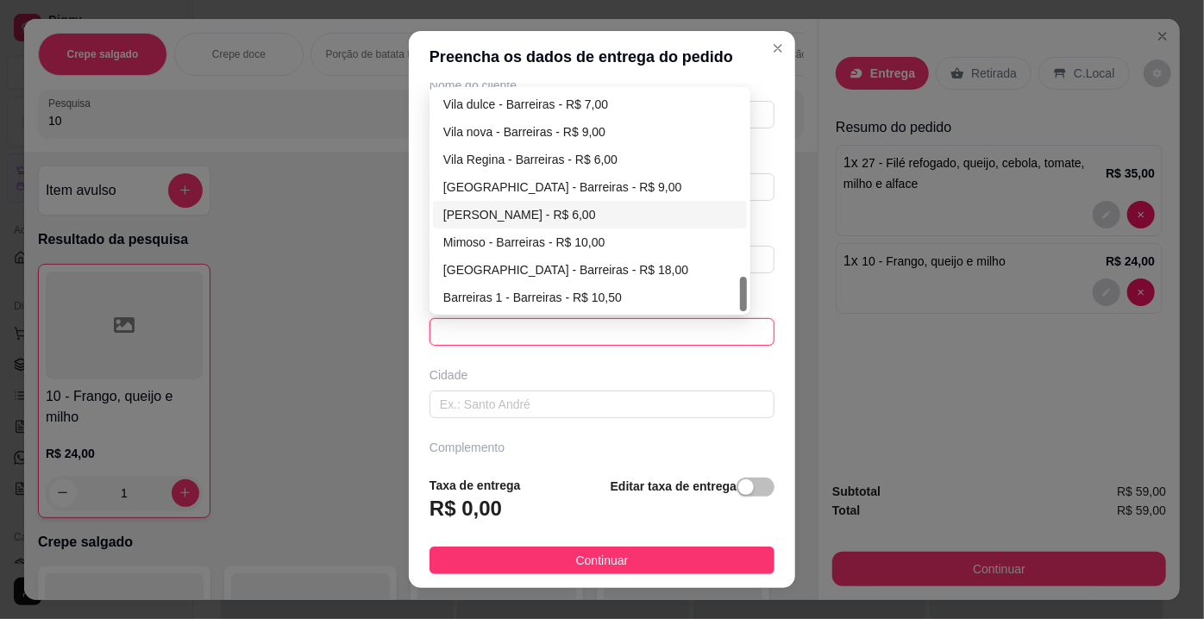
click at [508, 217] on div "[PERSON_NAME] - R$ 6,00" at bounding box center [589, 214] width 293 height 19
type input "Barreiras"
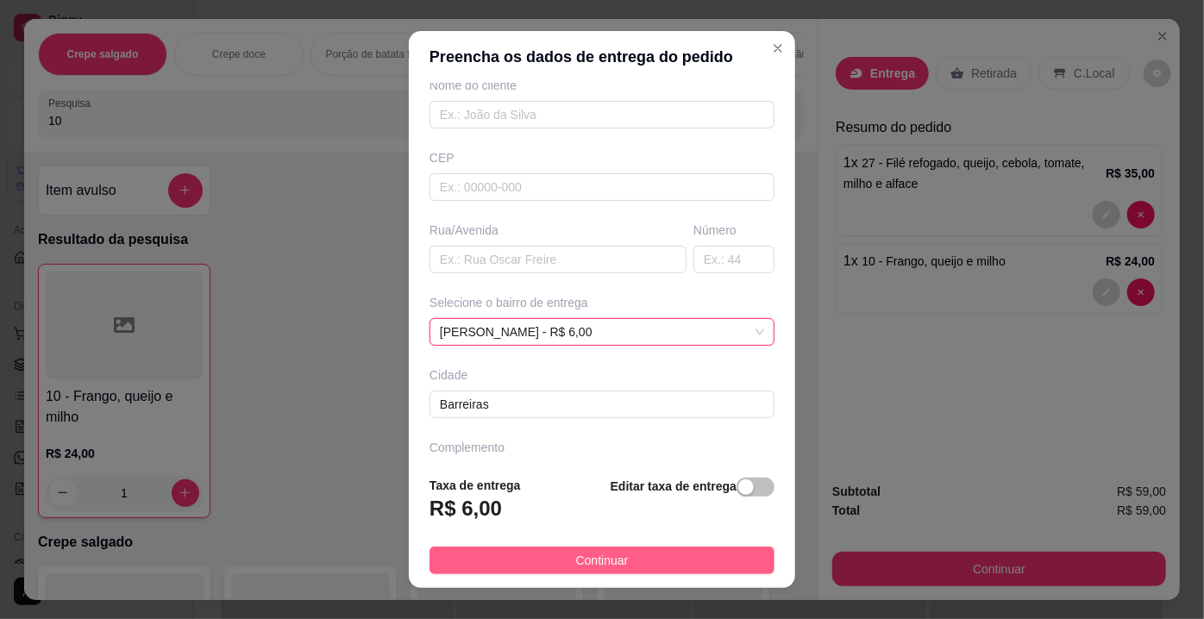
click at [601, 569] on span "Continuar" at bounding box center [602, 560] width 53 height 19
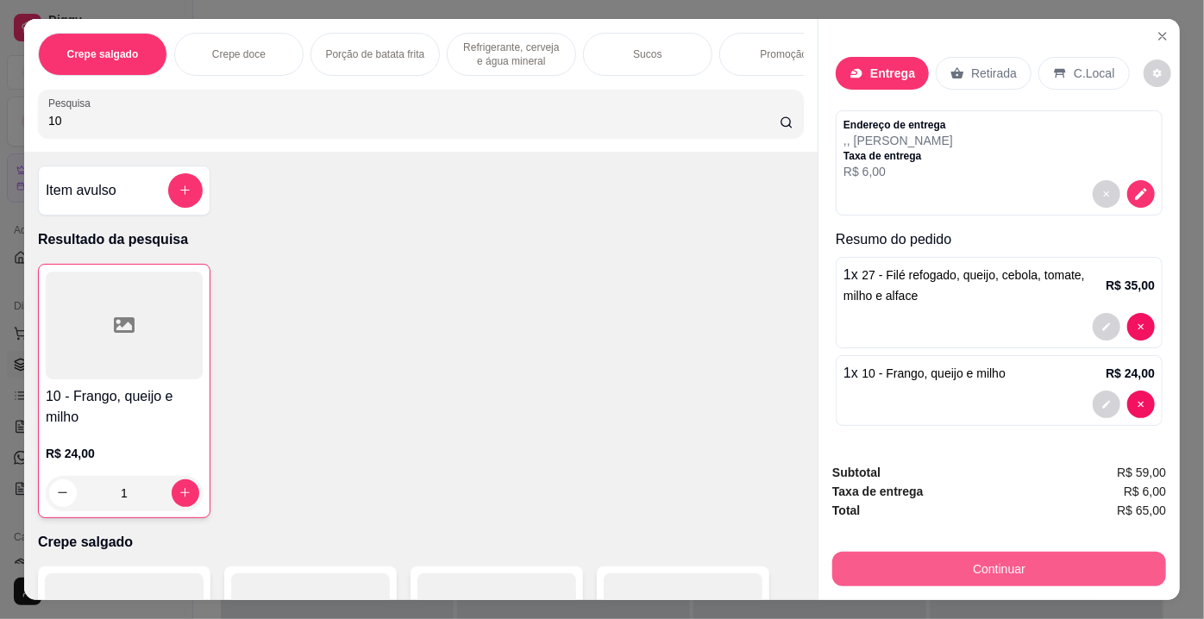
click at [926, 554] on button "Continuar" at bounding box center [999, 569] width 334 height 34
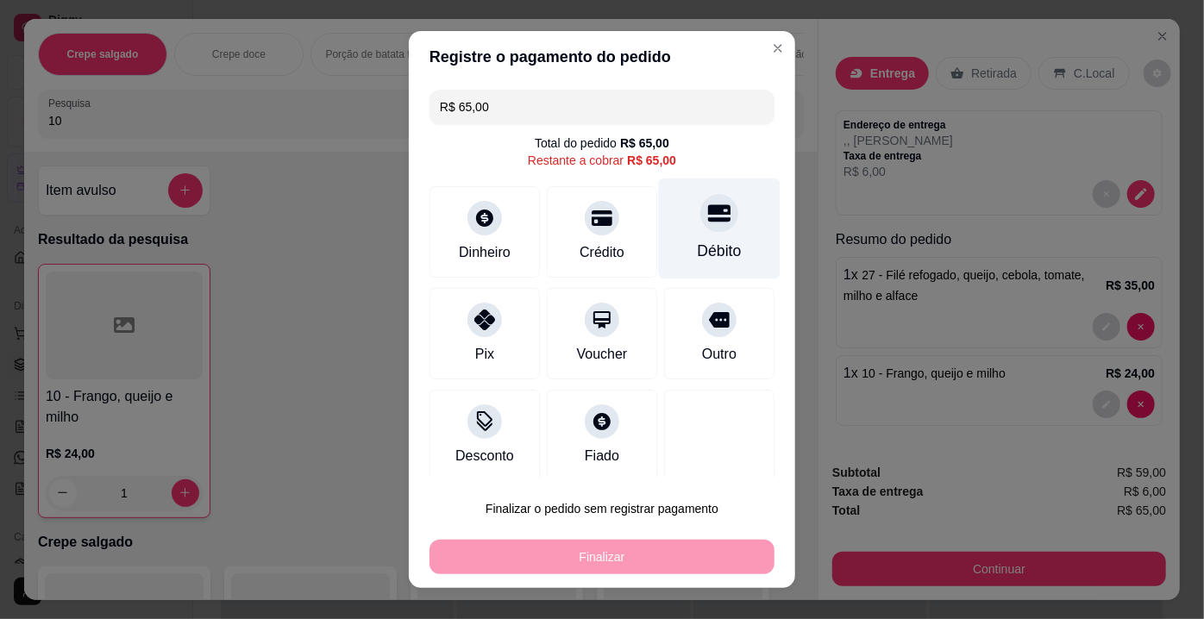
click at [683, 235] on div "Débito" at bounding box center [720, 229] width 122 height 101
type input "R$ 0,00"
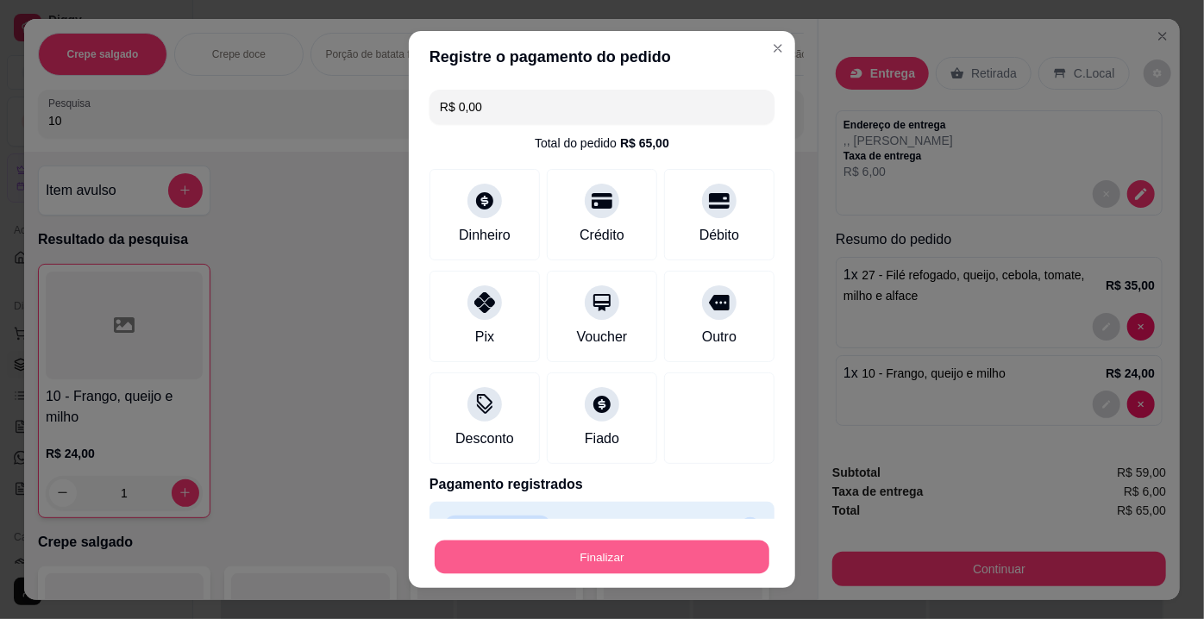
click at [593, 554] on button "Finalizar" at bounding box center [602, 558] width 335 height 34
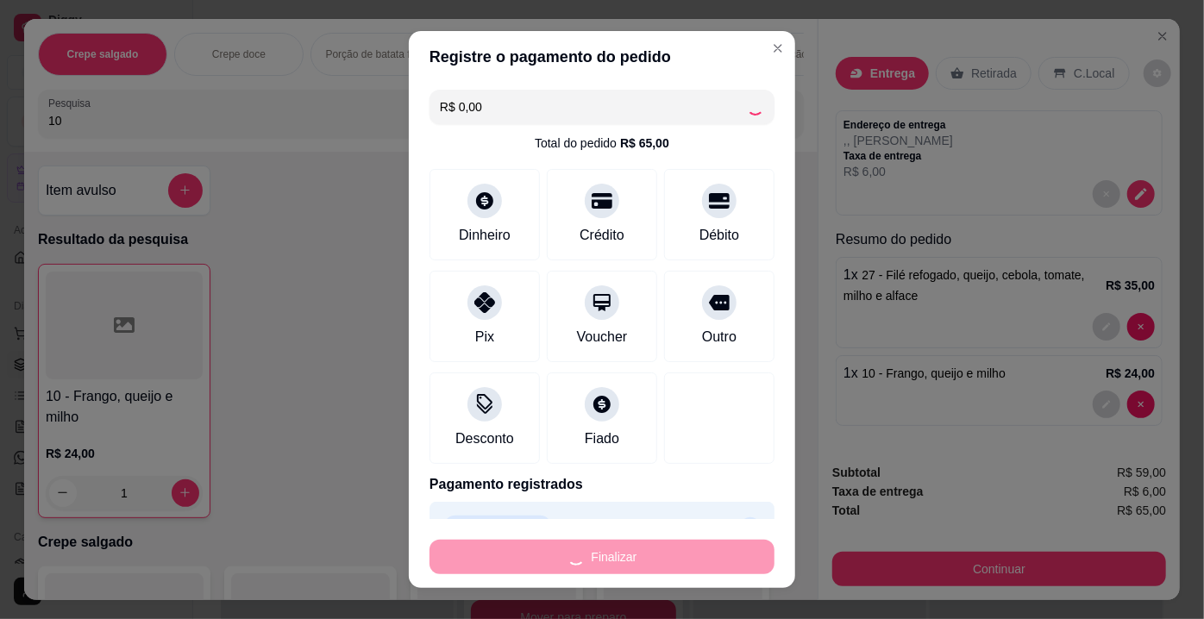
type input "0"
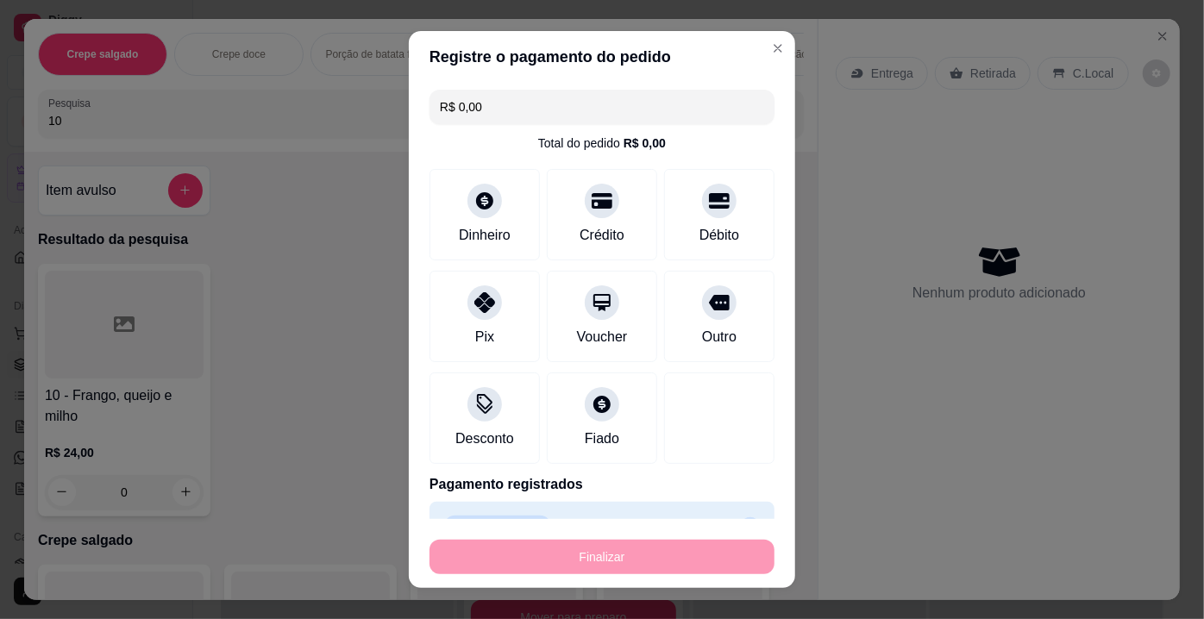
type input "-R$ 65,00"
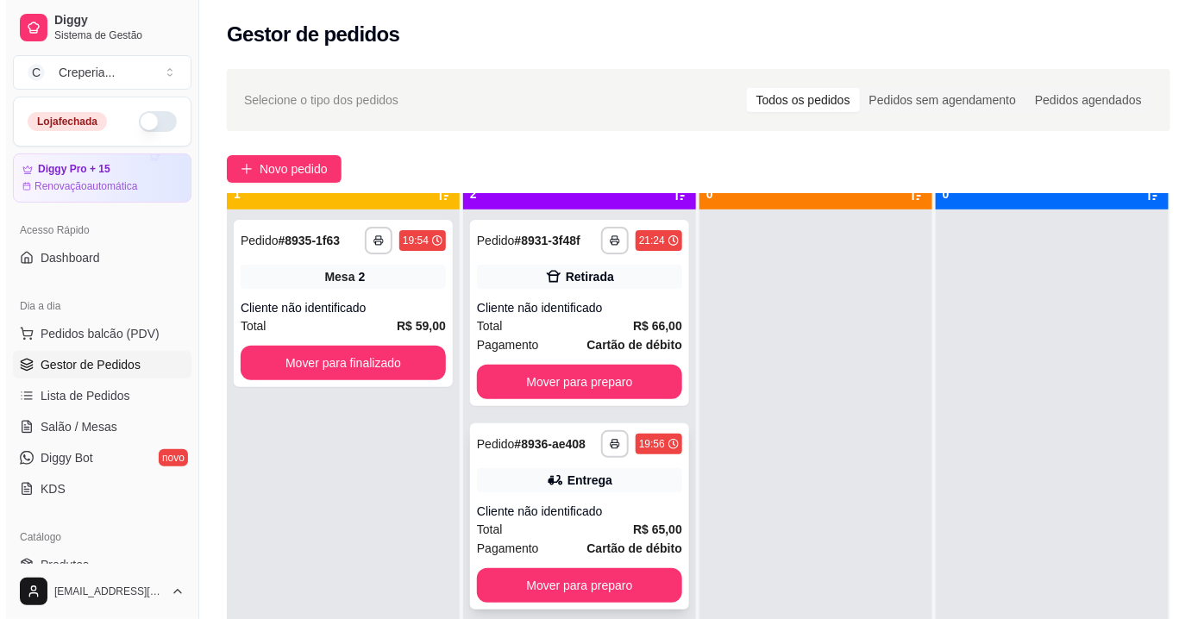
scroll to position [48, 0]
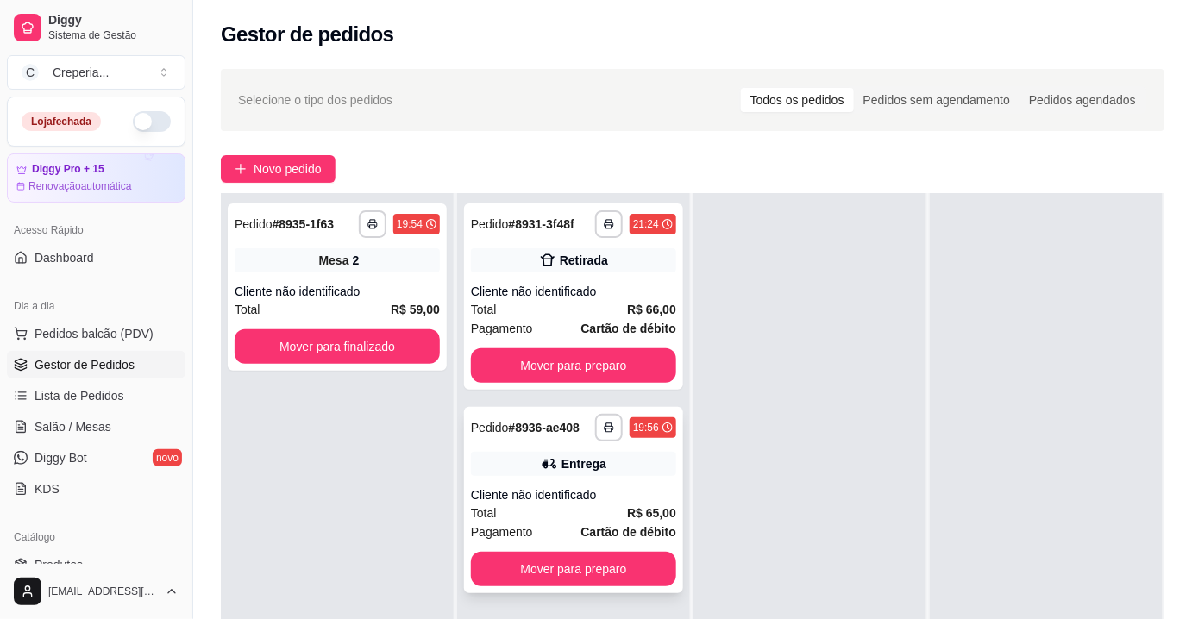
click at [581, 481] on div "**********" at bounding box center [573, 500] width 219 height 186
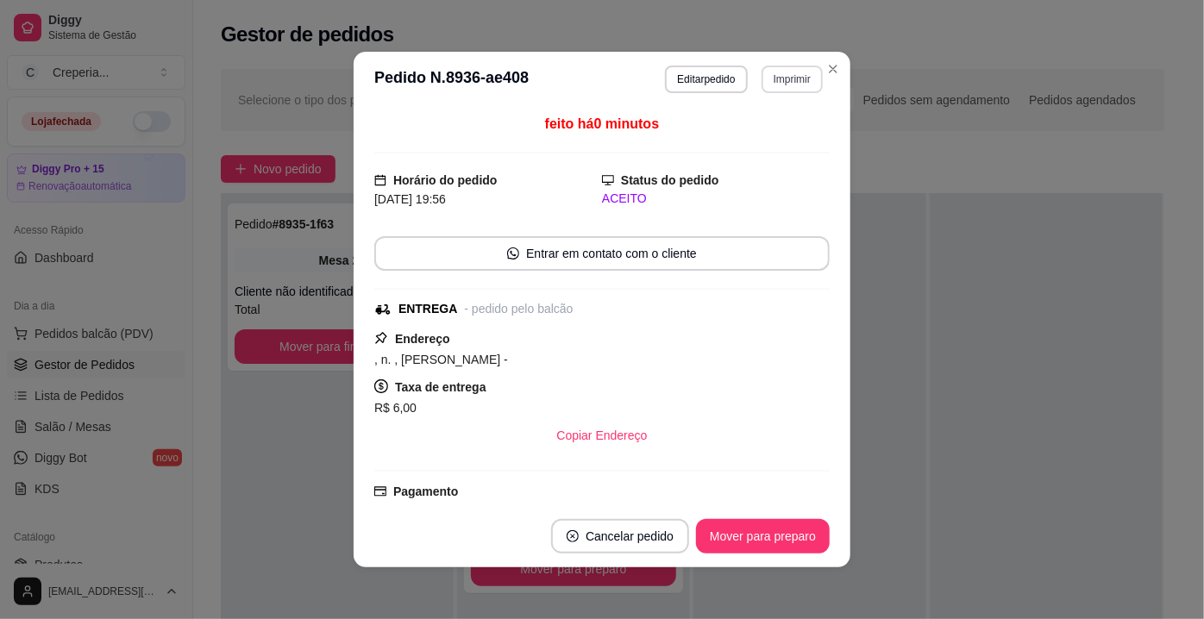
click at [773, 87] on button "Imprimir" at bounding box center [791, 80] width 61 height 28
click at [753, 141] on button "IMPRESSORA" at bounding box center [755, 140] width 125 height 28
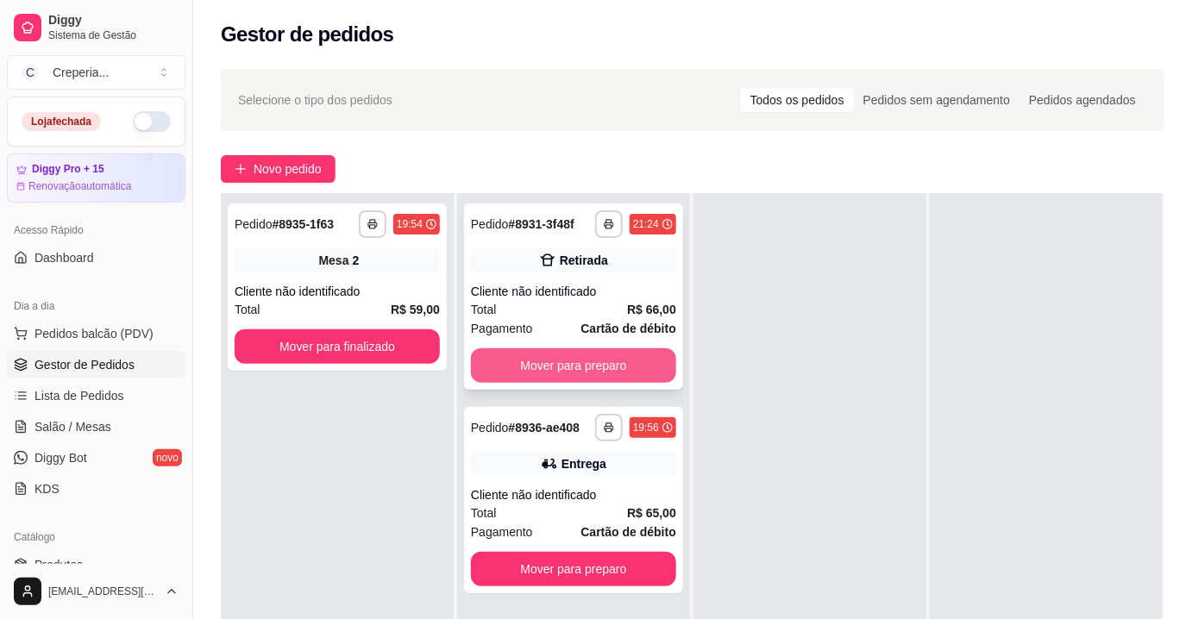
click at [593, 360] on button "Mover para preparo" at bounding box center [573, 365] width 205 height 34
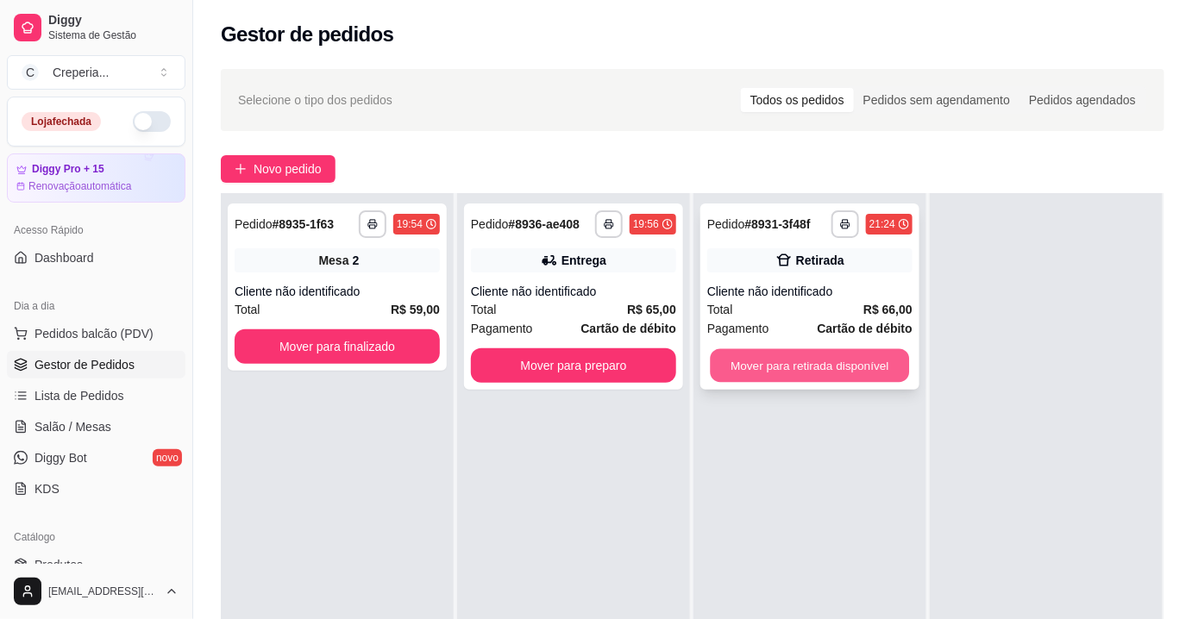
click at [821, 362] on button "Mover para retirada disponível" at bounding box center [810, 366] width 199 height 34
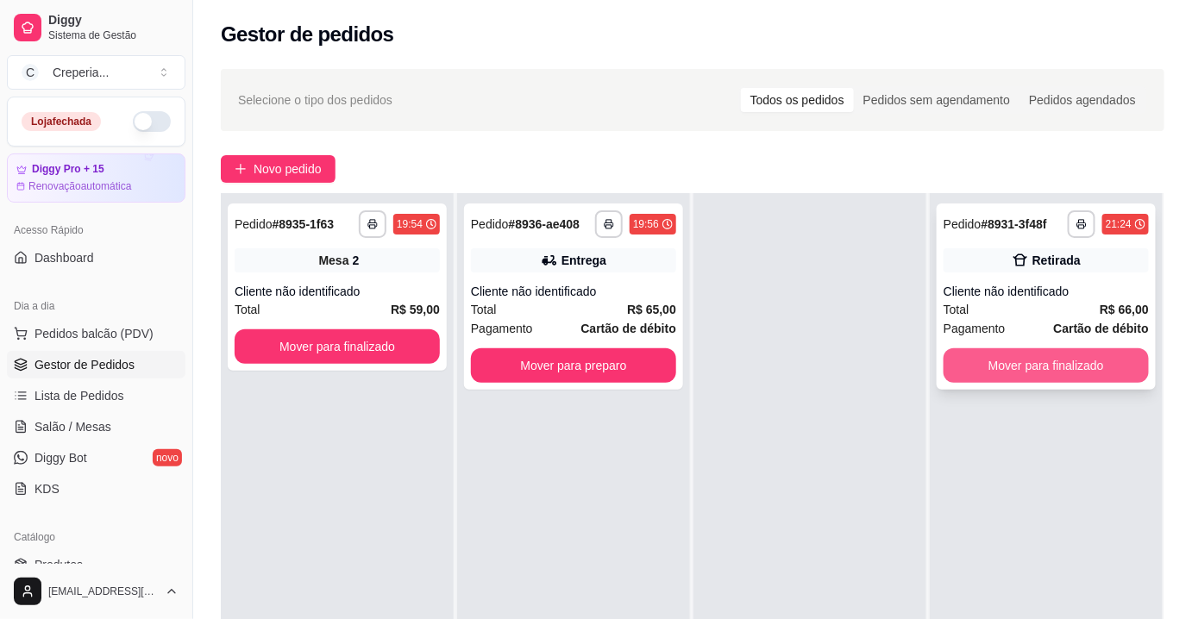
click at [1005, 370] on button "Mover para finalizado" at bounding box center [1045, 365] width 205 height 34
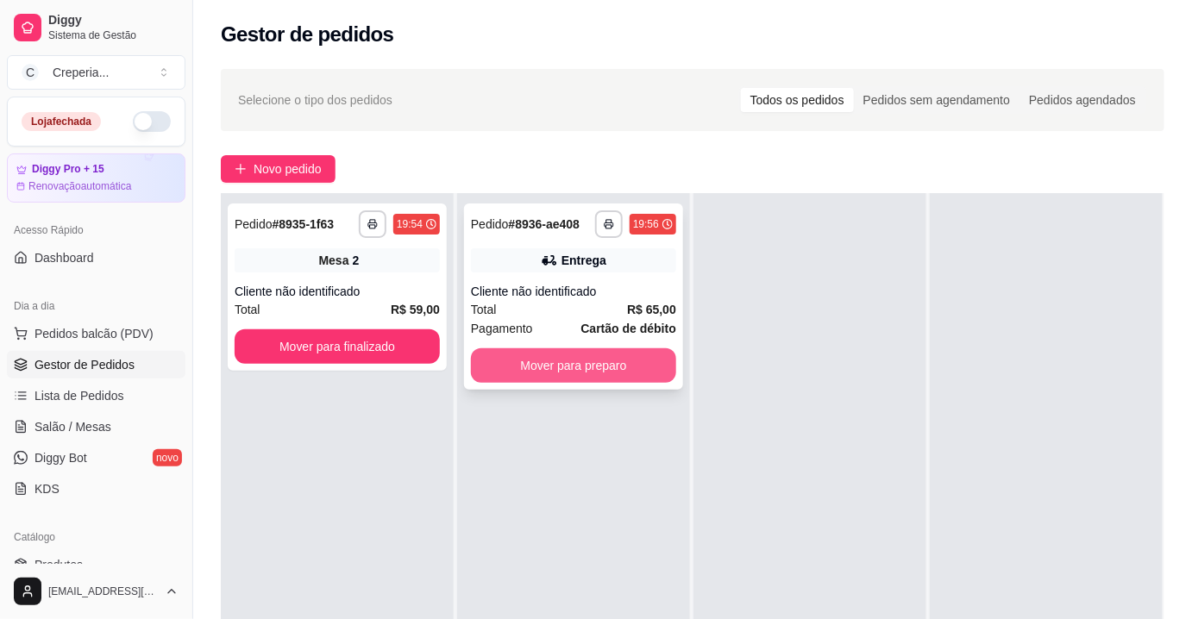
click at [645, 360] on button "Mover para preparo" at bounding box center [573, 365] width 205 height 34
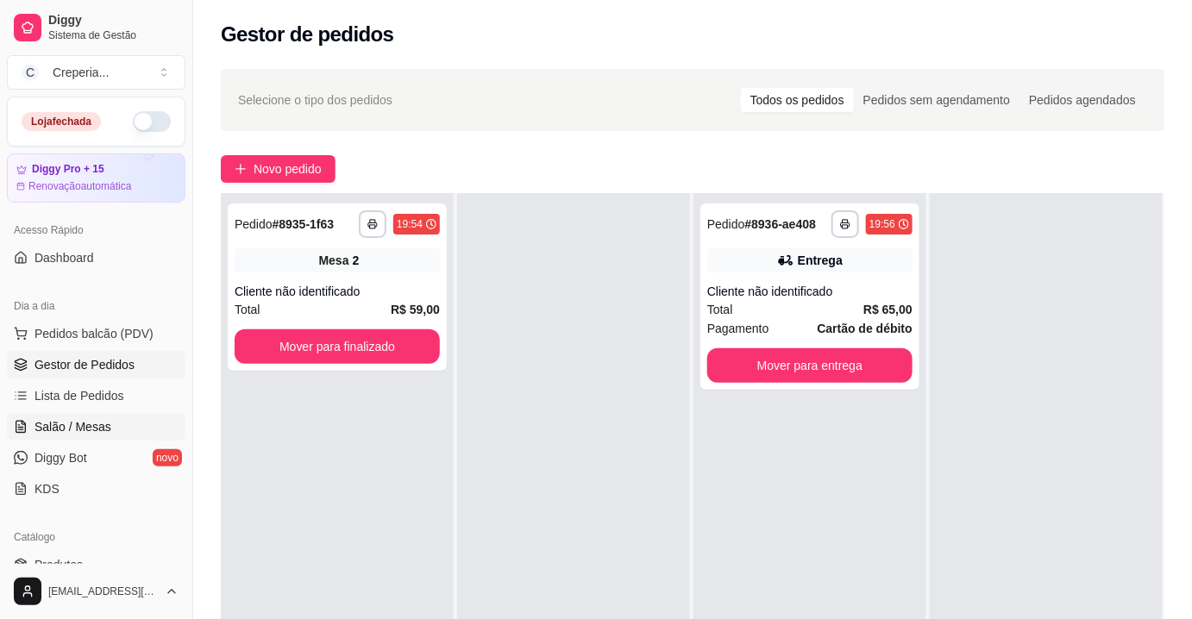
click at [92, 415] on link "Salão / Mesas" at bounding box center [96, 427] width 179 height 28
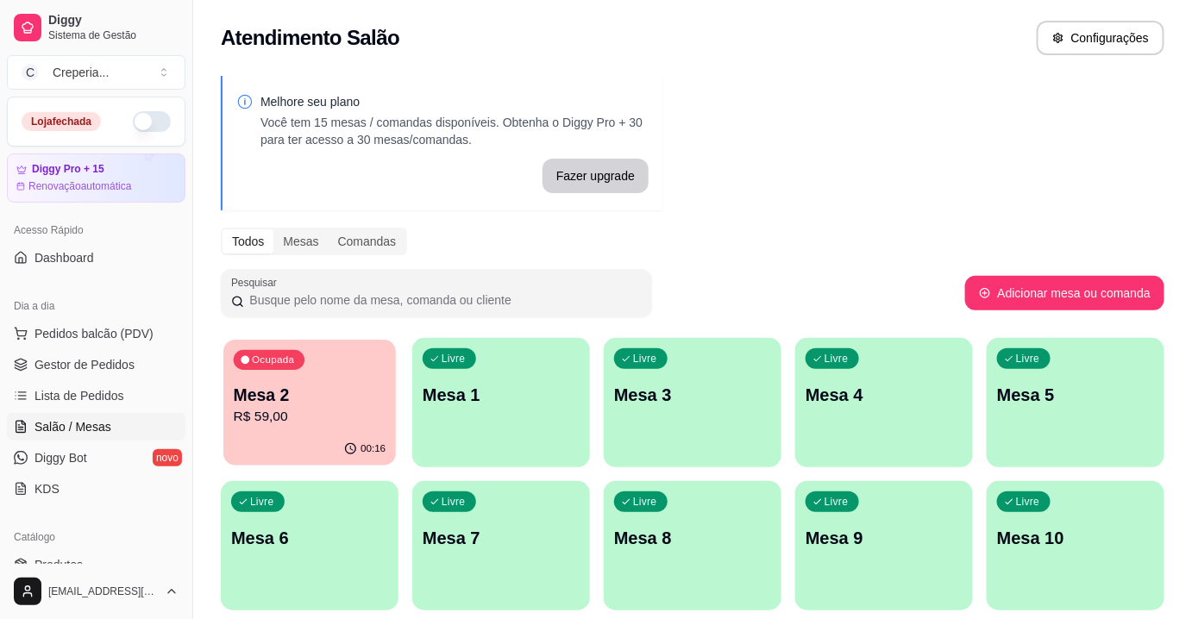
click at [348, 395] on p "Mesa 2" at bounding box center [310, 395] width 153 height 23
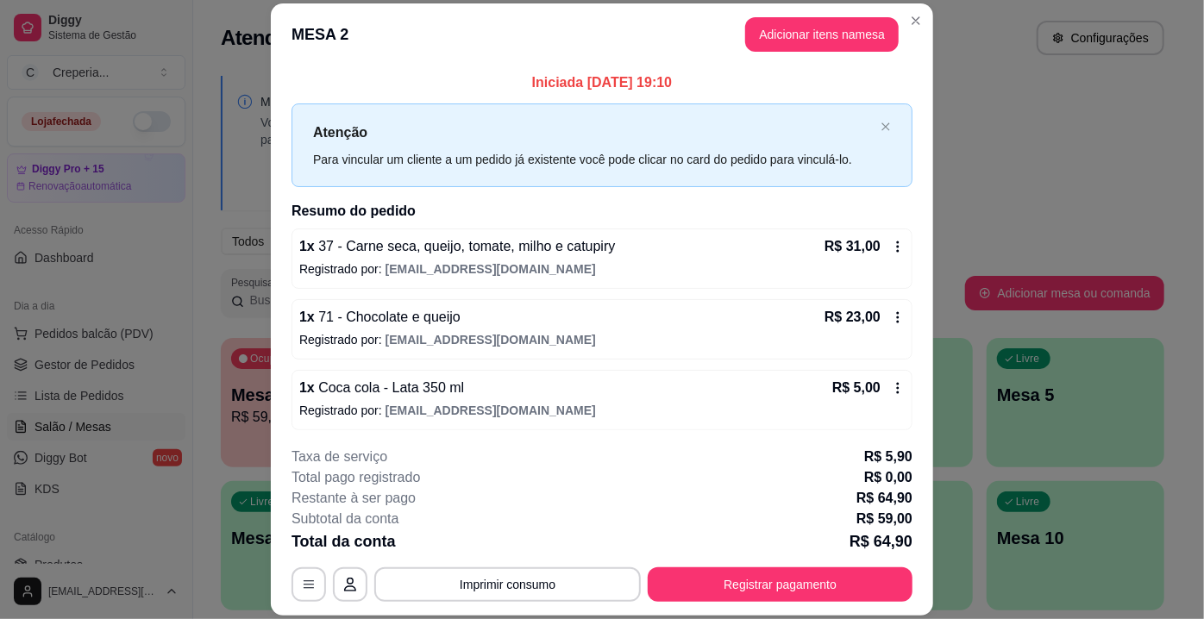
scroll to position [1, 0]
click at [412, 584] on button "Imprimir consumo" at bounding box center [507, 584] width 266 height 34
click at [498, 544] on button "IMPRESSORA" at bounding box center [507, 546] width 125 height 28
click at [763, 583] on button "Registrar pagamento" at bounding box center [780, 584] width 265 height 34
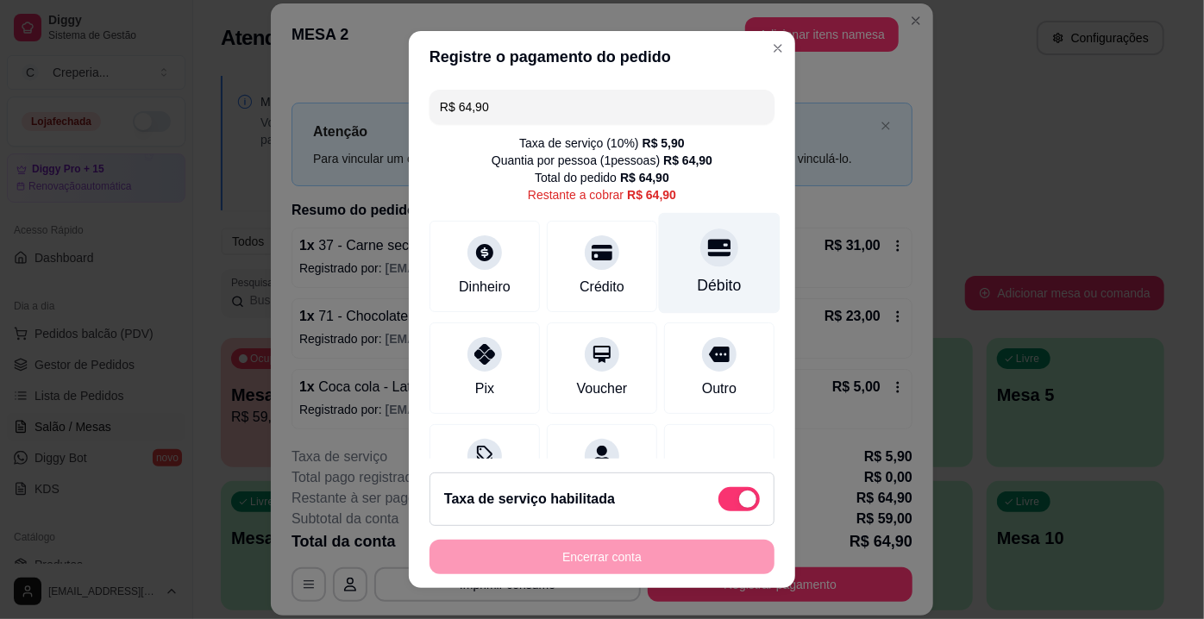
click at [712, 295] on div "Débito" at bounding box center [720, 285] width 44 height 22
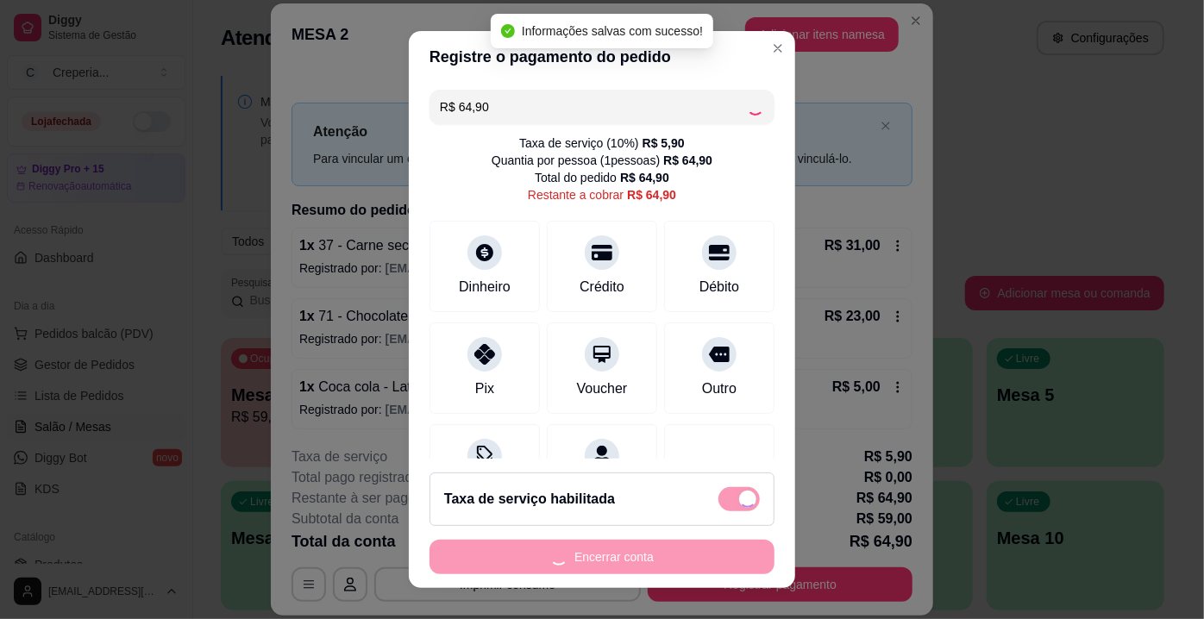
type input "R$ 0,00"
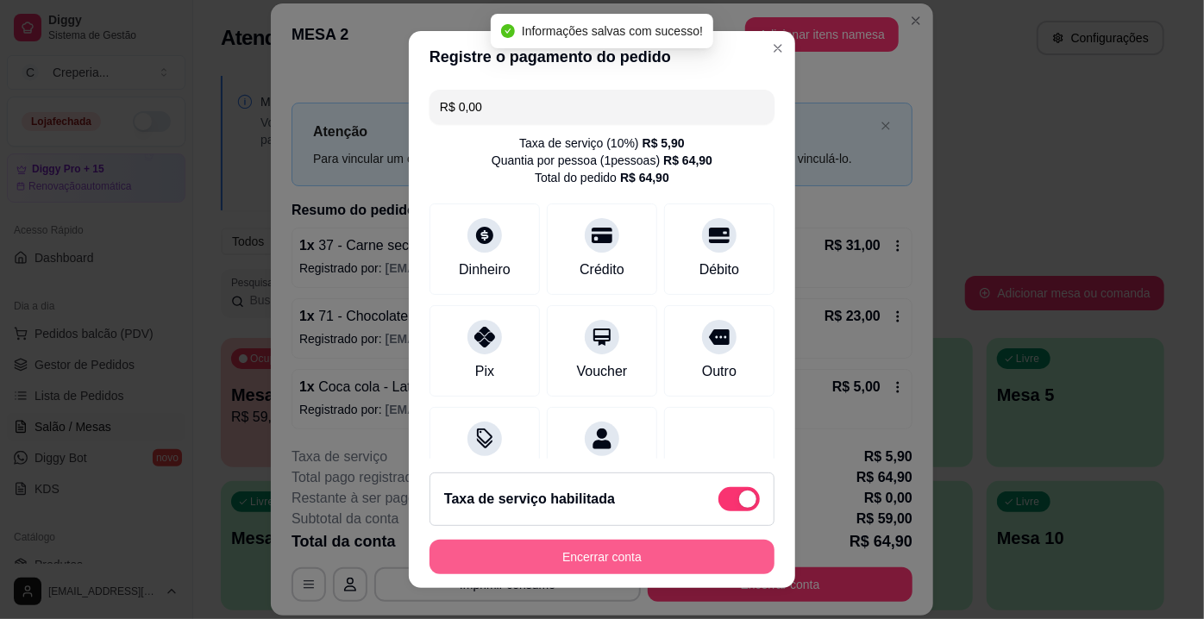
click at [617, 550] on button "Encerrar conta" at bounding box center [601, 557] width 345 height 34
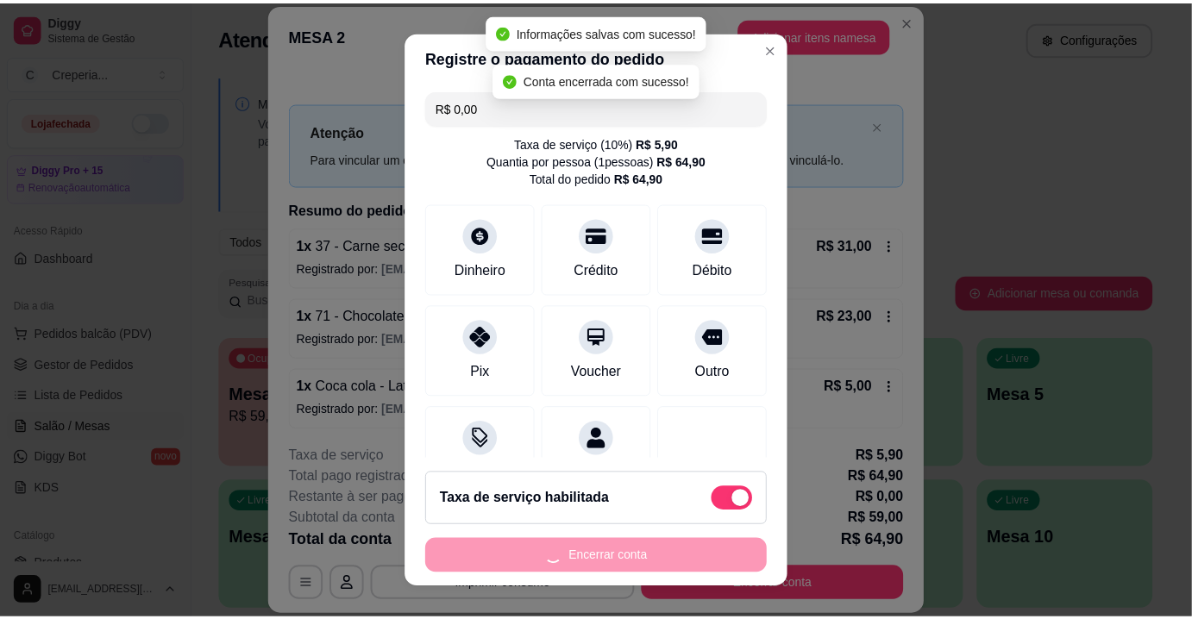
scroll to position [0, 0]
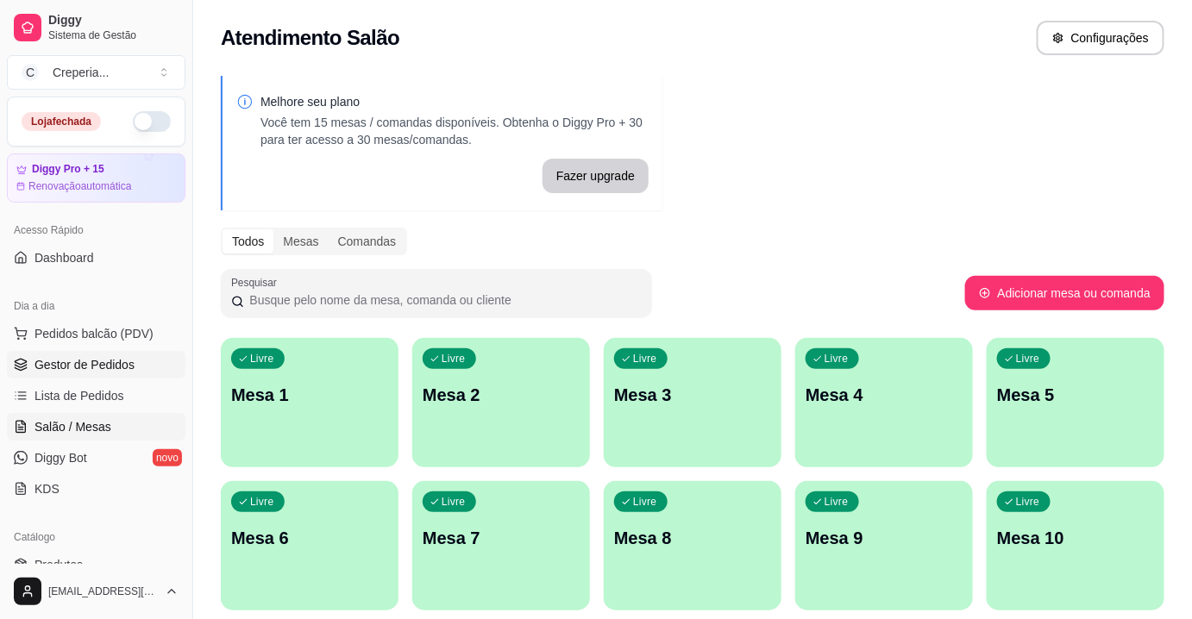
click at [119, 371] on span "Gestor de Pedidos" at bounding box center [84, 364] width 100 height 17
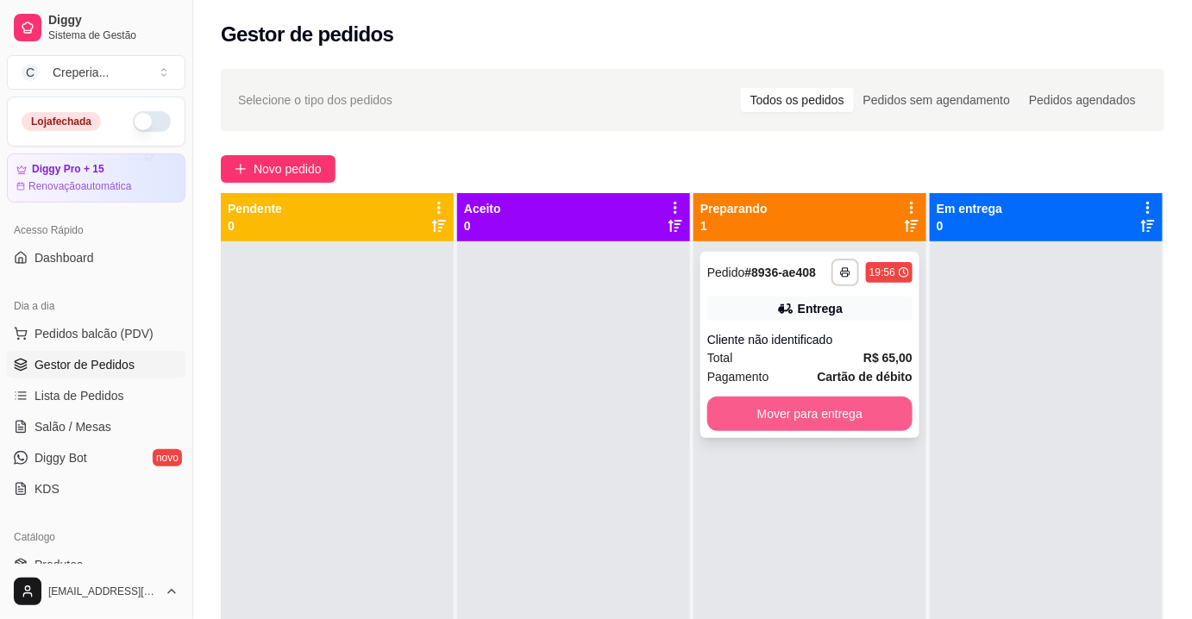
click at [846, 411] on button "Mover para entrega" at bounding box center [809, 414] width 205 height 34
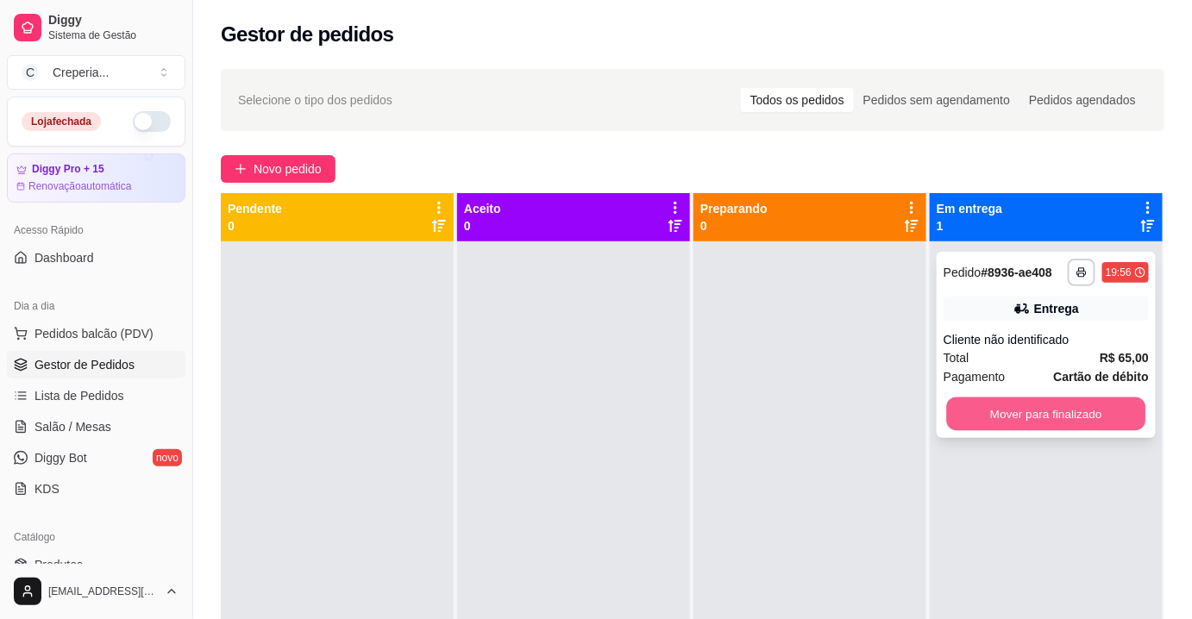
click at [1030, 405] on button "Mover para finalizado" at bounding box center [1046, 415] width 199 height 34
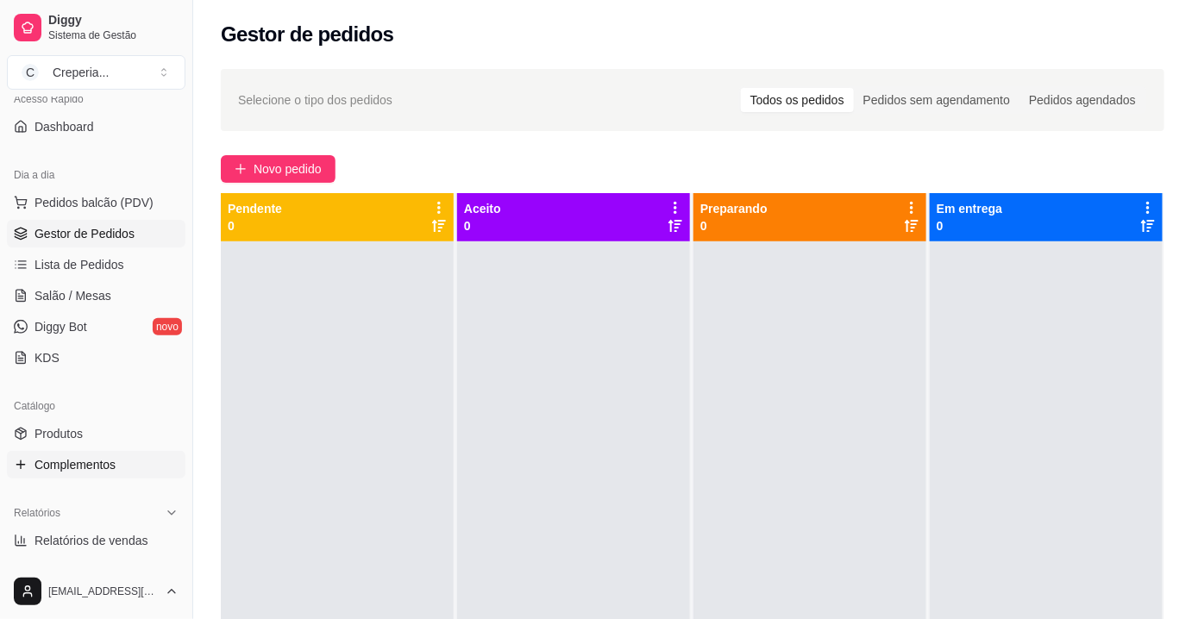
scroll to position [156, 0]
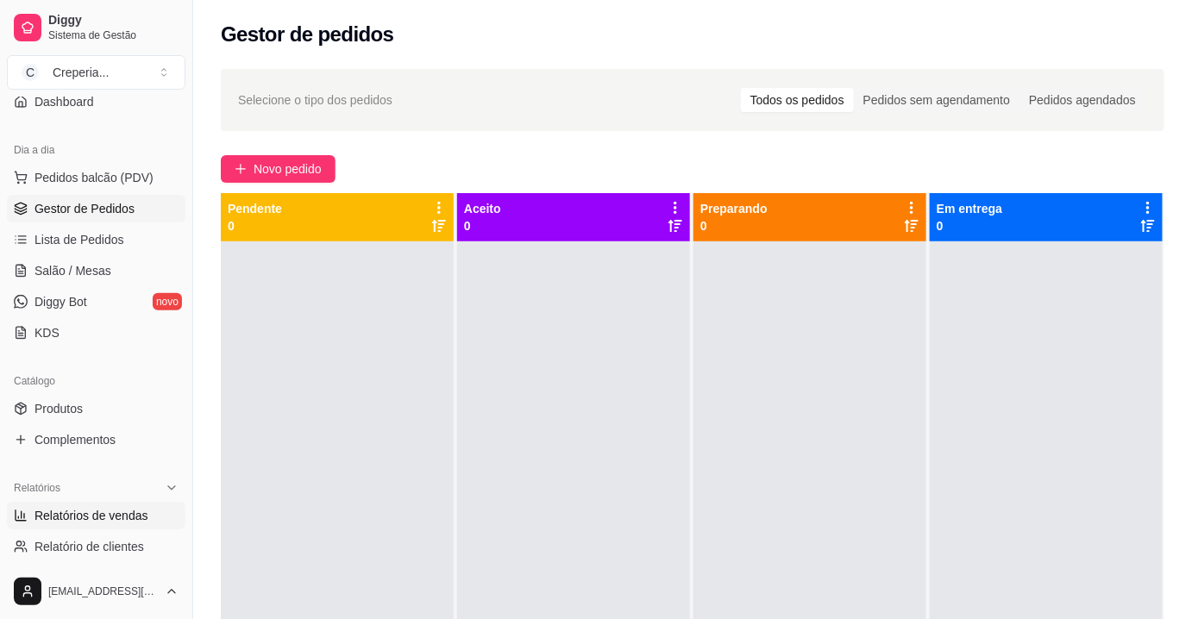
click at [87, 509] on span "Relatórios de vendas" at bounding box center [91, 515] width 114 height 17
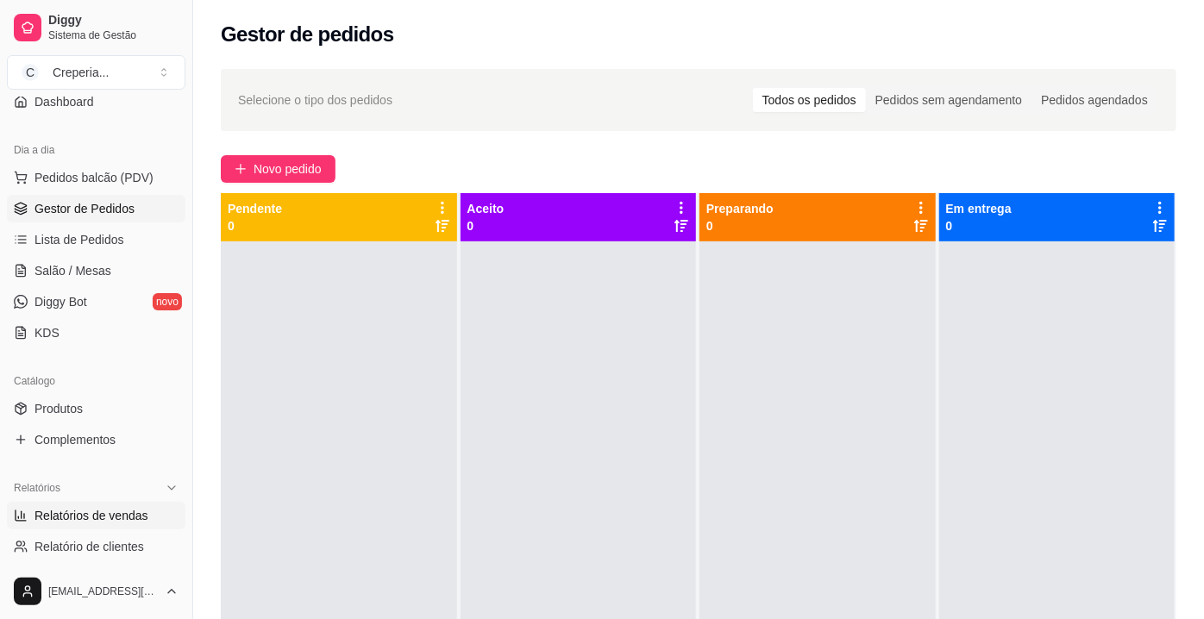
select select "ALL"
select select "0"
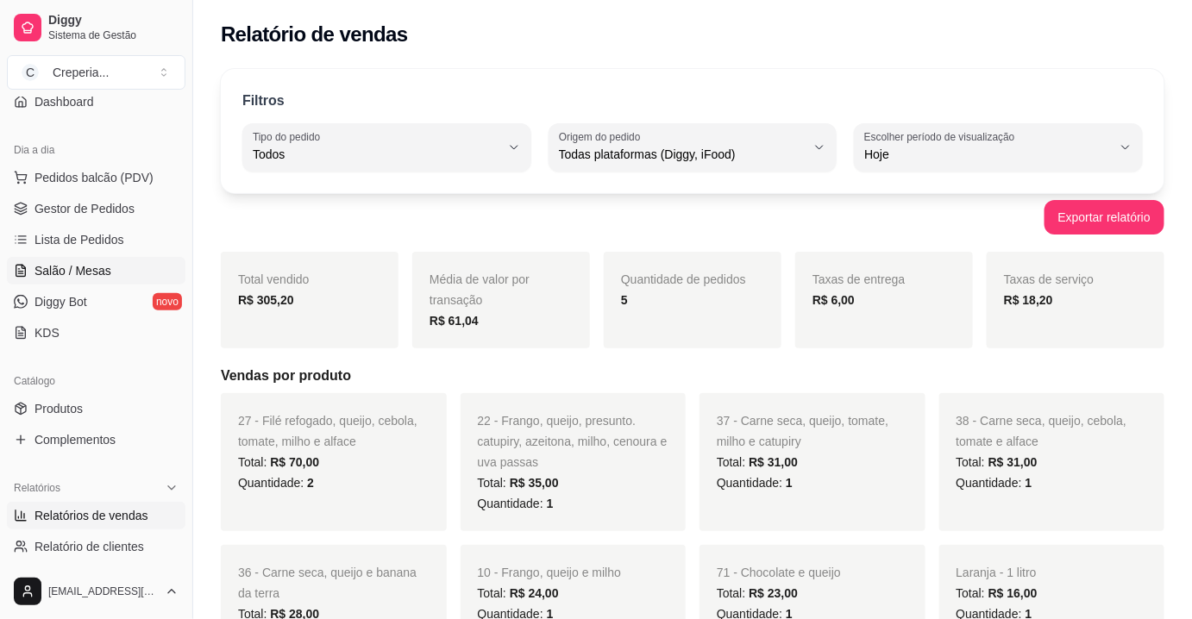
click at [97, 276] on span "Salão / Mesas" at bounding box center [72, 270] width 77 height 17
